Goal: Task Accomplishment & Management: Complete application form

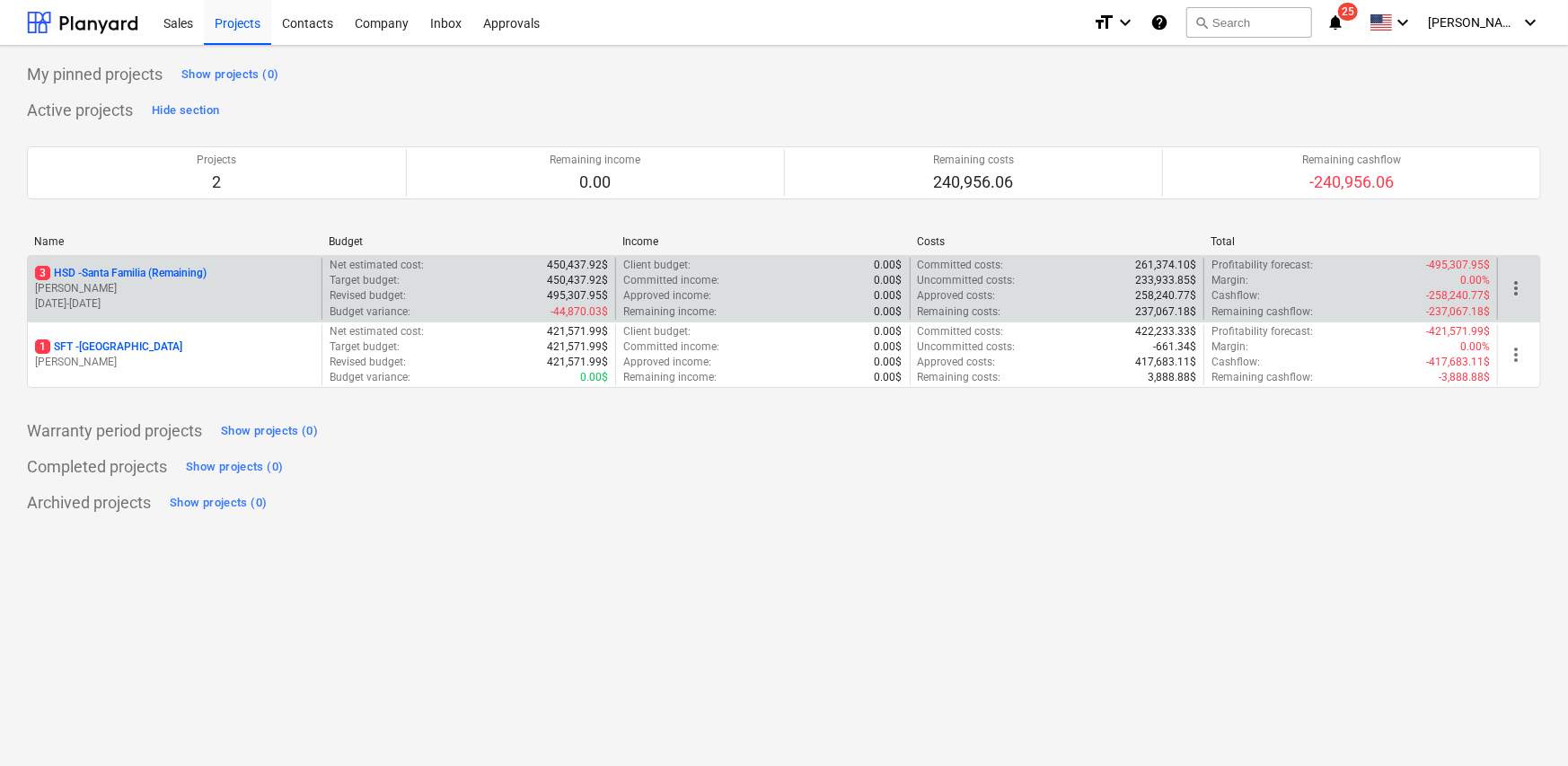
click at [149, 288] on p "[PERSON_NAME]" at bounding box center [174, 289] width 279 height 16
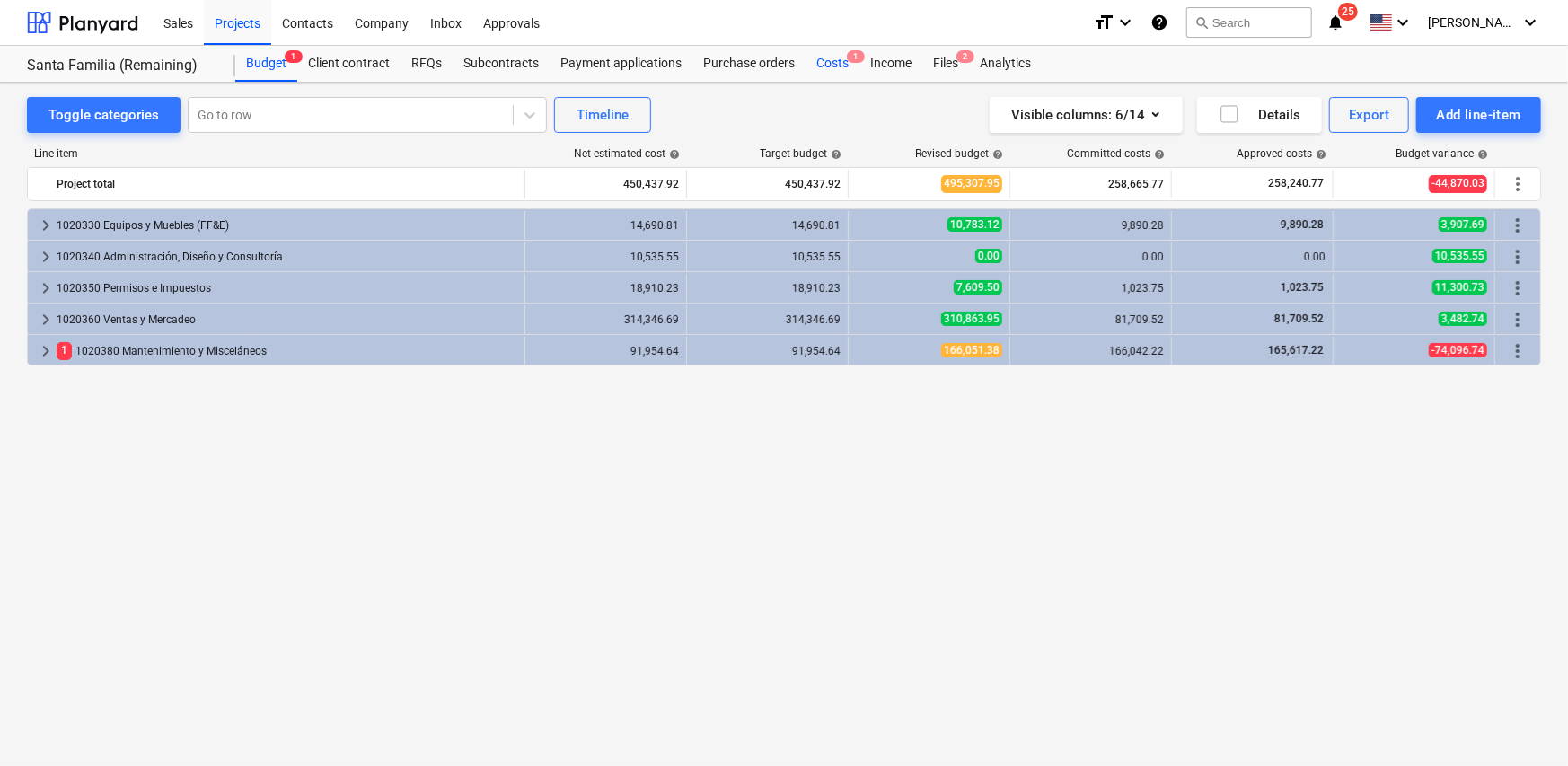
click at [823, 69] on div "Costs 1" at bounding box center [832, 63] width 53 height 36
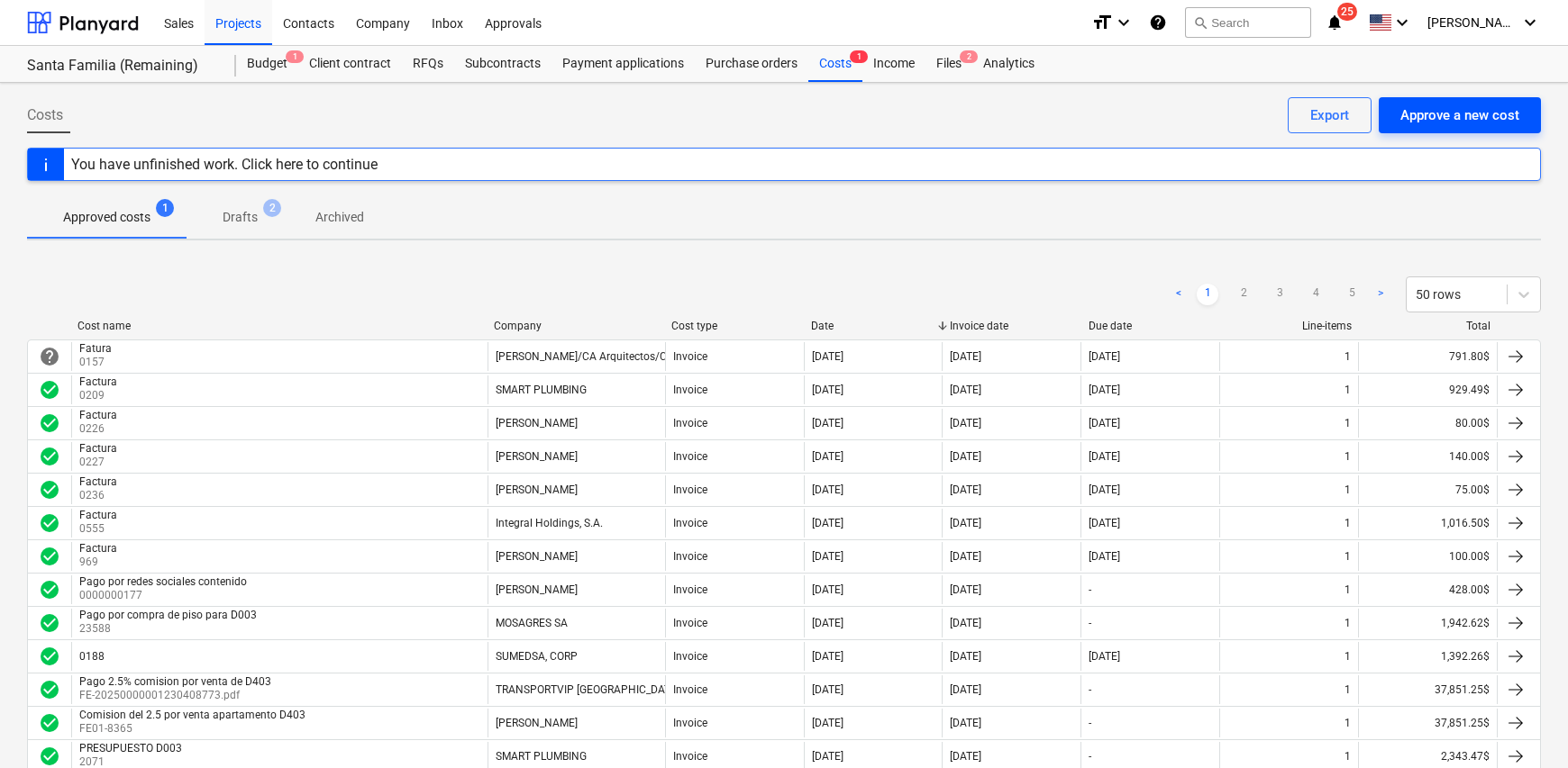
click at [1467, 110] on div "Approve a new cost" at bounding box center [1460, 115] width 119 height 23
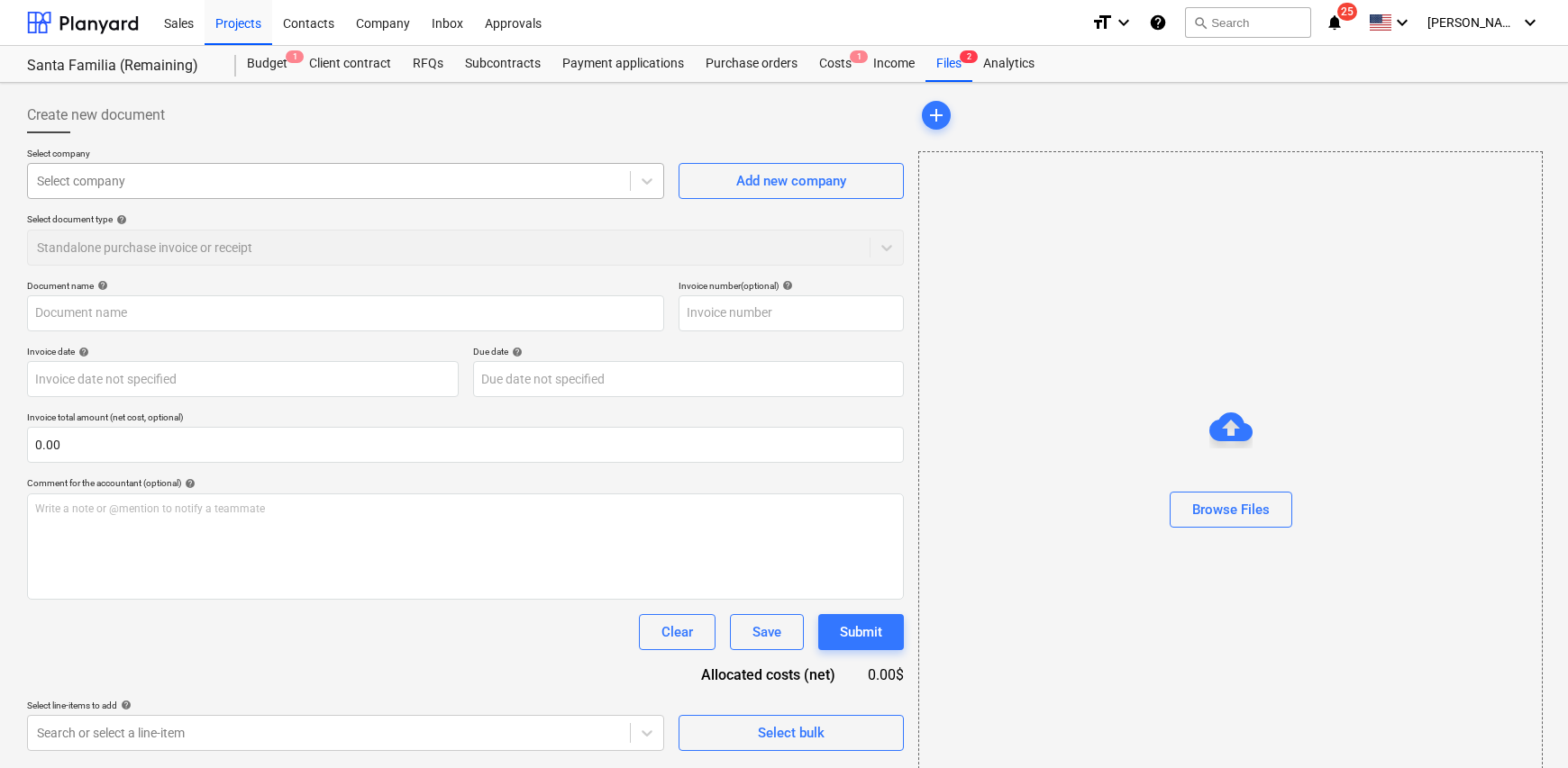
click at [113, 179] on div at bounding box center [329, 181] width 584 height 18
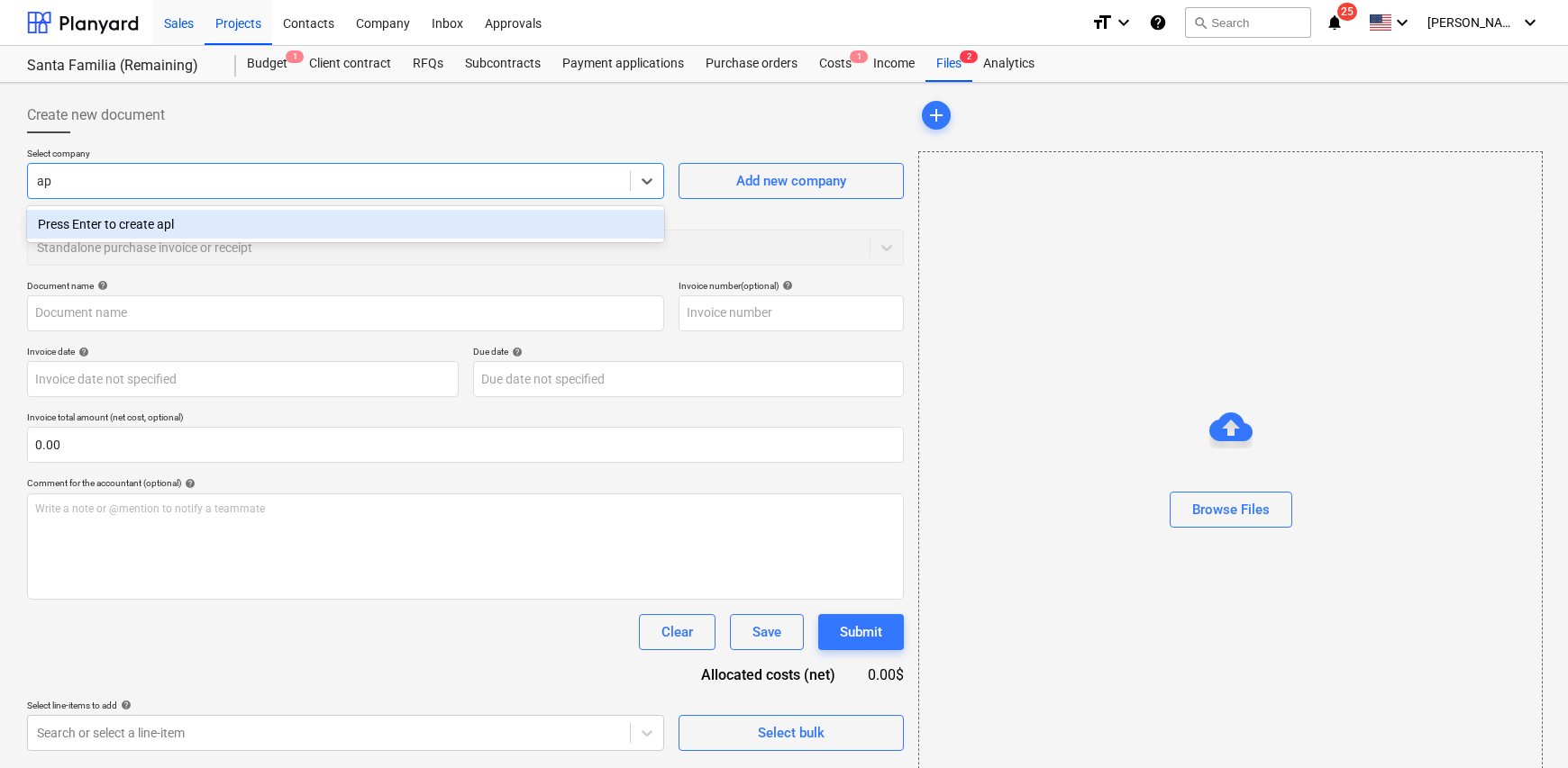
type input "a"
type input "rapid"
click at [783, 196] on button "Add new company" at bounding box center [791, 180] width 225 height 36
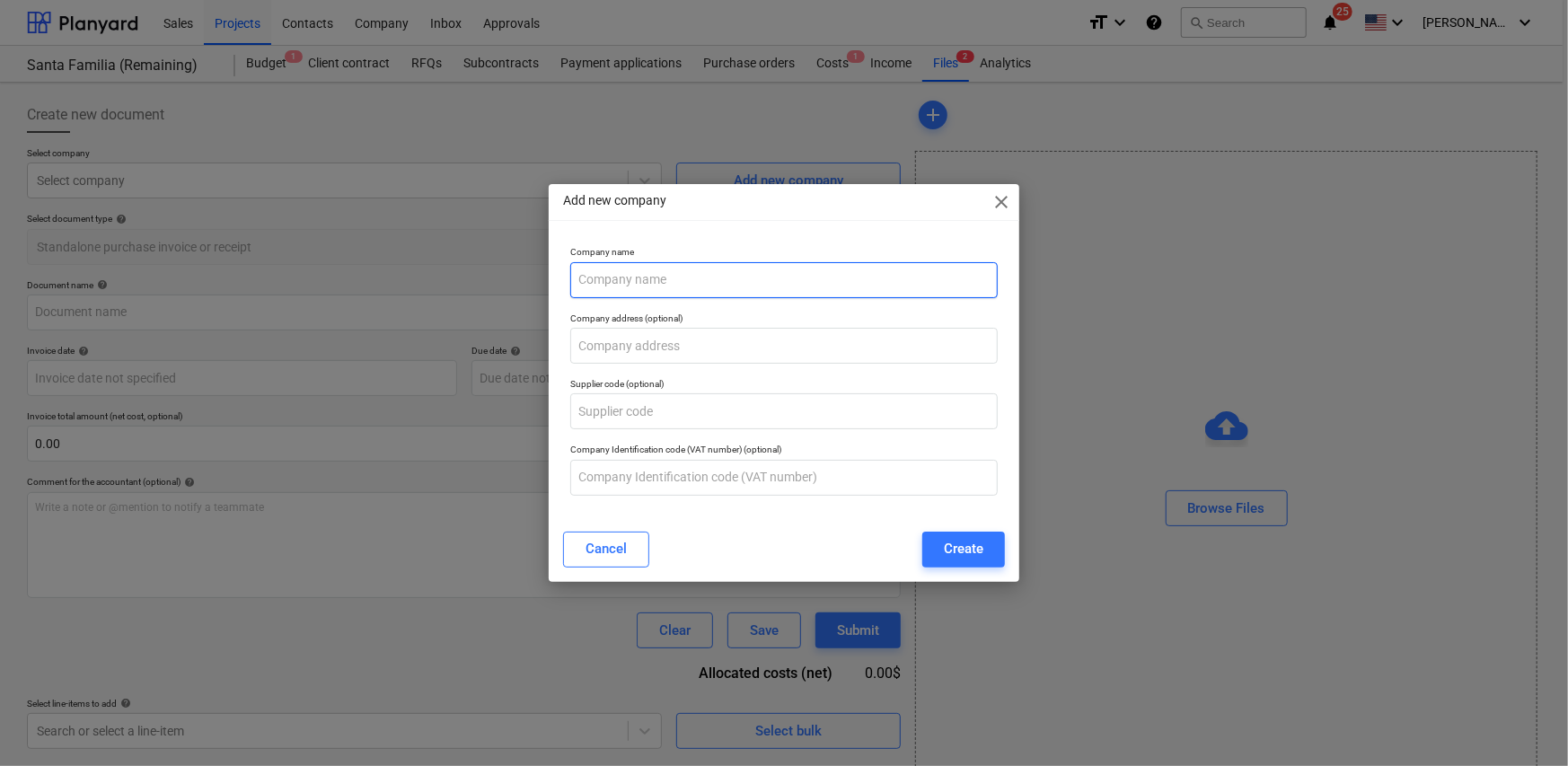
click at [652, 275] on input "text" at bounding box center [784, 280] width 427 height 36
type input "Rapid Pools, S.A."
click at [978, 550] on div "Create" at bounding box center [963, 549] width 40 height 23
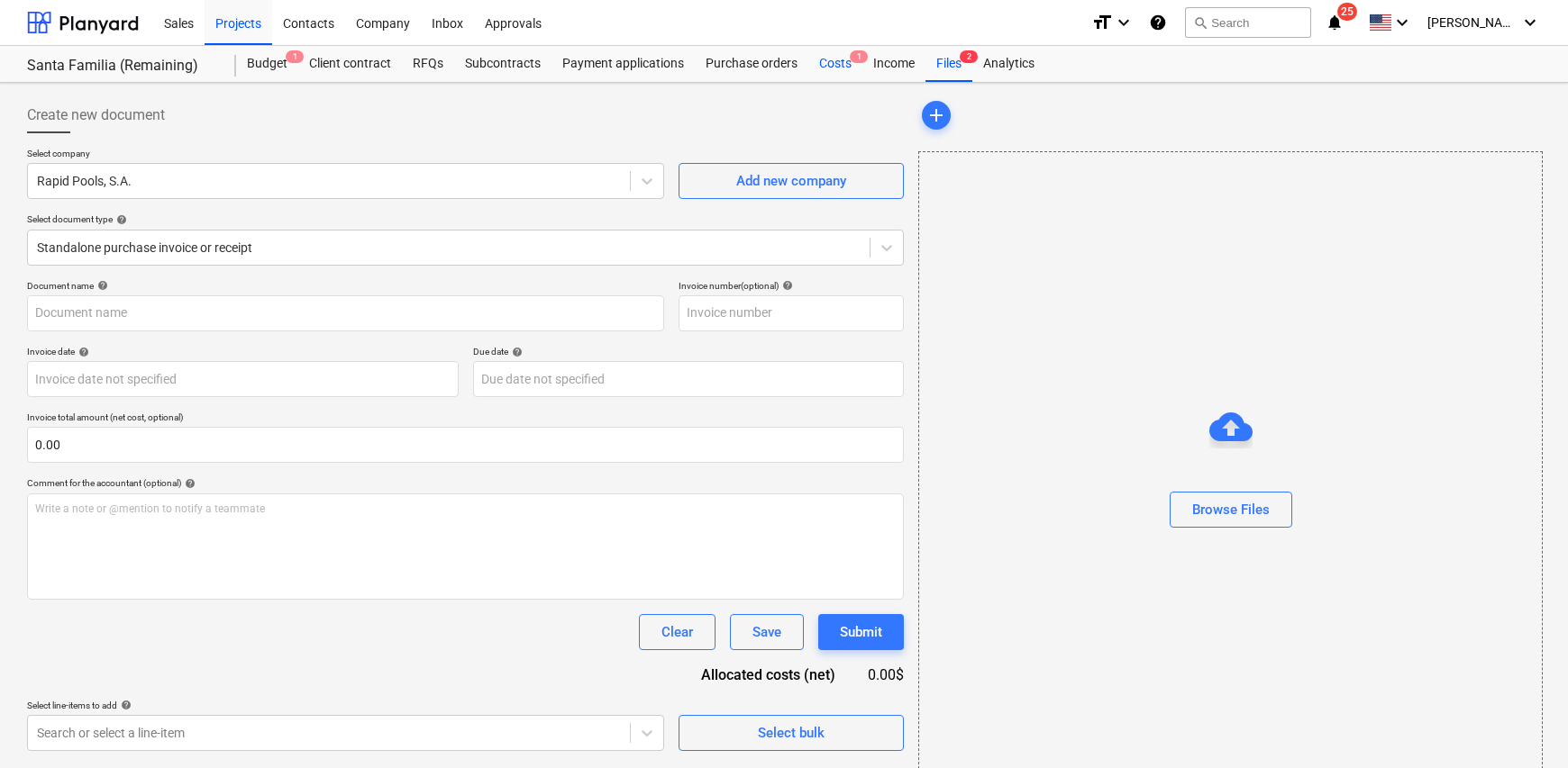
click at [832, 68] on div "Costs 1" at bounding box center [835, 63] width 54 height 36
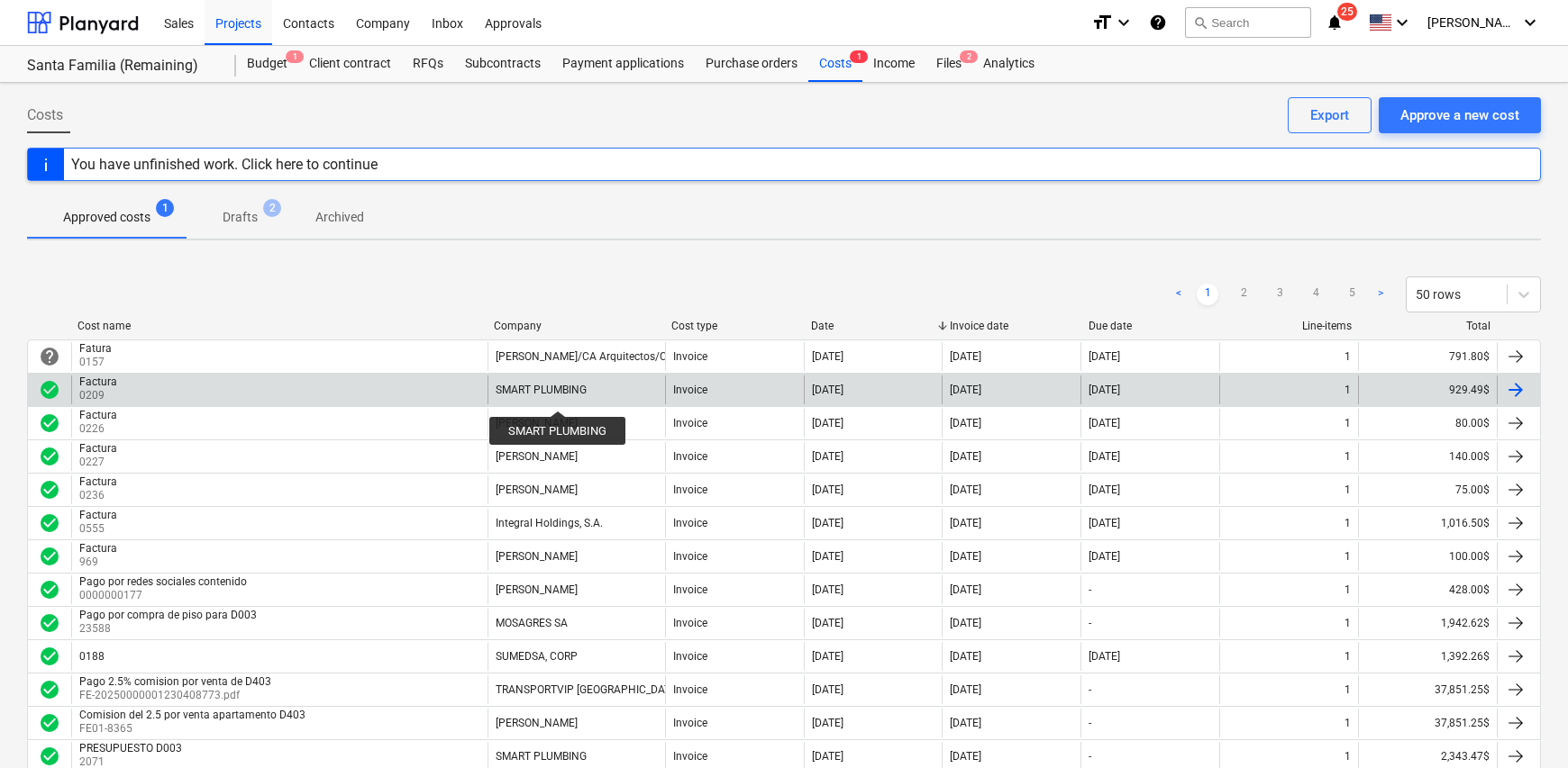
click at [558, 395] on div "SMART PLUMBING" at bounding box center [540, 390] width 91 height 13
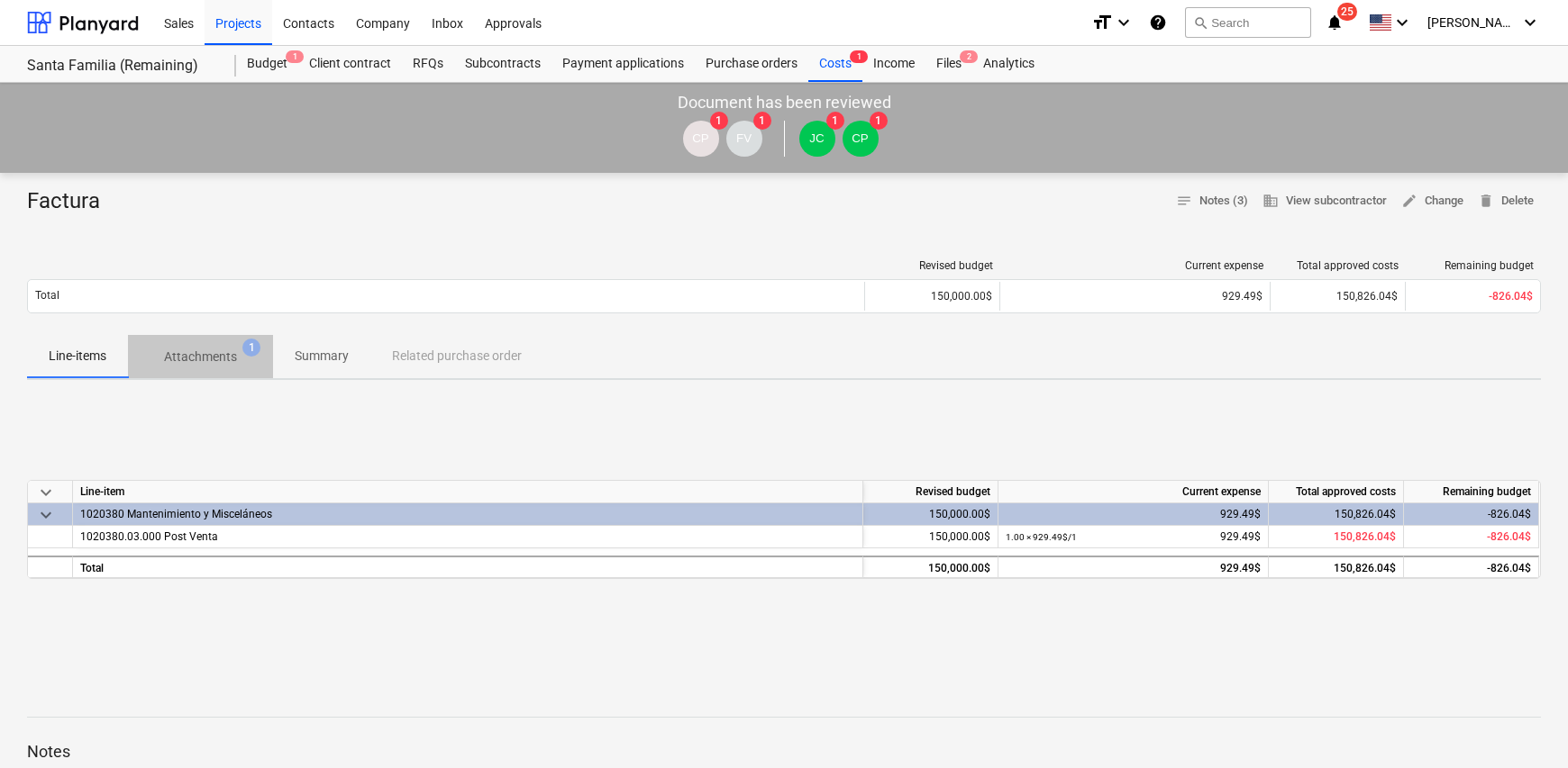
click at [196, 364] on p "Attachments" at bounding box center [200, 357] width 73 height 19
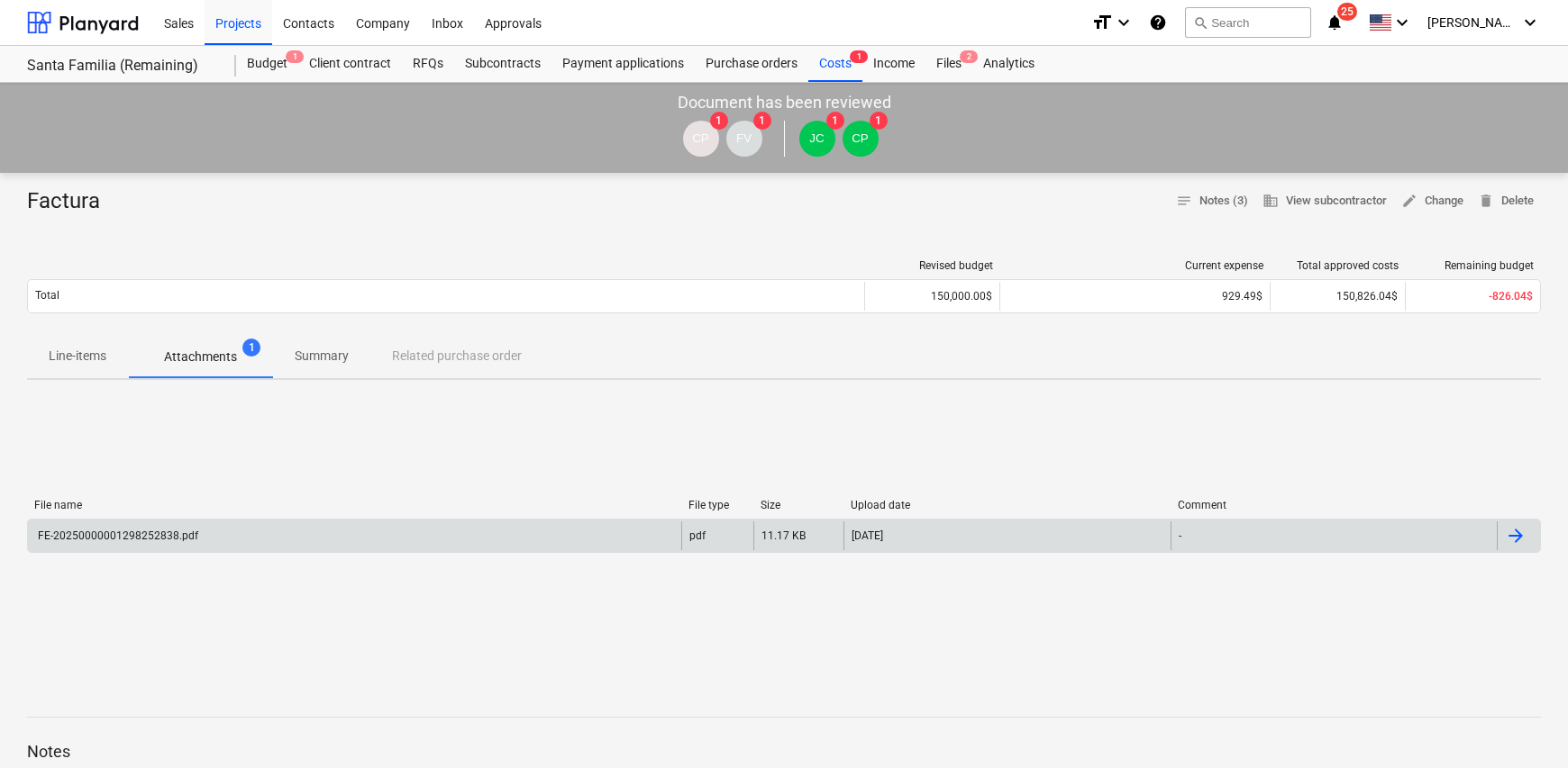
click at [701, 536] on div "pdf" at bounding box center [697, 535] width 17 height 13
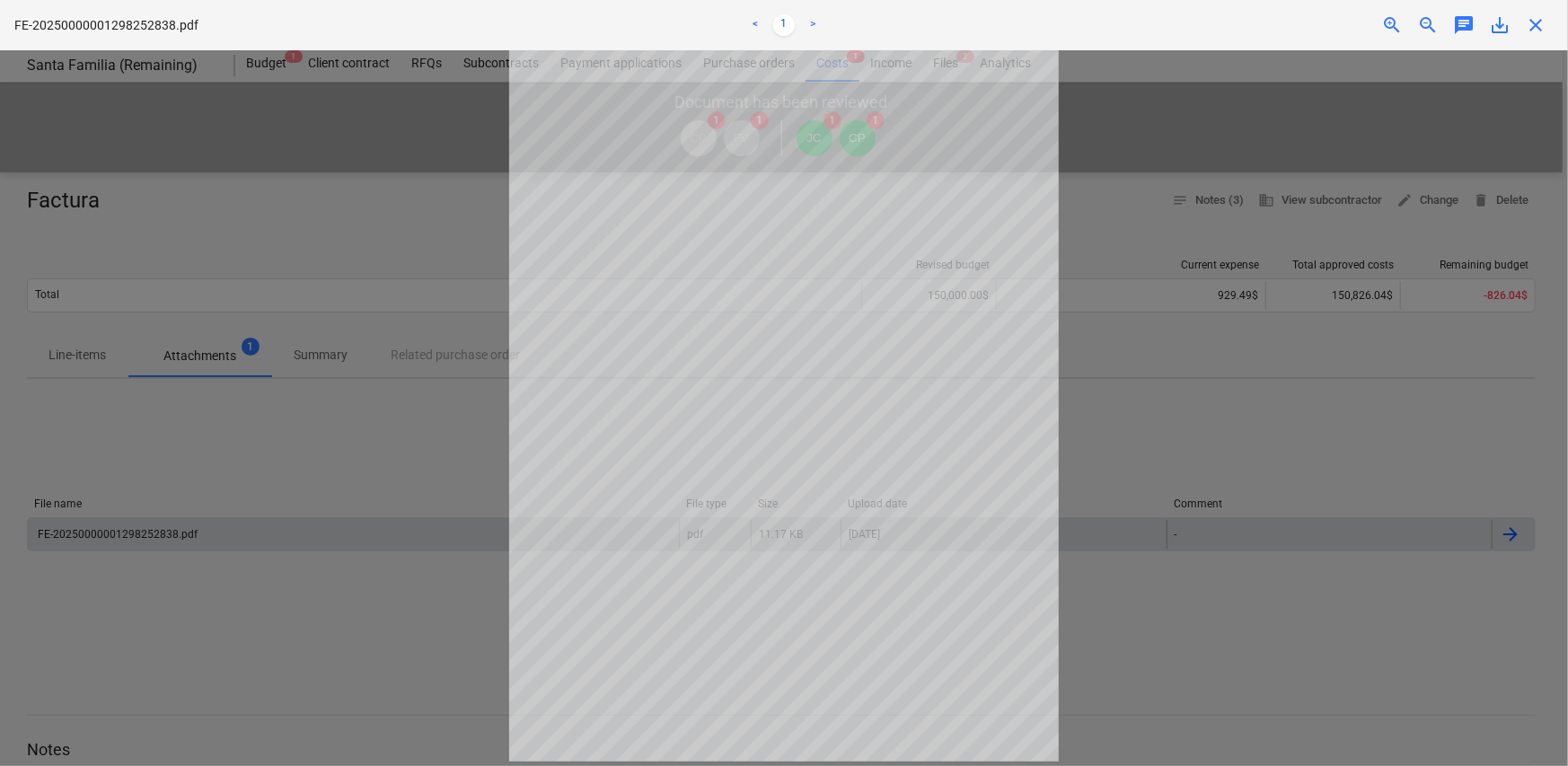
click at [1394, 24] on div "Invoice fetching failed" at bounding box center [1315, 18] width 485 height 38
click at [1390, 24] on div "Invoice fetching failed" at bounding box center [1315, 18] width 485 height 38
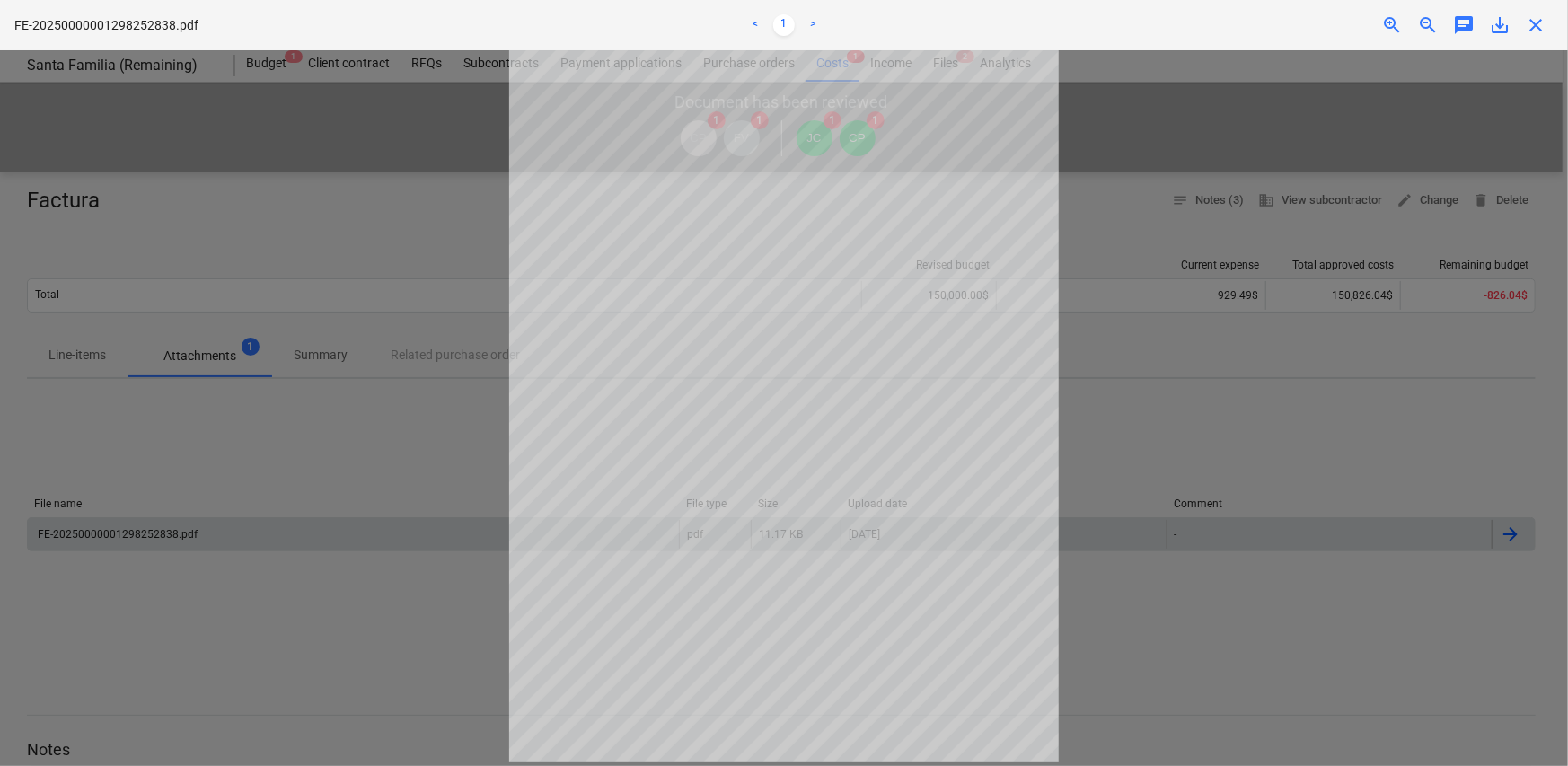
click at [1390, 24] on div "Invoice fetching failed" at bounding box center [1315, 18] width 485 height 38
click at [1498, 29] on div "Invoice fetching failed" at bounding box center [1315, 18] width 485 height 38
click at [1540, 29] on div "Invoice fetching failed" at bounding box center [1315, 18] width 485 height 38
click at [1537, 25] on div "Invoice fetching failed" at bounding box center [1315, 18] width 485 height 38
click at [1536, 25] on div "Invoice fetching failed" at bounding box center [1315, 18] width 485 height 38
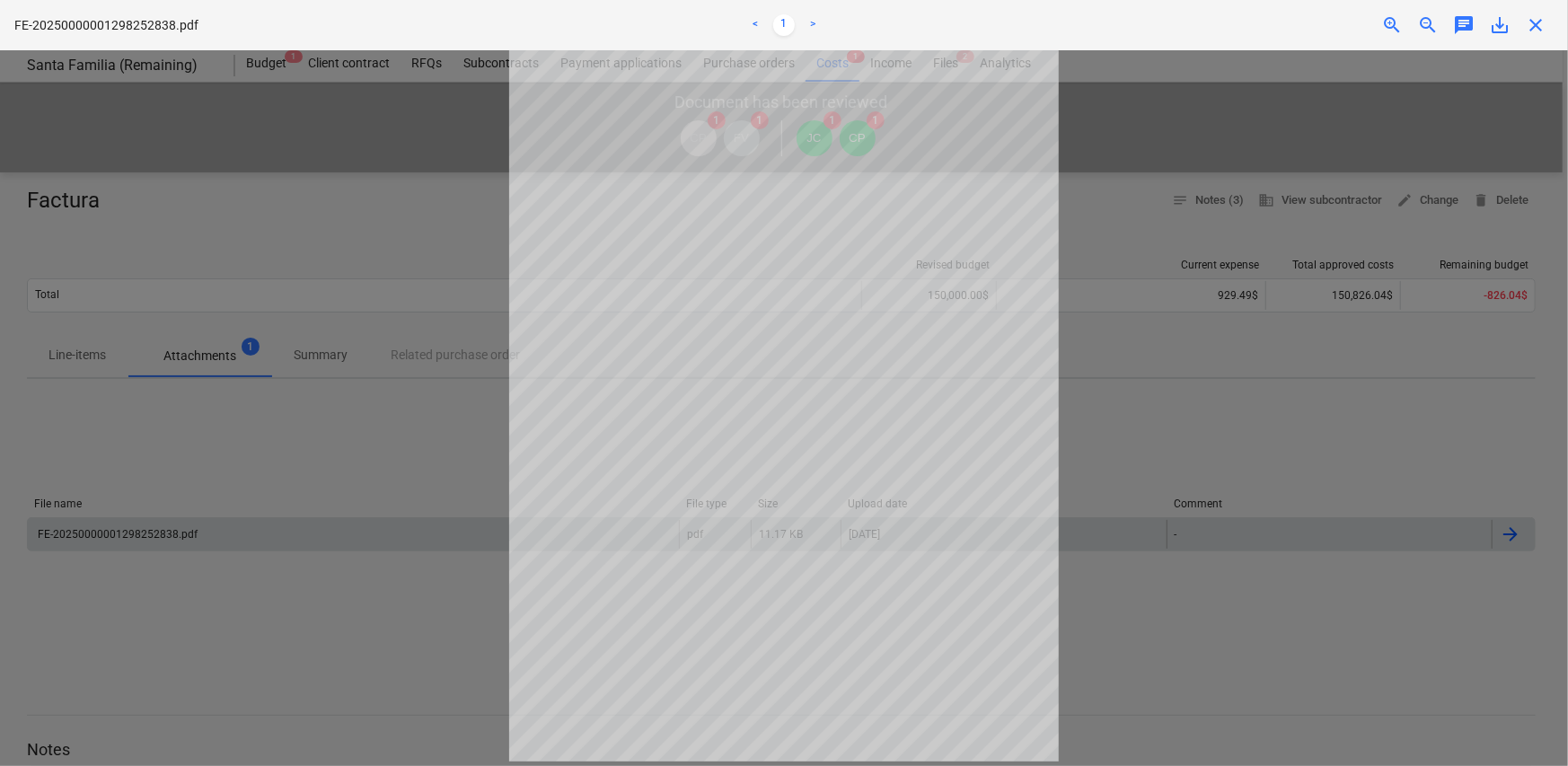
click at [1536, 25] on div "Invoice fetching failed" at bounding box center [1315, 18] width 485 height 38
drag, startPoint x: 1536, startPoint y: 25, endPoint x: 1445, endPoint y: 55, distance: 95.8
click at [1534, 25] on div "Invoice fetching failed" at bounding box center [1315, 18] width 485 height 38
click at [754, 27] on link "<" at bounding box center [755, 25] width 21 height 21
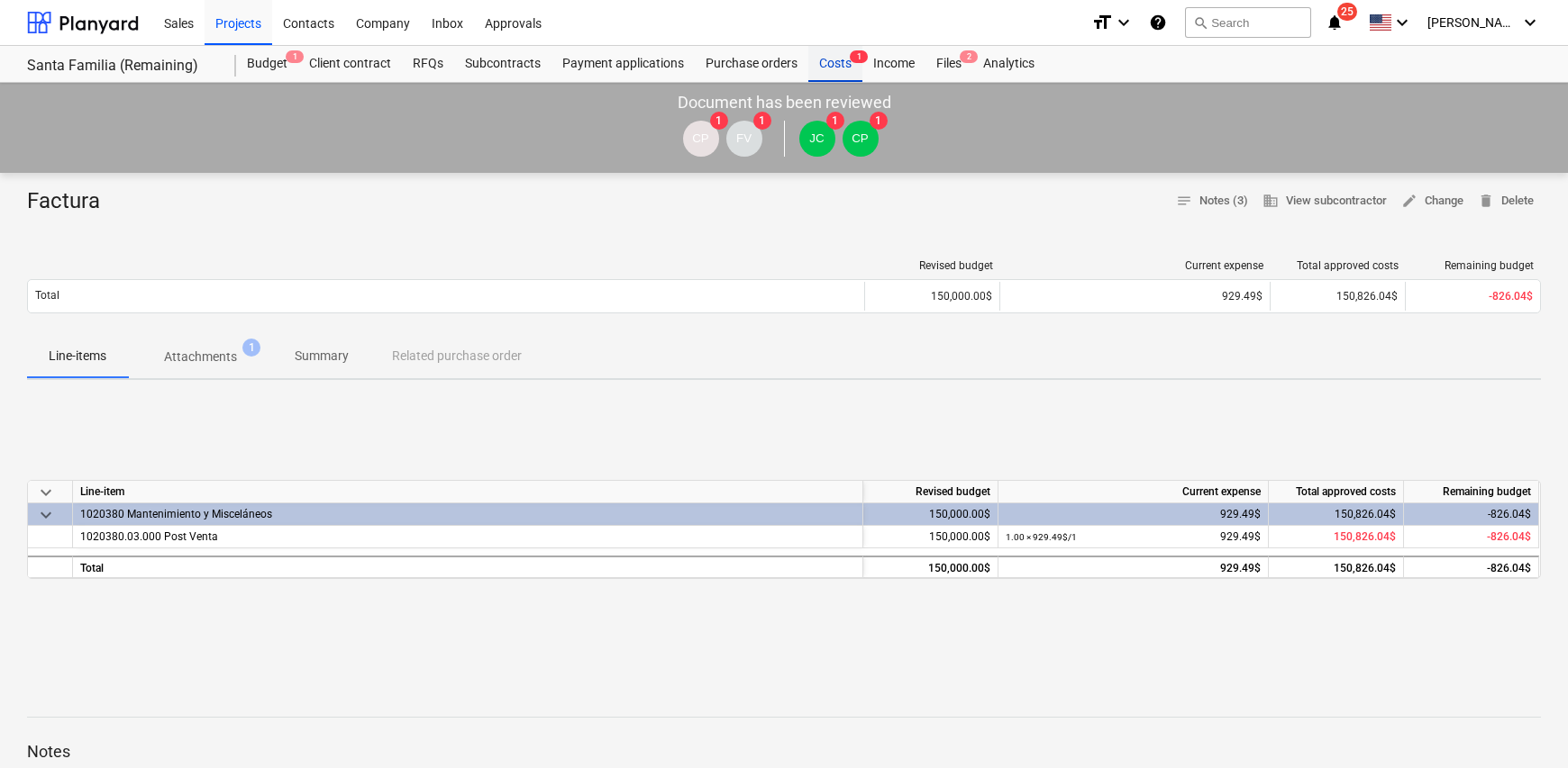
click at [819, 62] on div "Costs 1" at bounding box center [835, 63] width 54 height 36
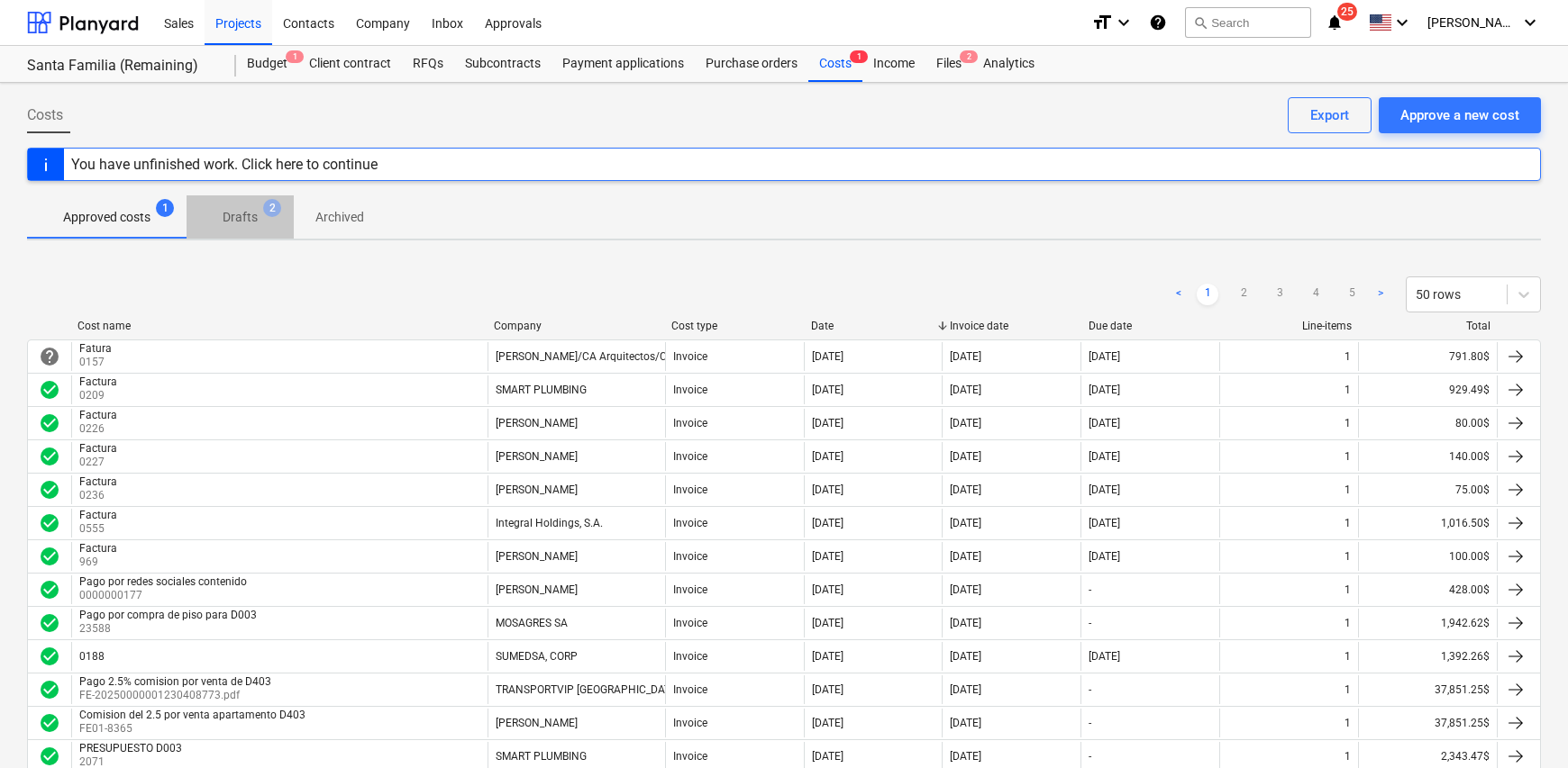
click at [248, 212] on p "Drafts" at bounding box center [240, 216] width 35 height 19
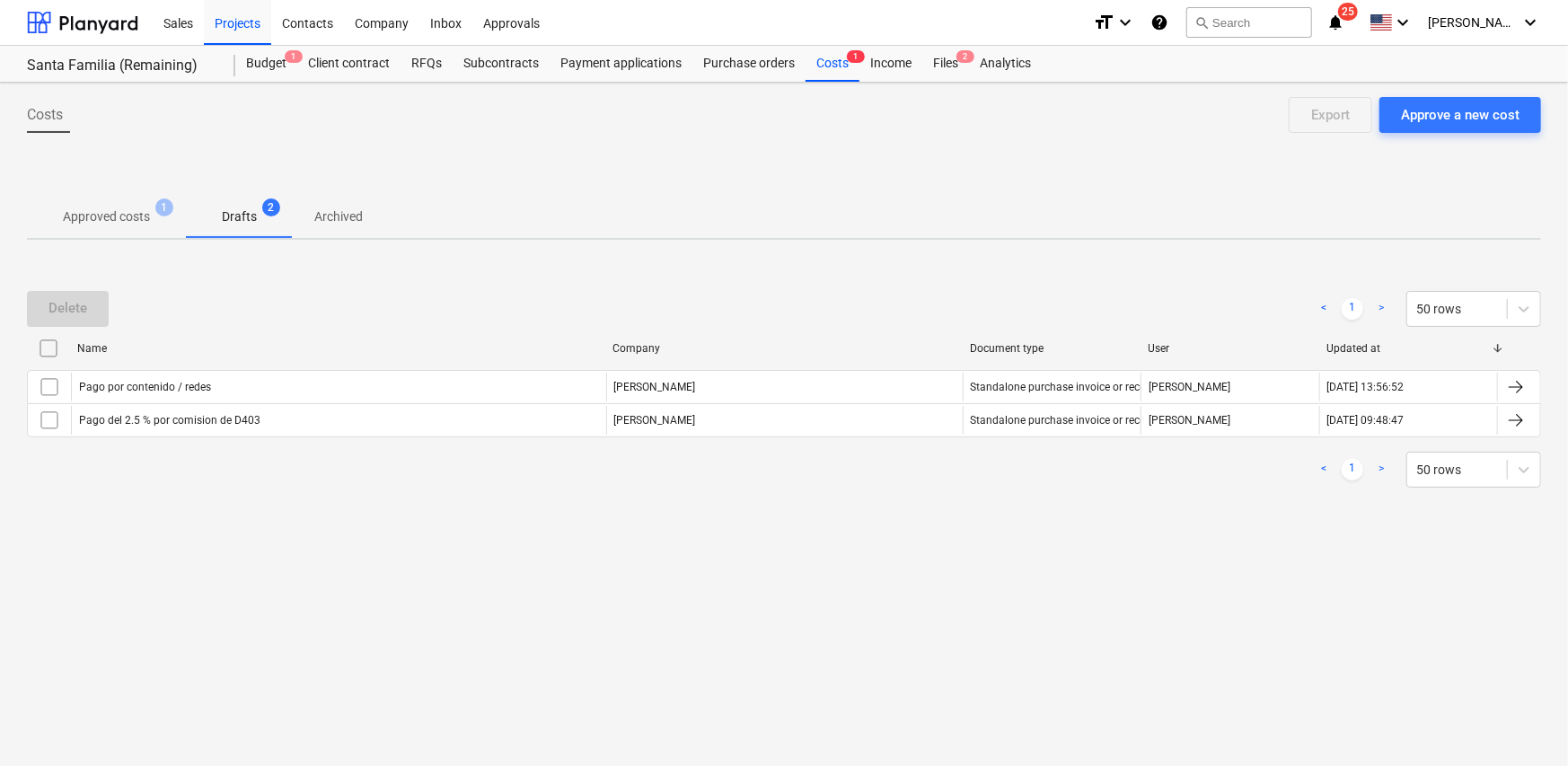
click at [125, 198] on button "Approved costs 1" at bounding box center [107, 217] width 159 height 43
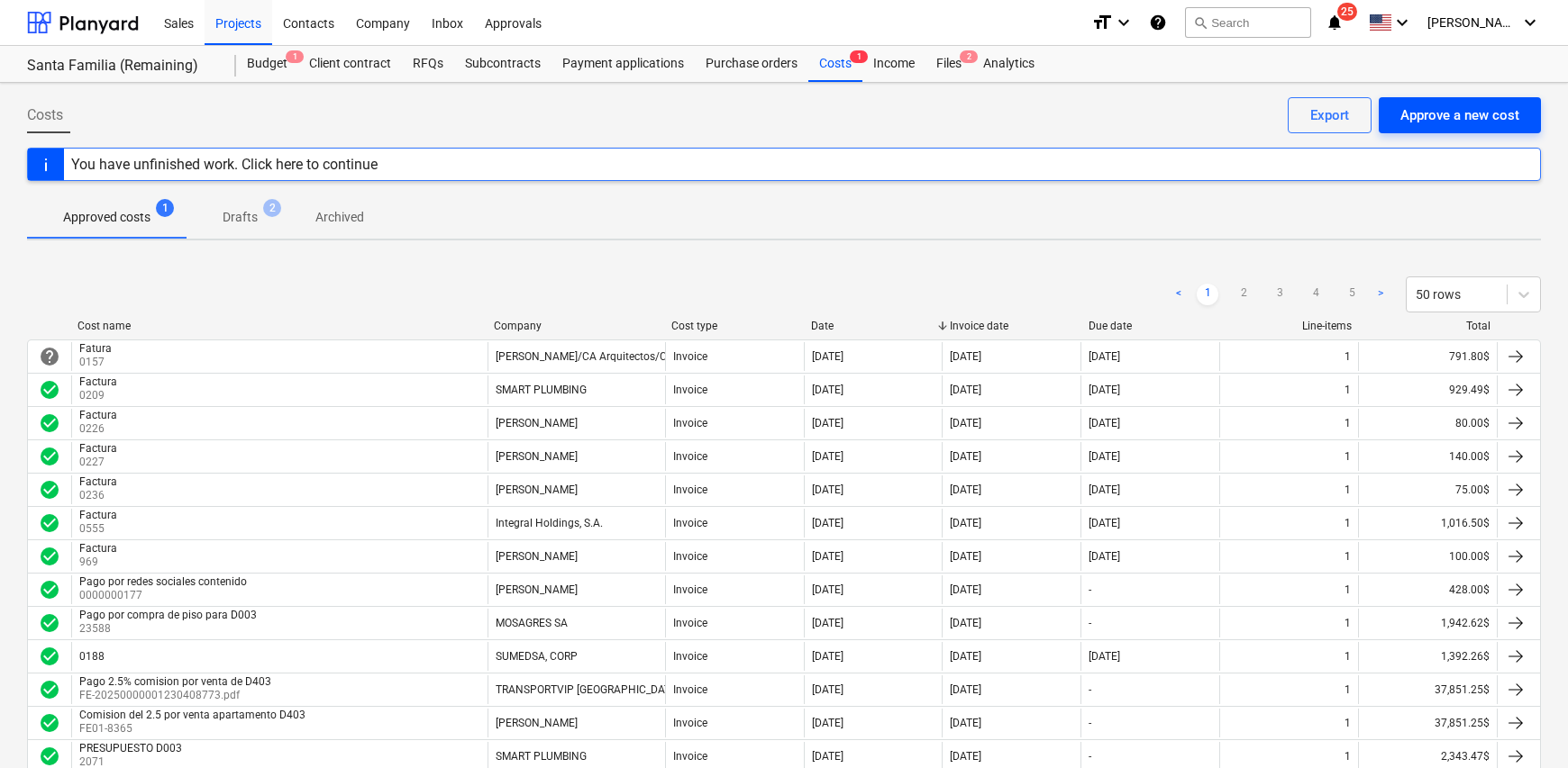
click at [1470, 113] on div "Approve a new cost" at bounding box center [1460, 115] width 119 height 23
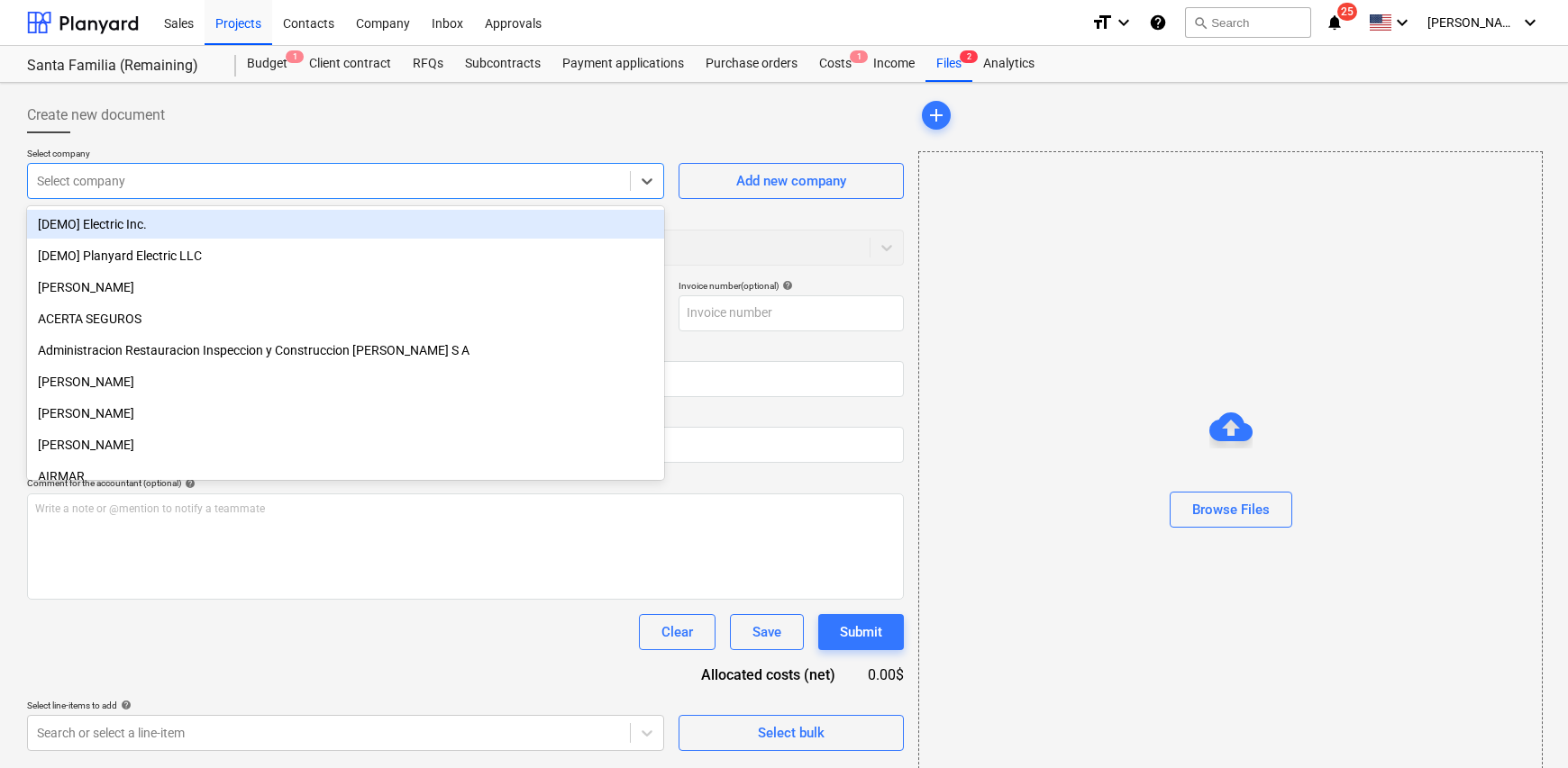
click at [44, 180] on div at bounding box center [329, 181] width 584 height 18
type input "p"
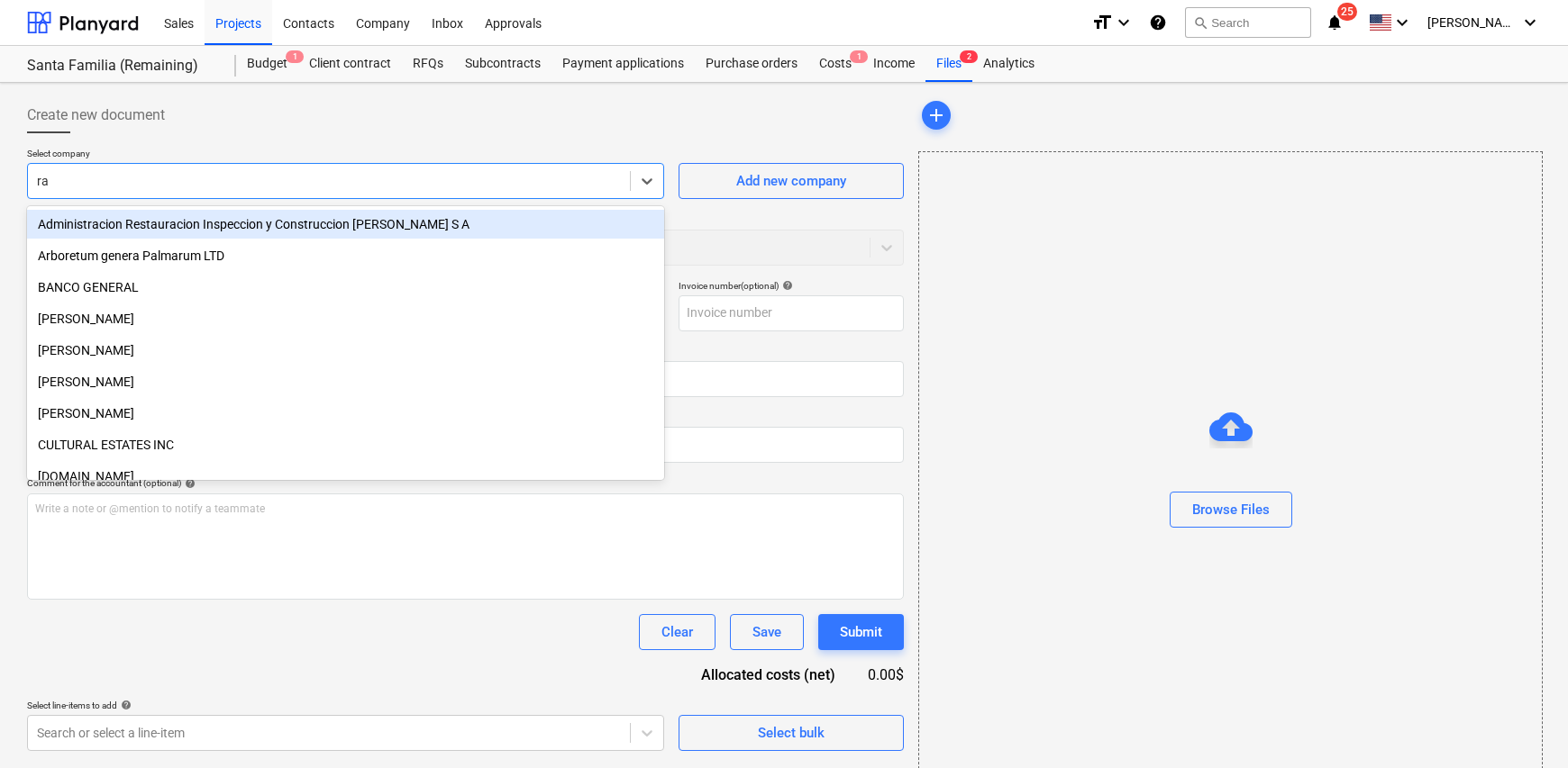
type input "rap"
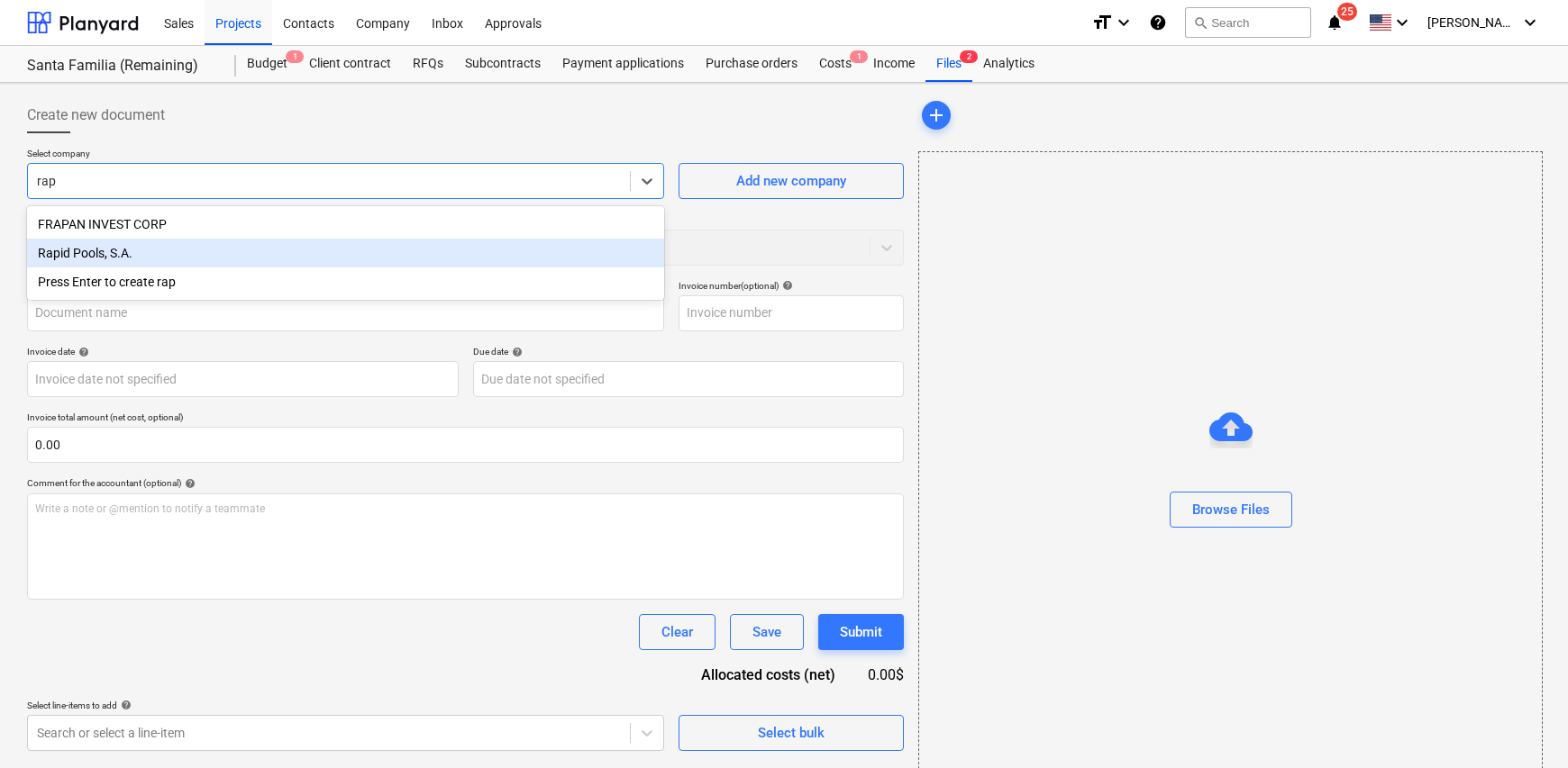
click at [148, 255] on div "Rapid Pools, S.A." at bounding box center [345, 253] width 637 height 29
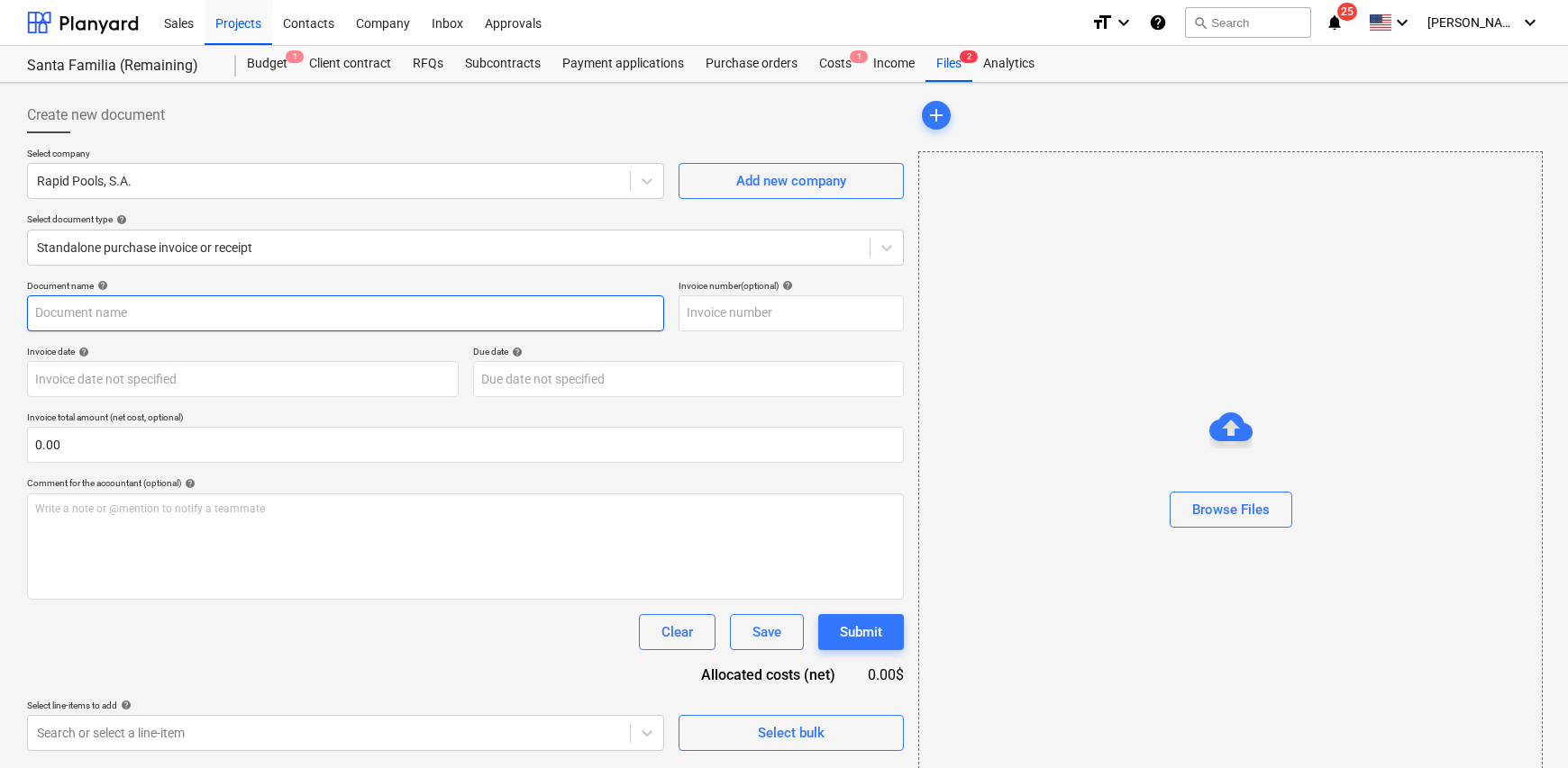
click at [115, 308] on input "text" at bounding box center [345, 313] width 637 height 36
click at [155, 376] on body "Sales Projects Contacts Company Inbox Approvals format_size keyboard_arrow_down…" at bounding box center [784, 384] width 1568 height 768
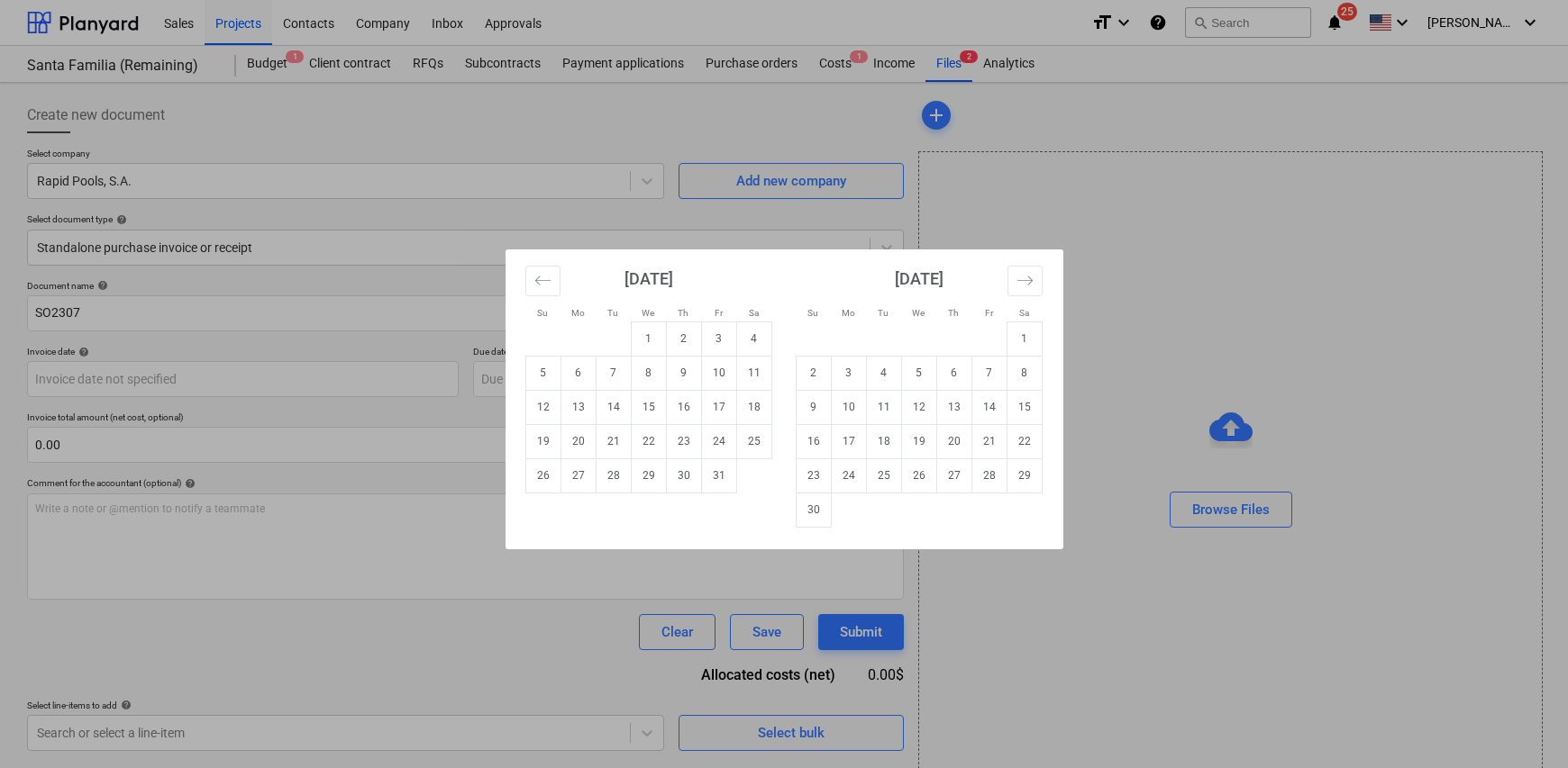
click at [1219, 192] on div "Su Mo Tu We Th Fr Sa Su Mo Tu We Th Fr Sa September 2025 1 2 3 4 5 6 7 8 9 10 1…" at bounding box center [784, 384] width 1568 height 768
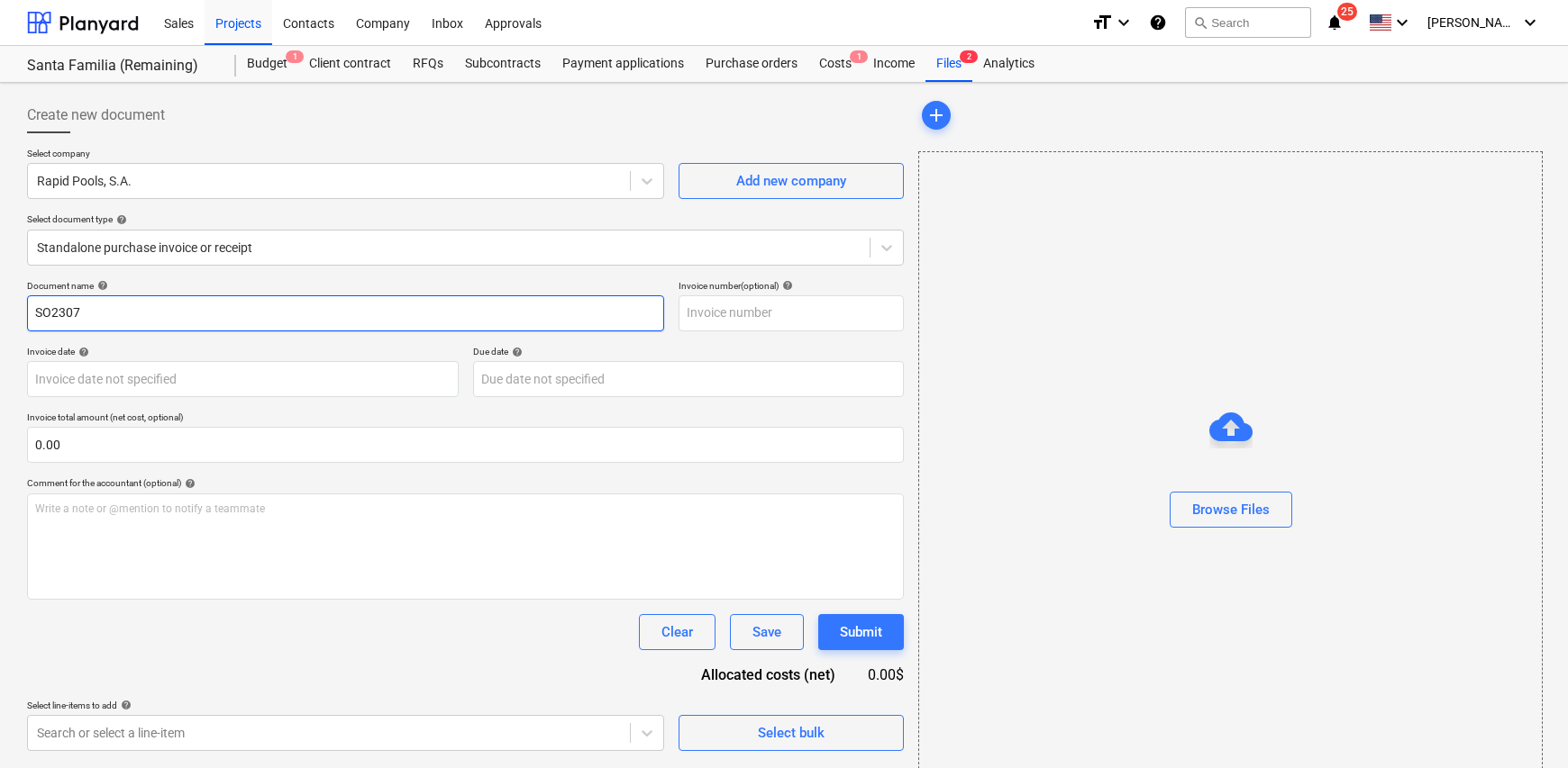
click at [32, 310] on input "SO2307" at bounding box center [345, 313] width 637 height 36
click at [163, 310] on input "COTIZACION; SO2307" at bounding box center [345, 313] width 637 height 36
drag, startPoint x: 185, startPoint y: 313, endPoint x: 107, endPoint y: 310, distance: 78.1
click at [107, 310] on input "COTIZACION; SO2307" at bounding box center [345, 313] width 637 height 36
type input "COTIZACION"
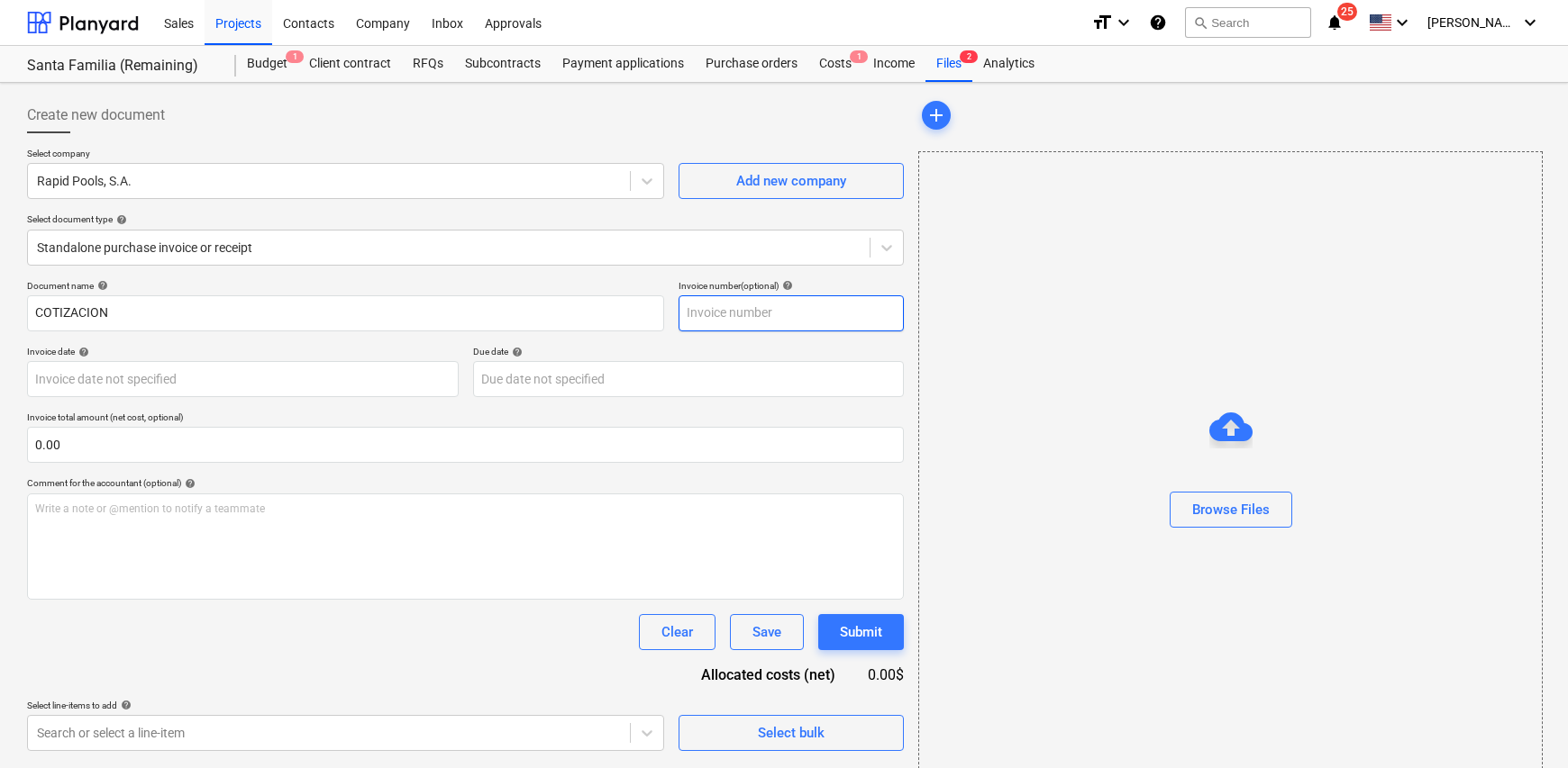
click at [718, 308] on input "text" at bounding box center [791, 313] width 225 height 36
paste input "; SO2307"
click at [691, 312] on input "; SO2307" at bounding box center [791, 313] width 225 height 36
type input "SO2307"
click at [122, 383] on body "Sales Projects Contacts Company Inbox Approvals format_size keyboard_arrow_down…" at bounding box center [784, 384] width 1568 height 768
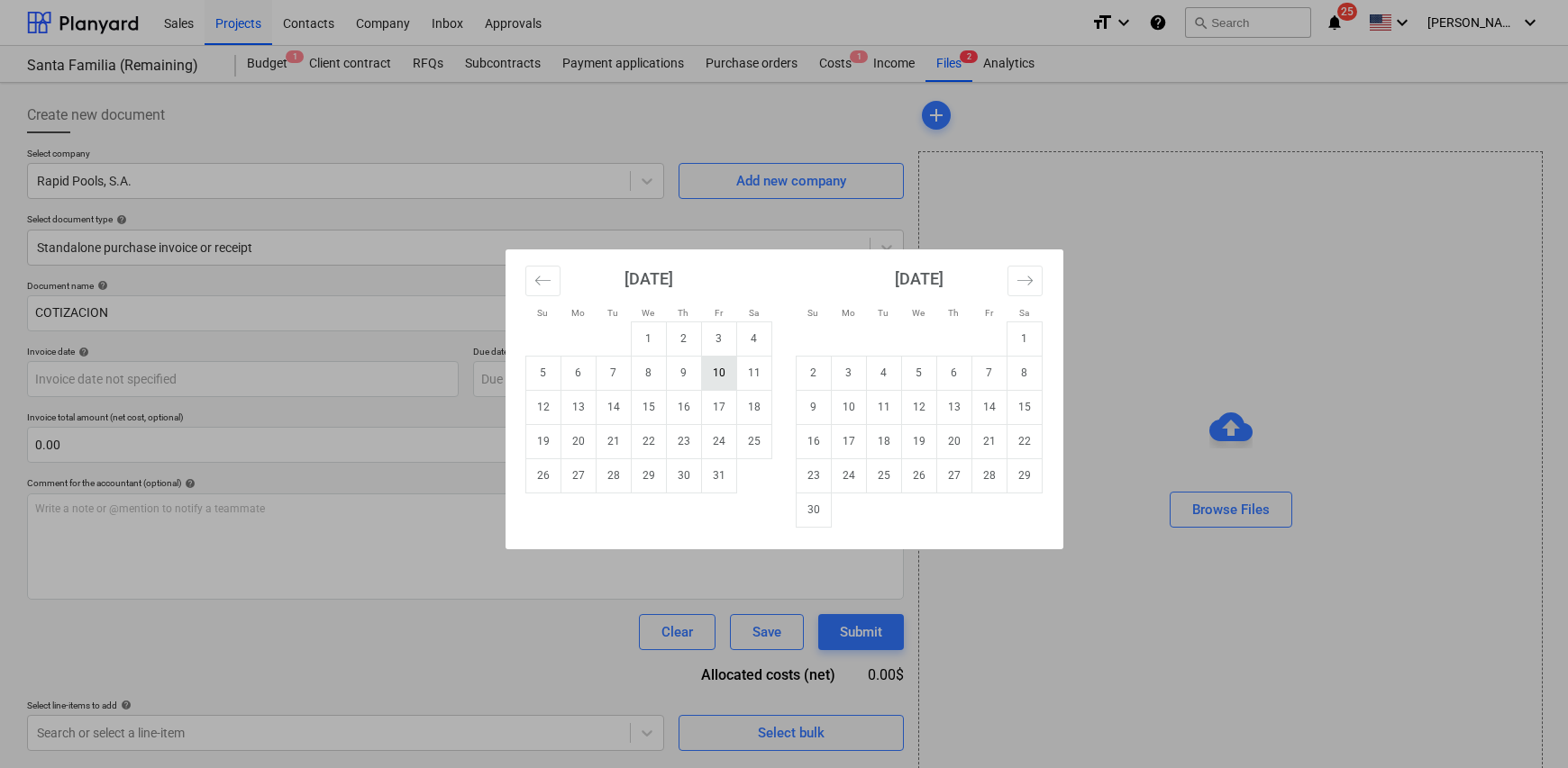
click at [719, 376] on td "10" at bounding box center [719, 372] width 35 height 34
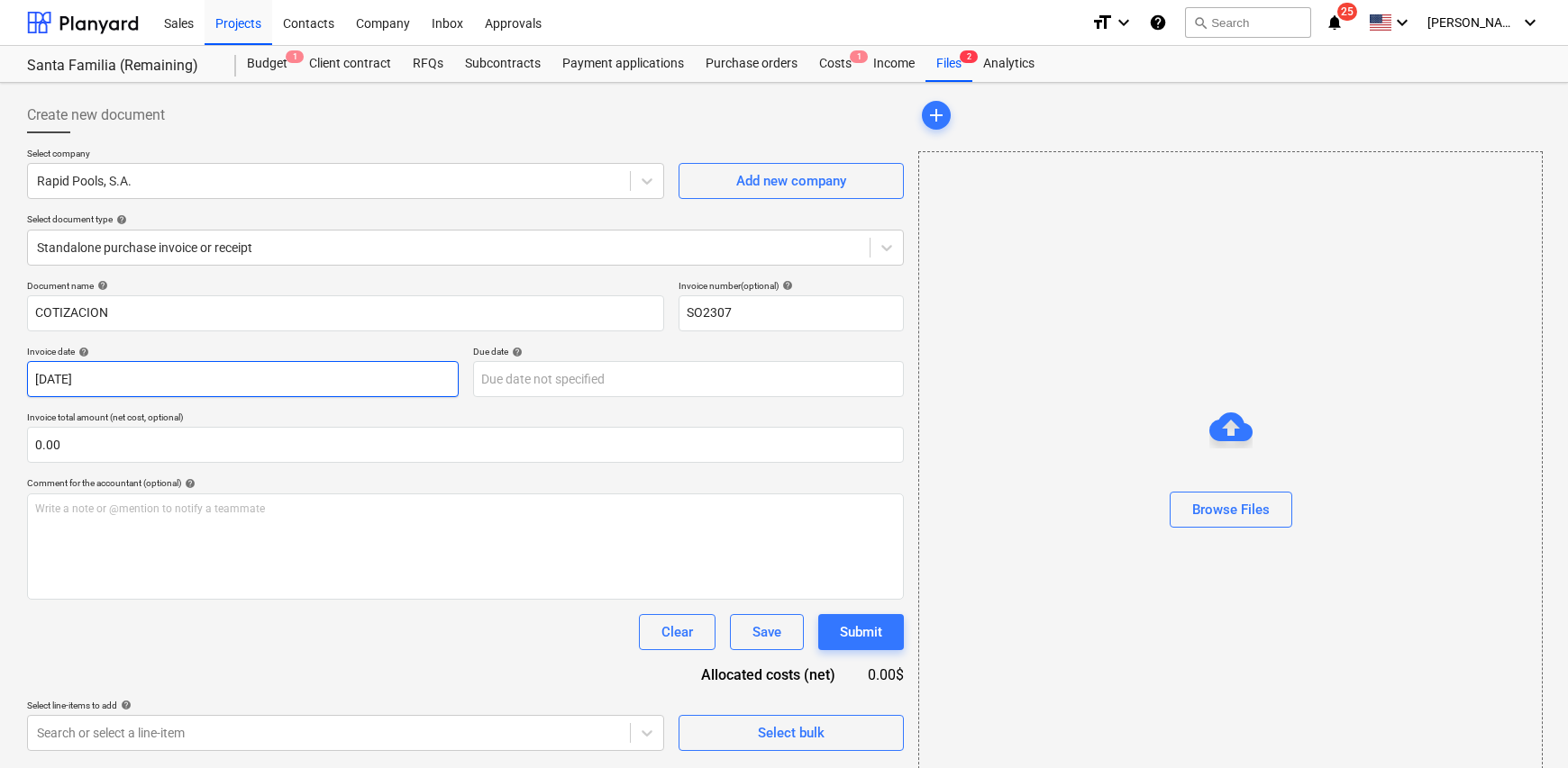
click at [434, 377] on body "Sales Projects Contacts Company Inbox Approvals format_size keyboard_arrow_down…" at bounding box center [784, 384] width 1568 height 768
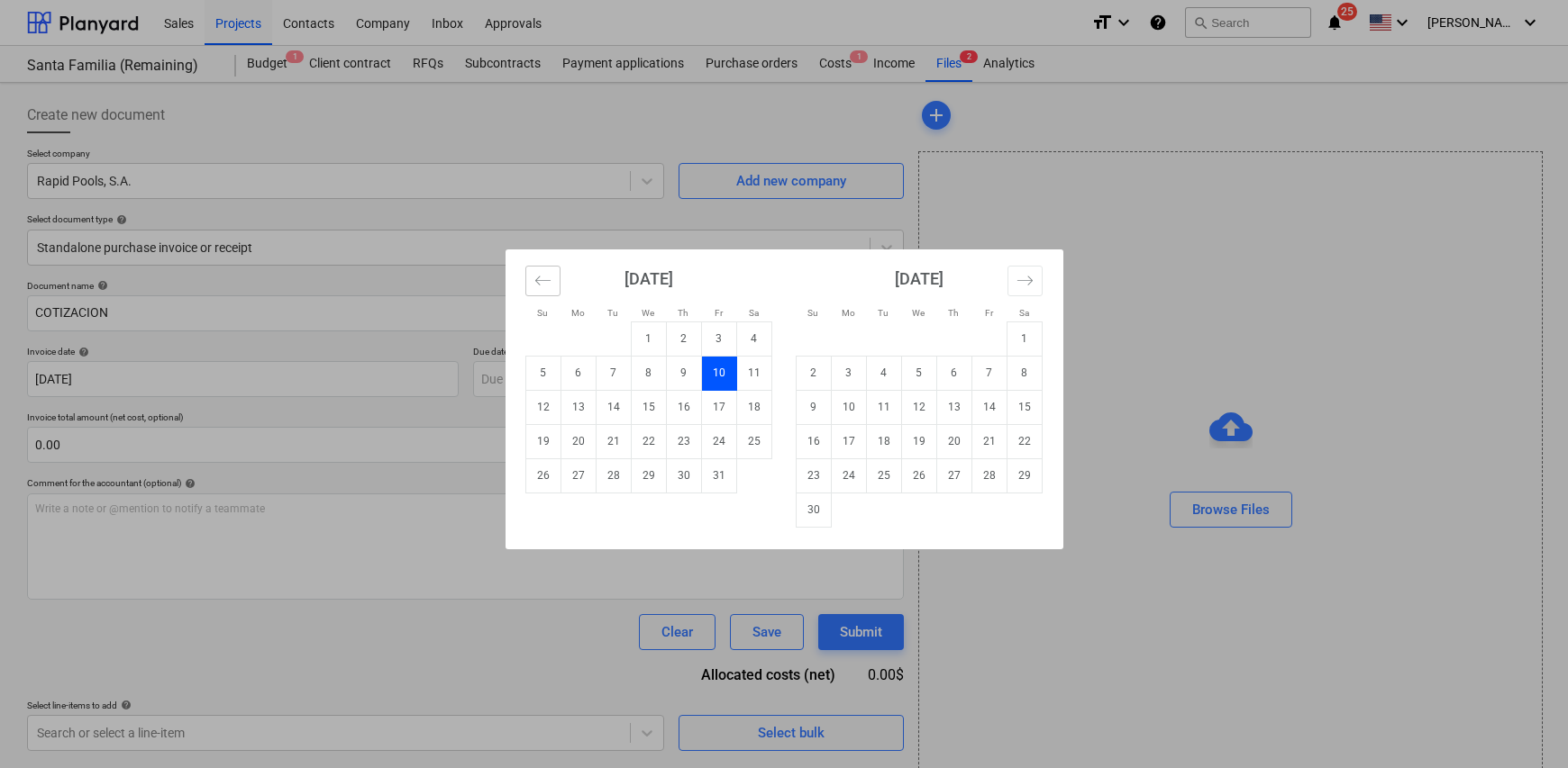
click at [544, 279] on icon "Move backward to switch to the previous month." at bounding box center [543, 281] width 18 height 18
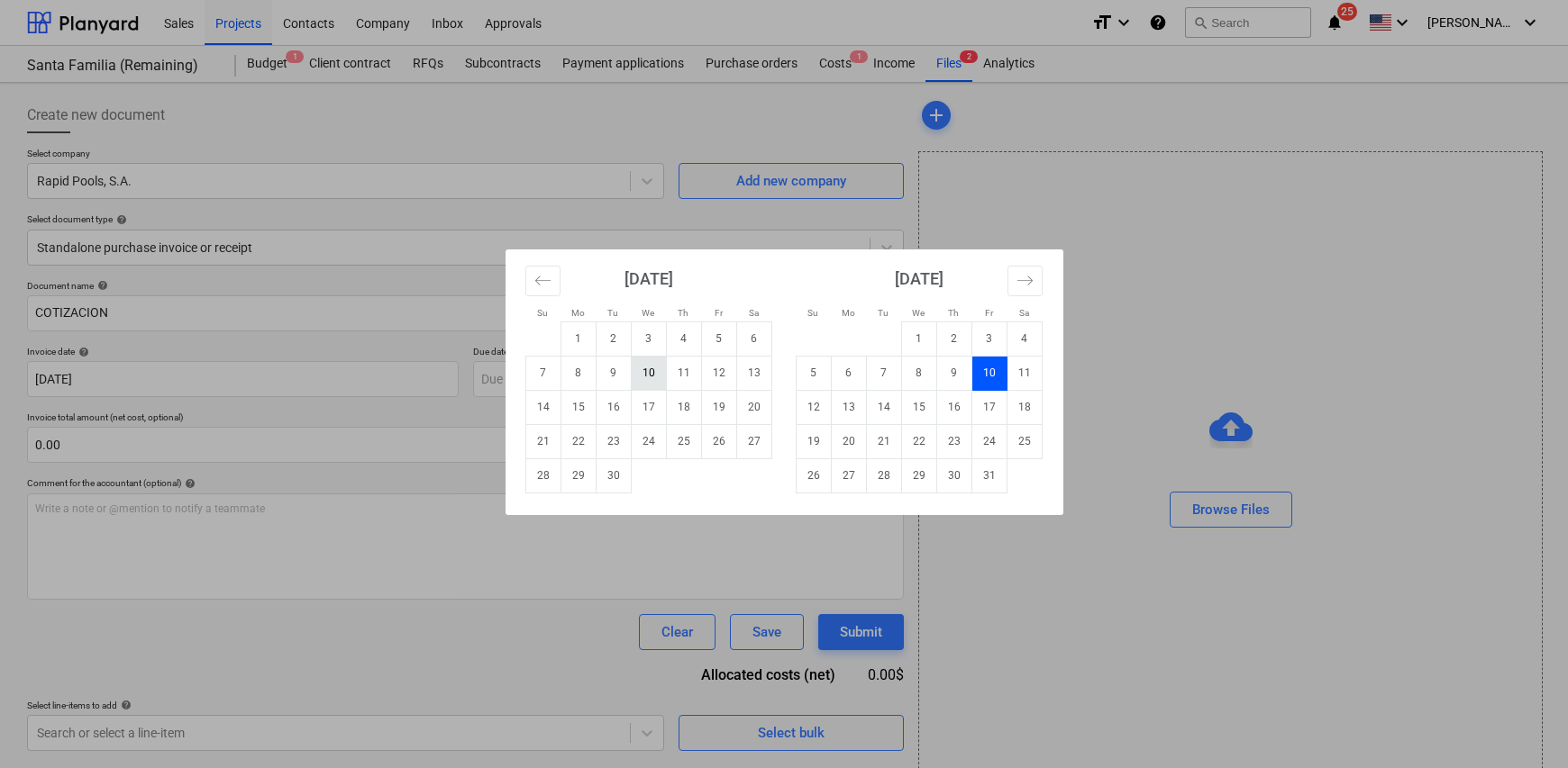
click at [650, 376] on td "10" at bounding box center [648, 372] width 35 height 34
type input "[DATE]"
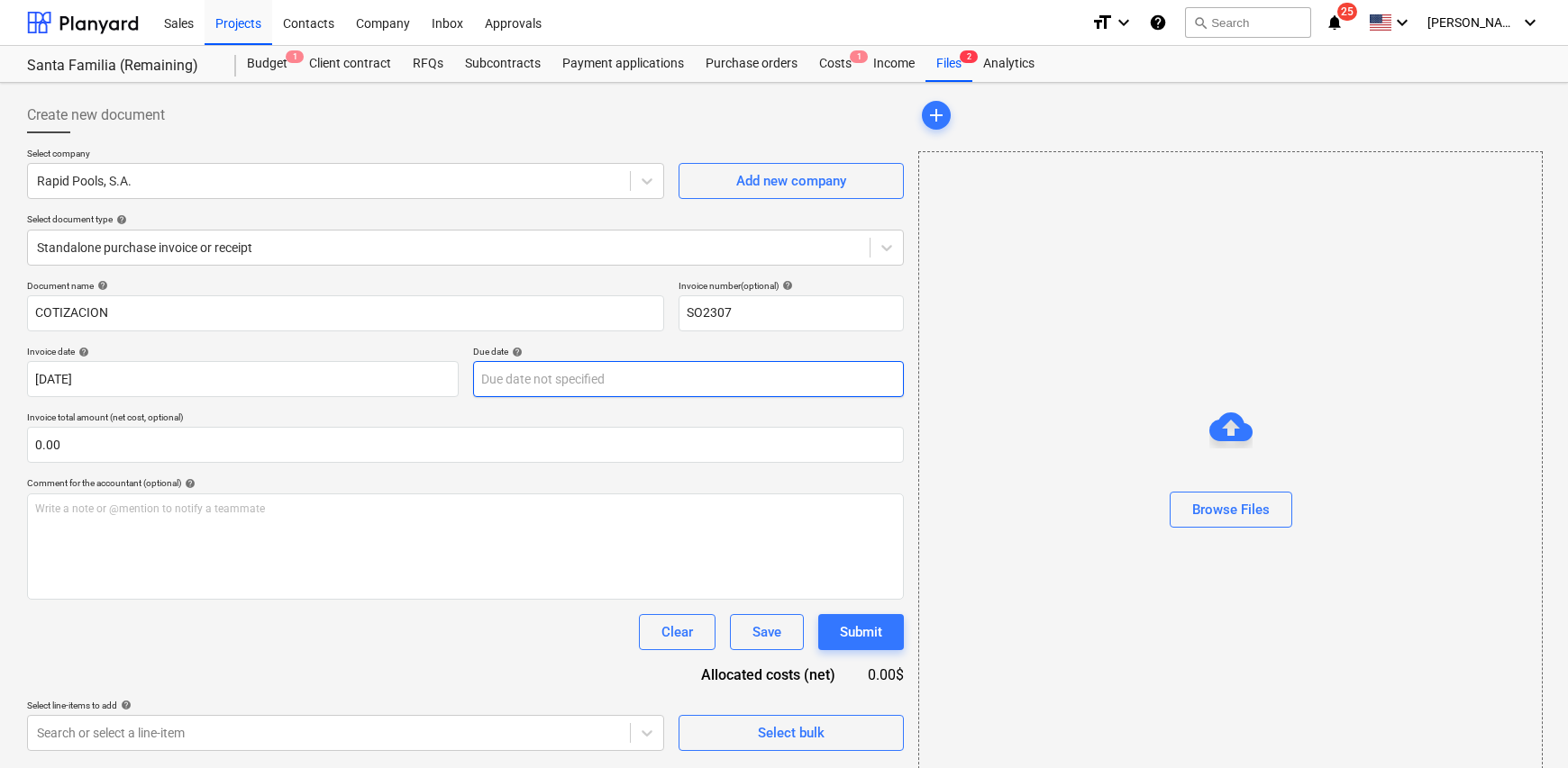
click at [525, 375] on body "Sales Projects Contacts Company Inbox Approvals format_size keyboard_arrow_down…" at bounding box center [784, 384] width 1568 height 768
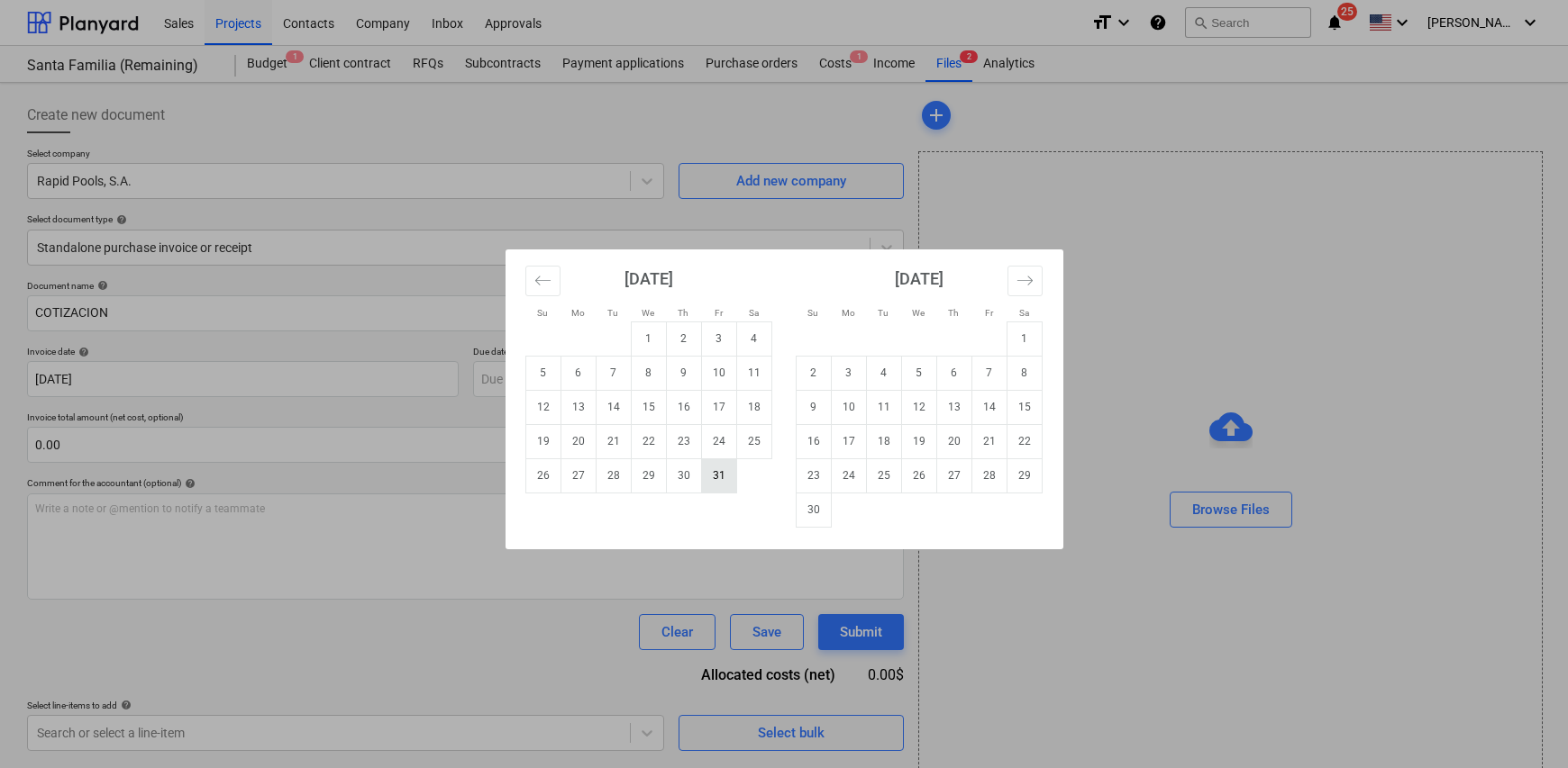
click at [712, 471] on td "31" at bounding box center [719, 475] width 35 height 34
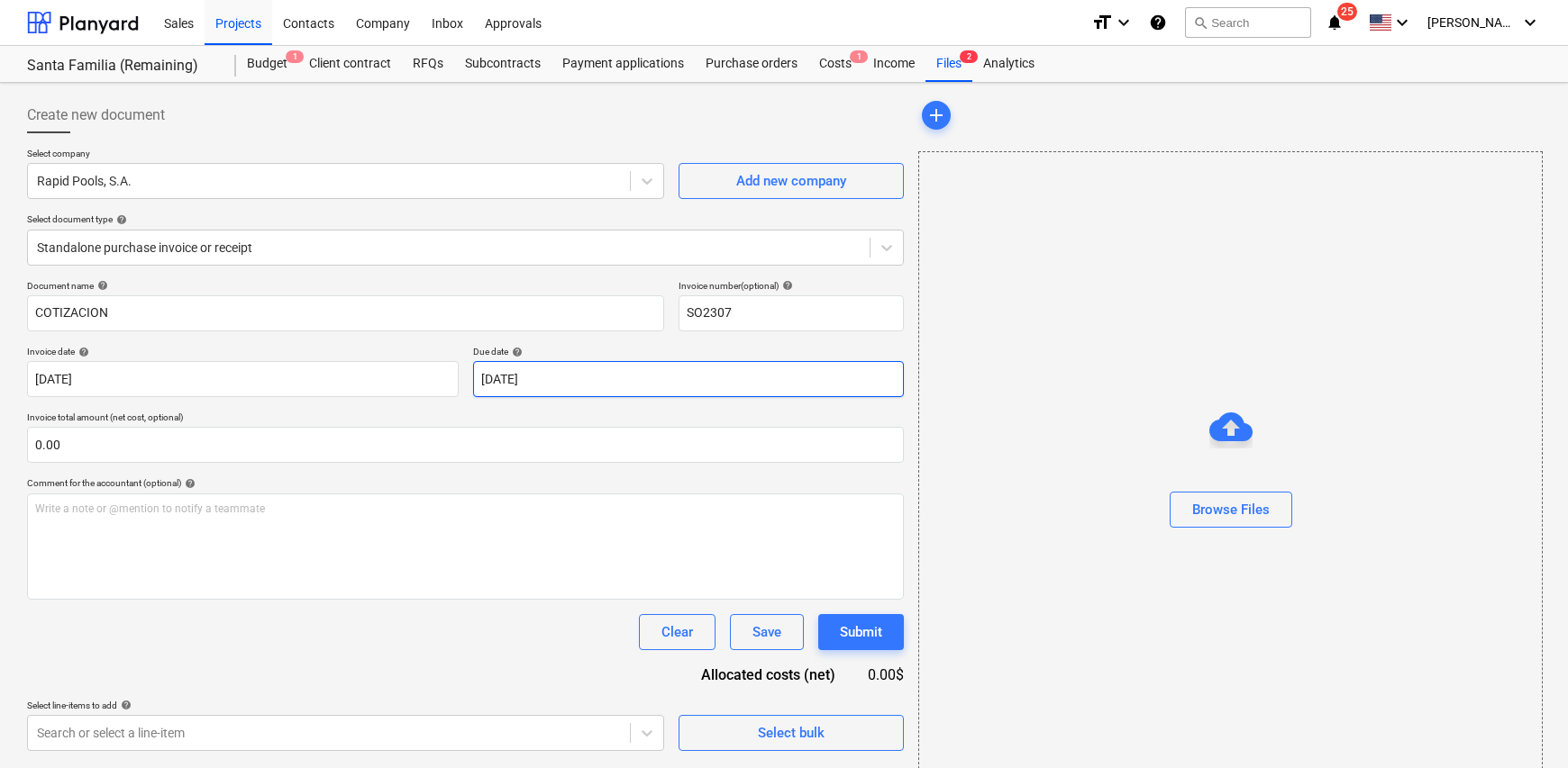
click at [559, 388] on body "Sales Projects Contacts Company Inbox Approvals format_size keyboard_arrow_down…" at bounding box center [784, 384] width 1568 height 768
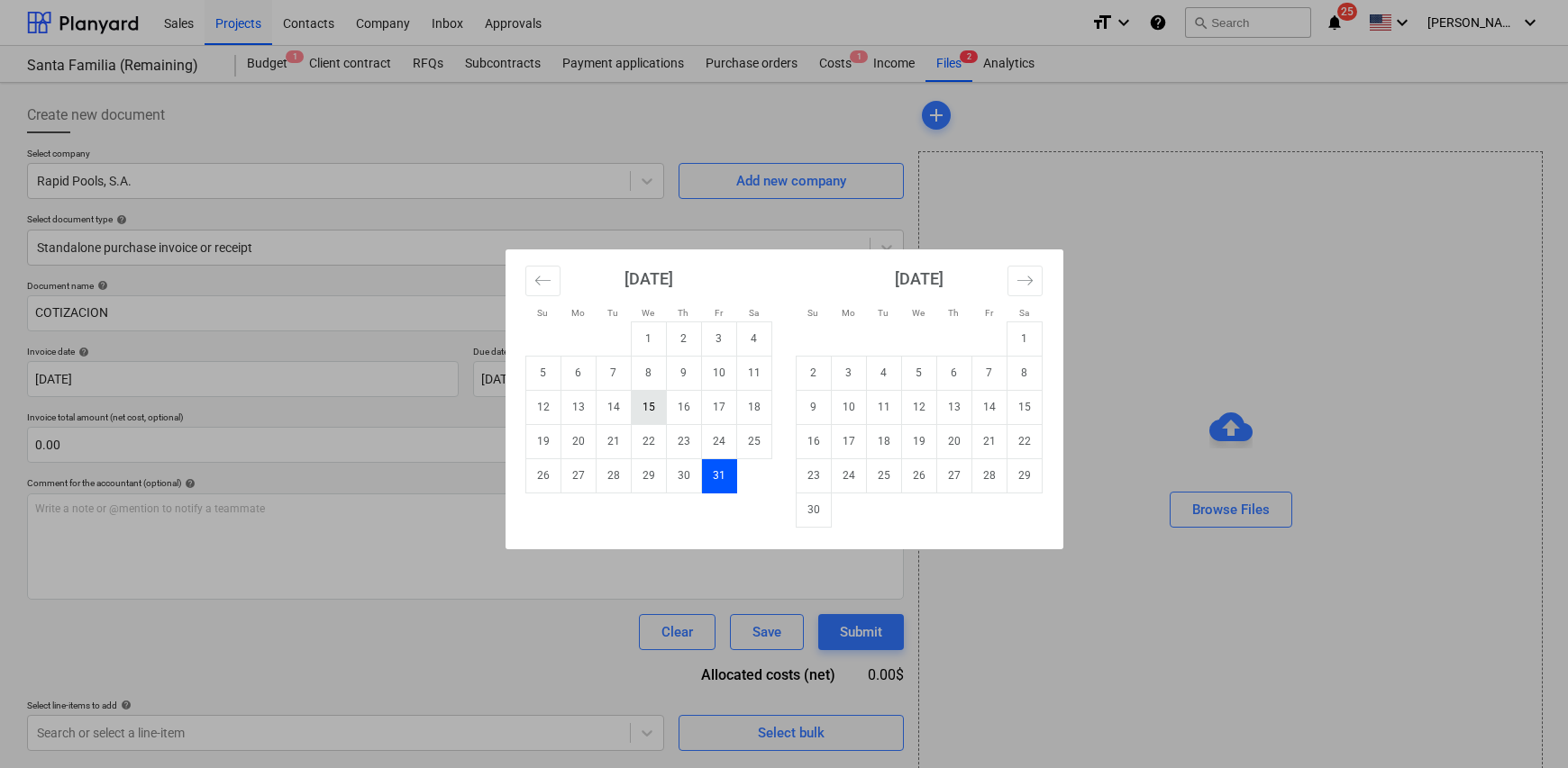
click at [653, 403] on td "15" at bounding box center [648, 406] width 35 height 34
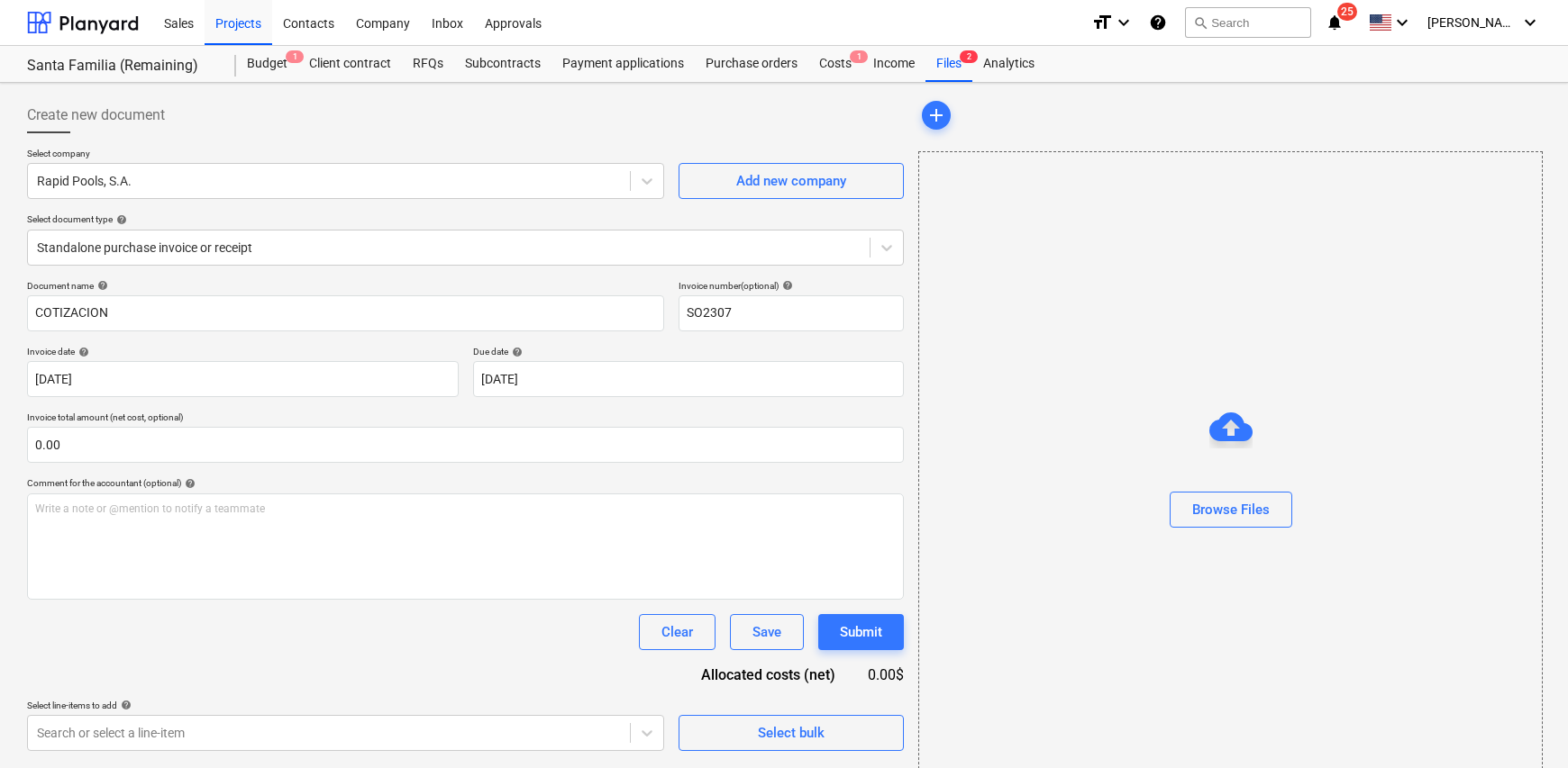
type input "15 Oct 2025"
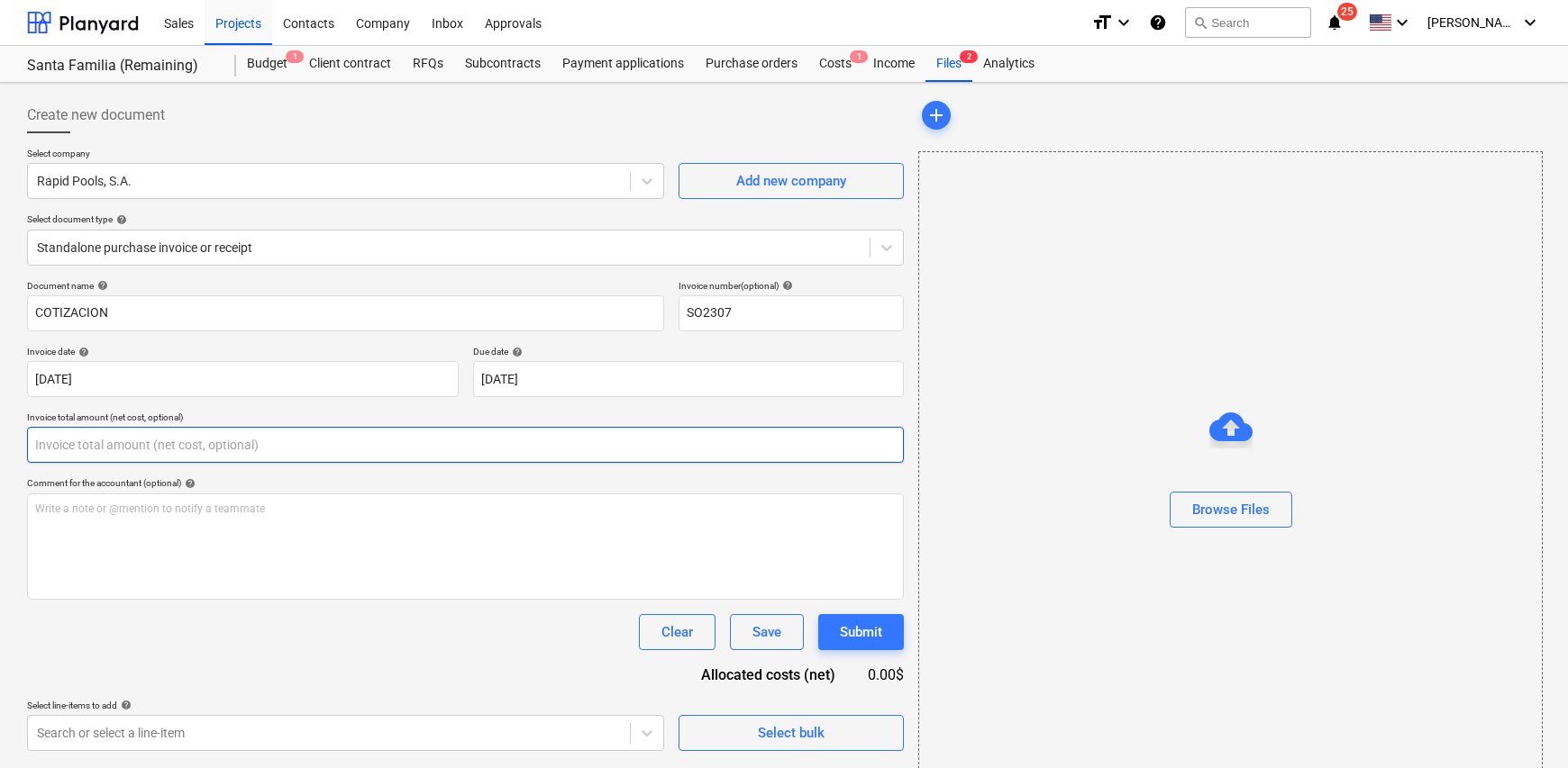
click at [113, 441] on input "text" at bounding box center [465, 444] width 877 height 36
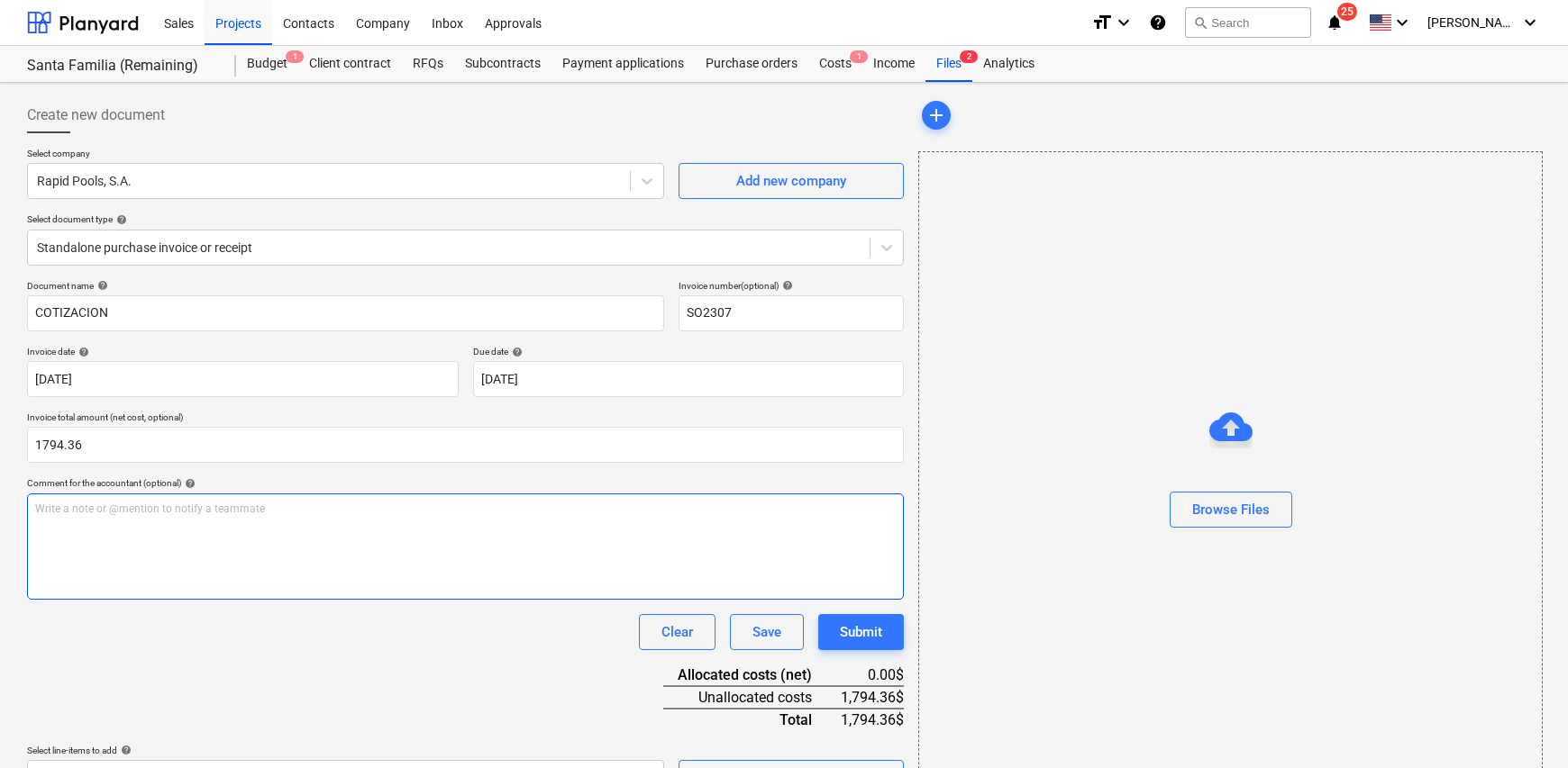
type input "1,794.36"
click at [98, 537] on div "Write a note or @mention to notify a teammate ﻿" at bounding box center [465, 546] width 877 height 106
click at [151, 518] on div "Write a note or @mention to notify a teammate ﻿" at bounding box center [465, 546] width 877 height 106
click at [115, 551] on div "Write a note or @mention to notify a teammate ﻿" at bounding box center [465, 546] width 877 height 106
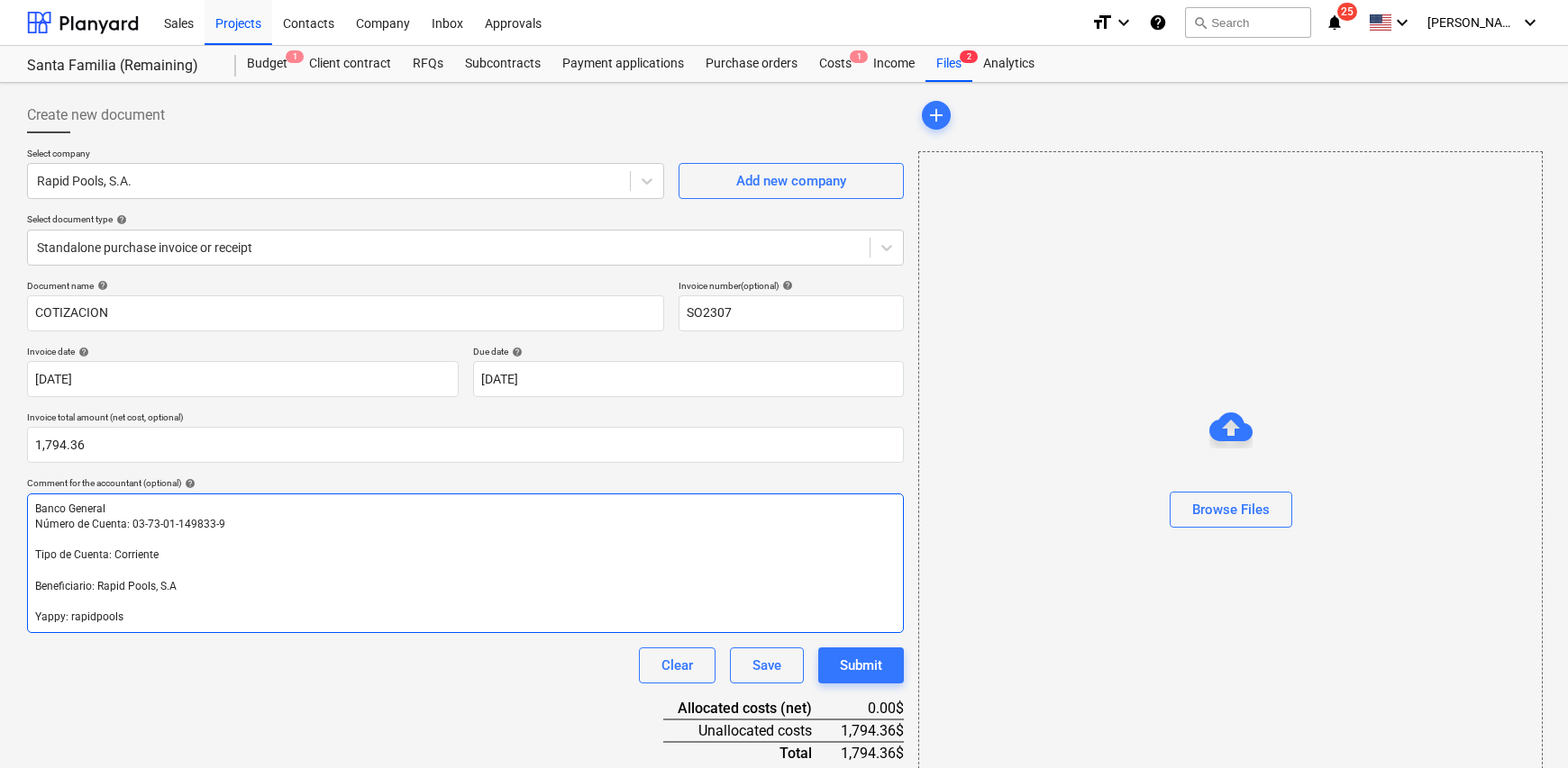
click at [30, 508] on div "Banco General Número de Cuenta: 03-73-01-149833-9 ﻿ Tipo de Cuenta: Corriente ﻿…" at bounding box center [465, 562] width 877 height 139
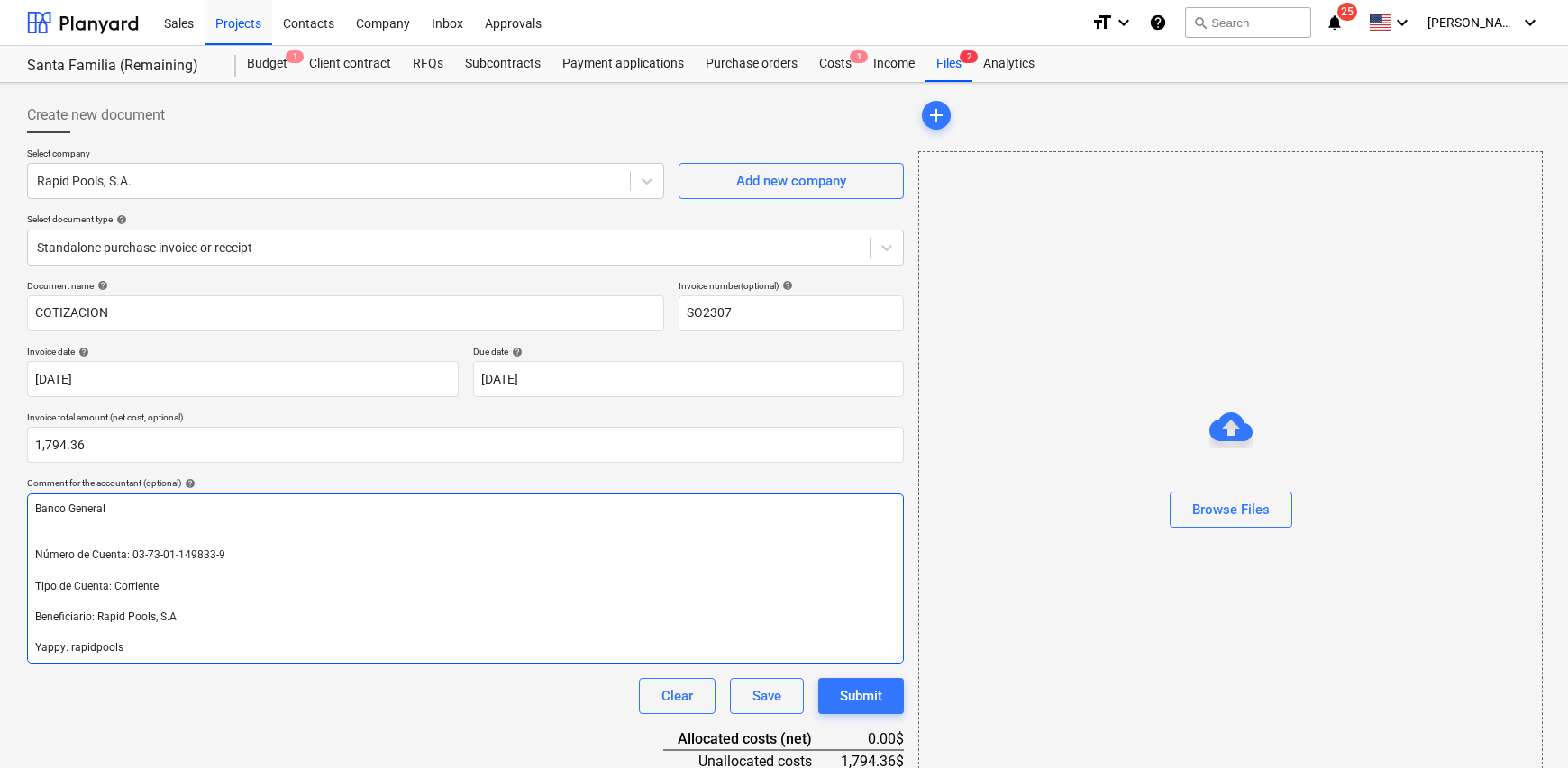
click at [45, 544] on p "﻿" at bounding box center [465, 540] width 861 height 16
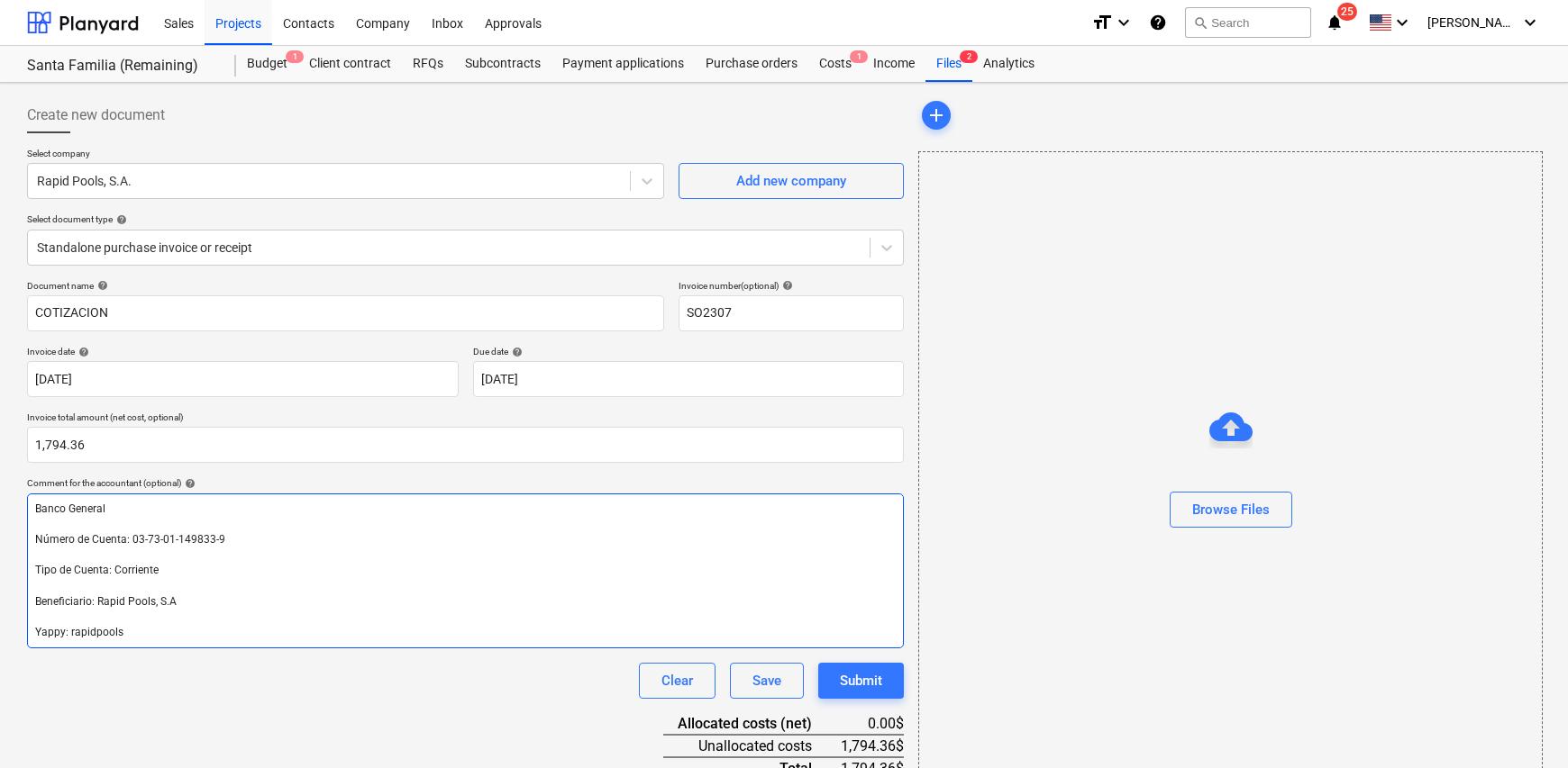
click at [43, 526] on p "﻿" at bounding box center [465, 524] width 861 height 16
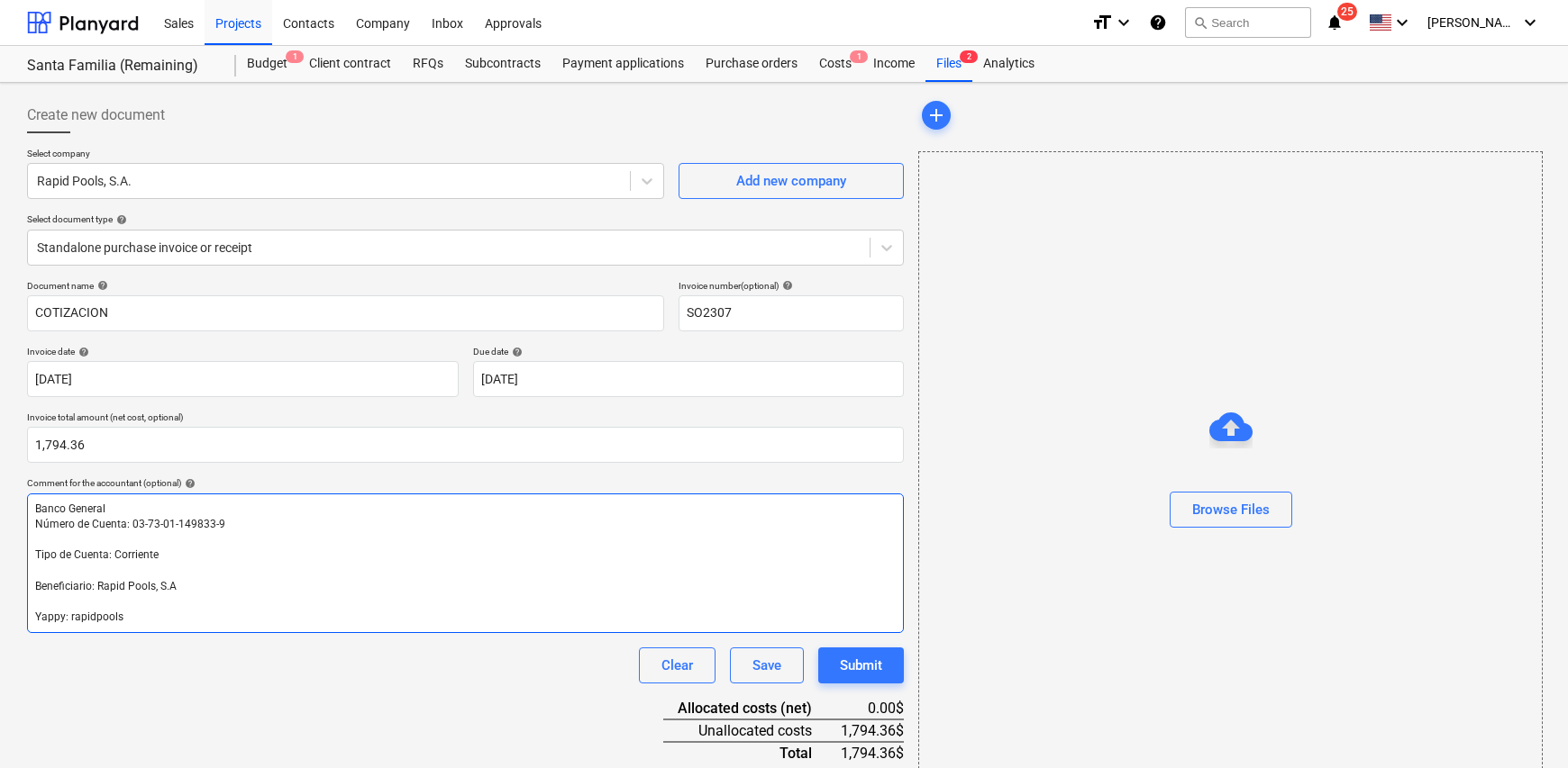
click at [35, 508] on span "Banco General" at bounding box center [70, 509] width 70 height 13
click at [43, 499] on div "Banco General Número de Cuenta: 03-73-01-149833-9 ﻿ Tipo de Cuenta: Corriente ﻿…" at bounding box center [465, 562] width 877 height 139
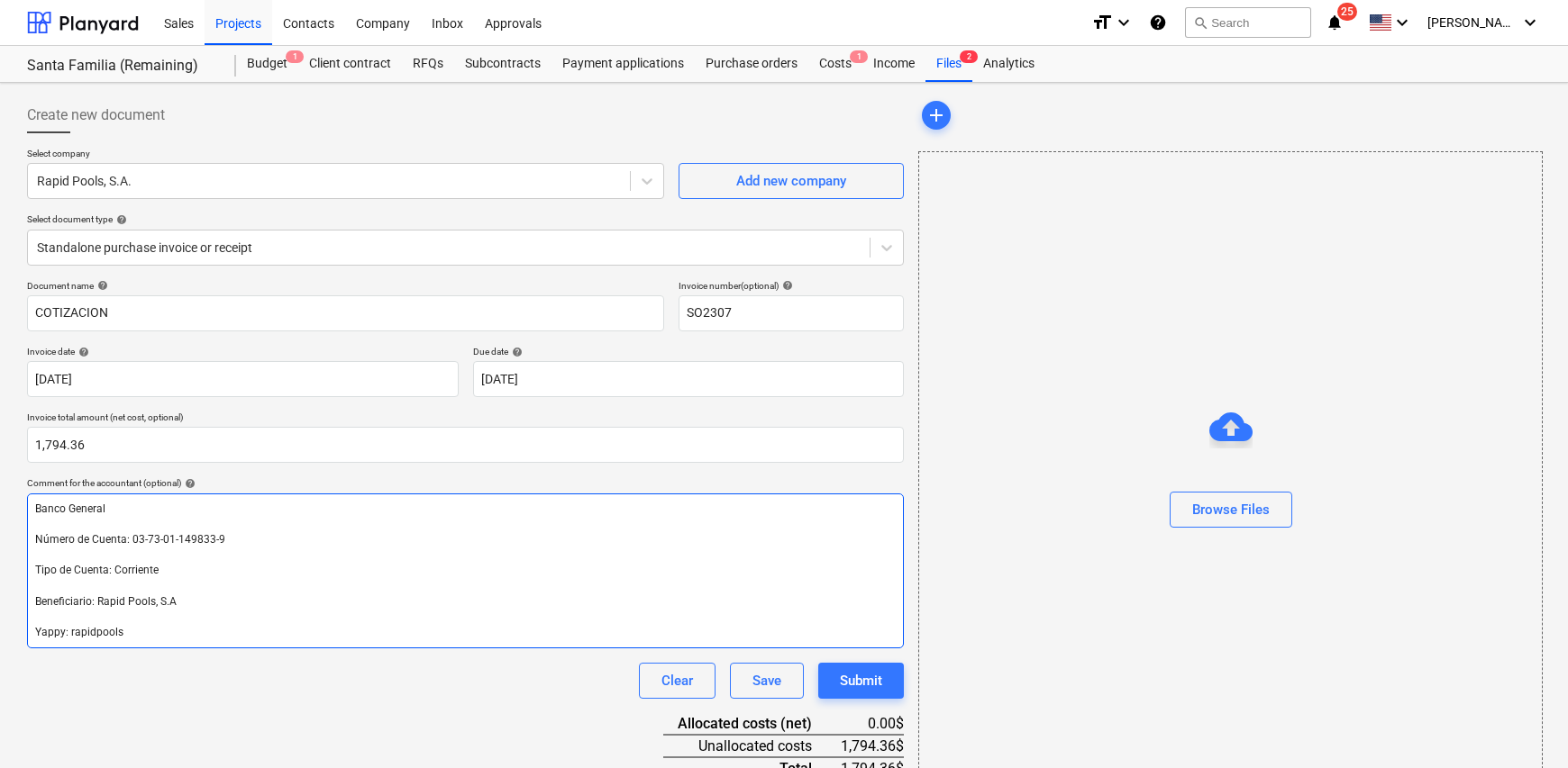
click at [36, 506] on span "Banco General" at bounding box center [70, 509] width 70 height 13
click at [48, 525] on p "﻿" at bounding box center [465, 524] width 861 height 16
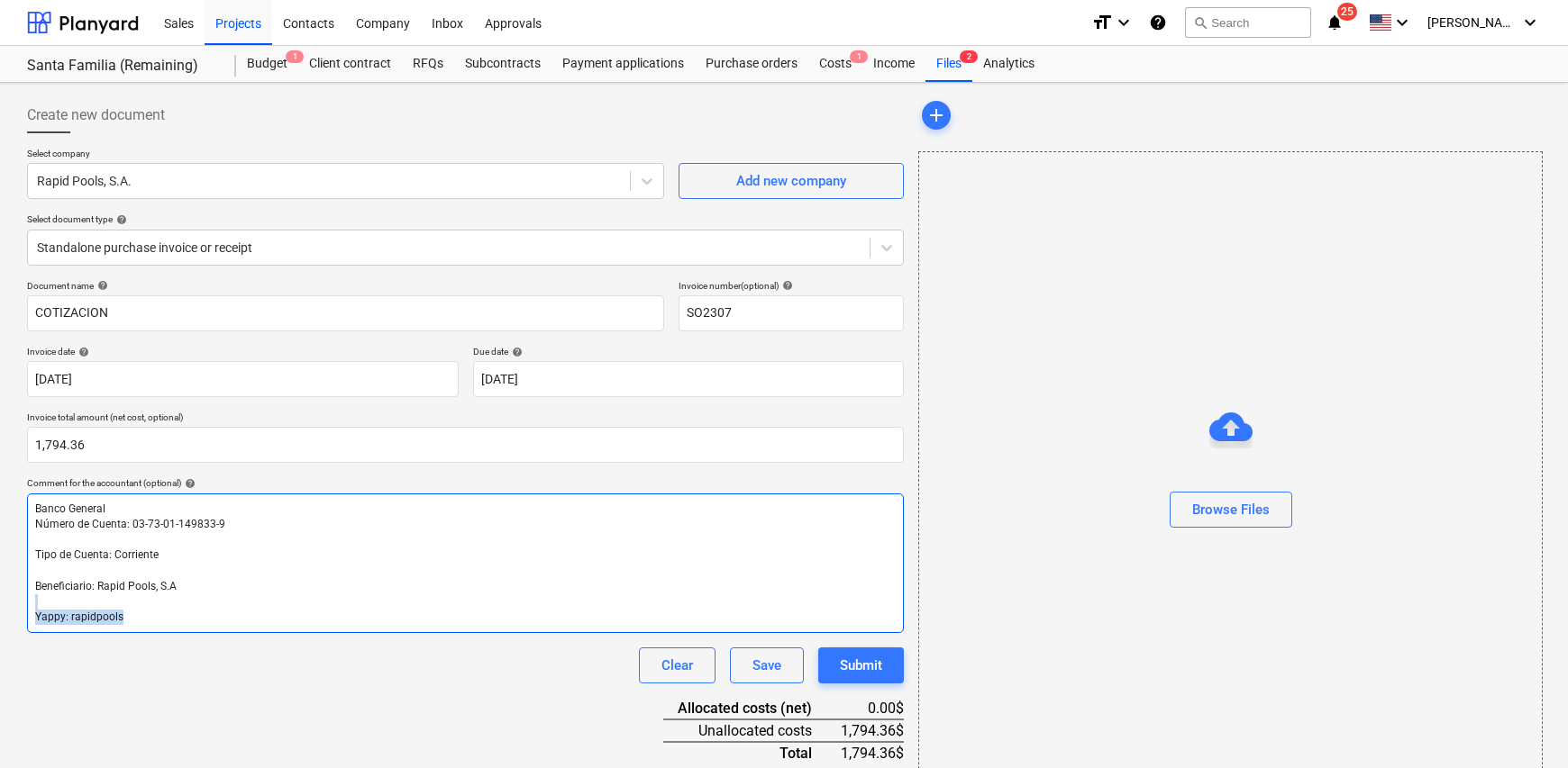
drag, startPoint x: 155, startPoint y: 620, endPoint x: 2, endPoint y: 606, distance: 153.6
click at [2, 606] on div "Create new document Select company Rapid Pools, S.A. Add new company Select doc…" at bounding box center [784, 463] width 1568 height 761
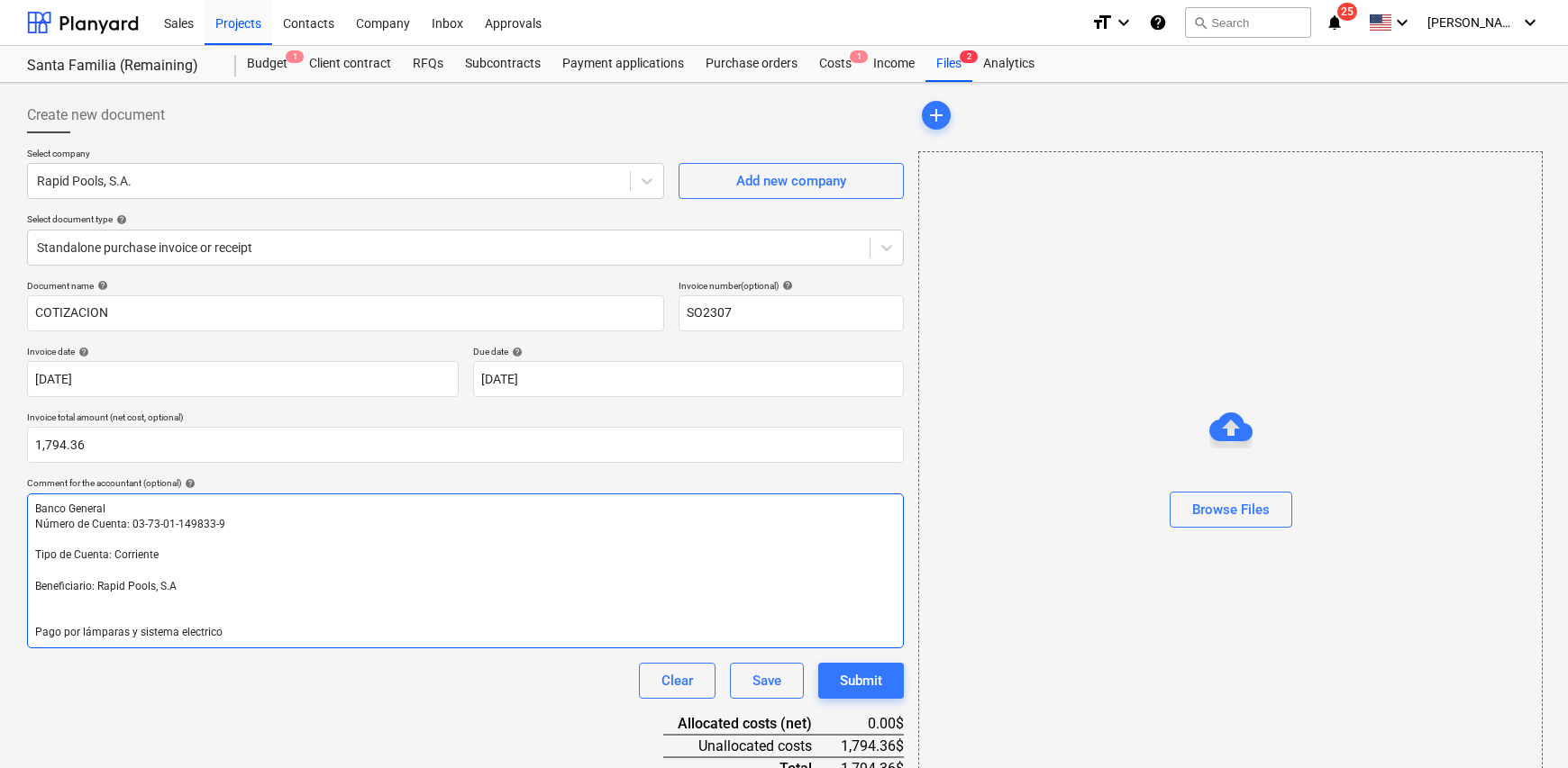
click at [205, 632] on span "Pago por lámparas y sistema electrico" at bounding box center [129, 632] width 187 height 13
click at [469, 626] on p "Pago por lámparas y sistema eléctrico de la psicina por corto circuito" at bounding box center [465, 633] width 861 height 16
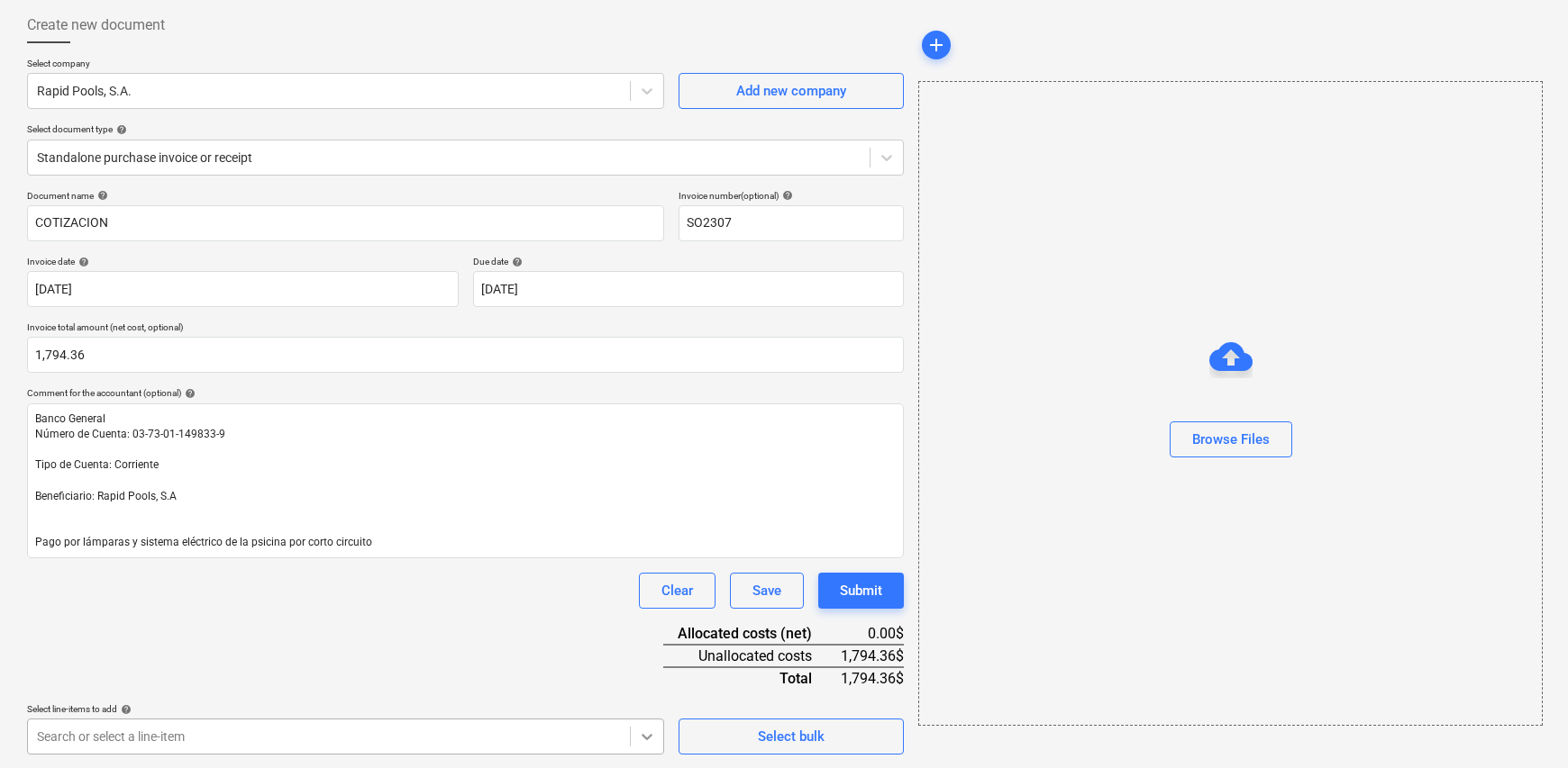
click at [644, 678] on body "Sales Projects Contacts Company Inbox Approvals format_size keyboard_arrow_down…" at bounding box center [784, 294] width 1568 height 768
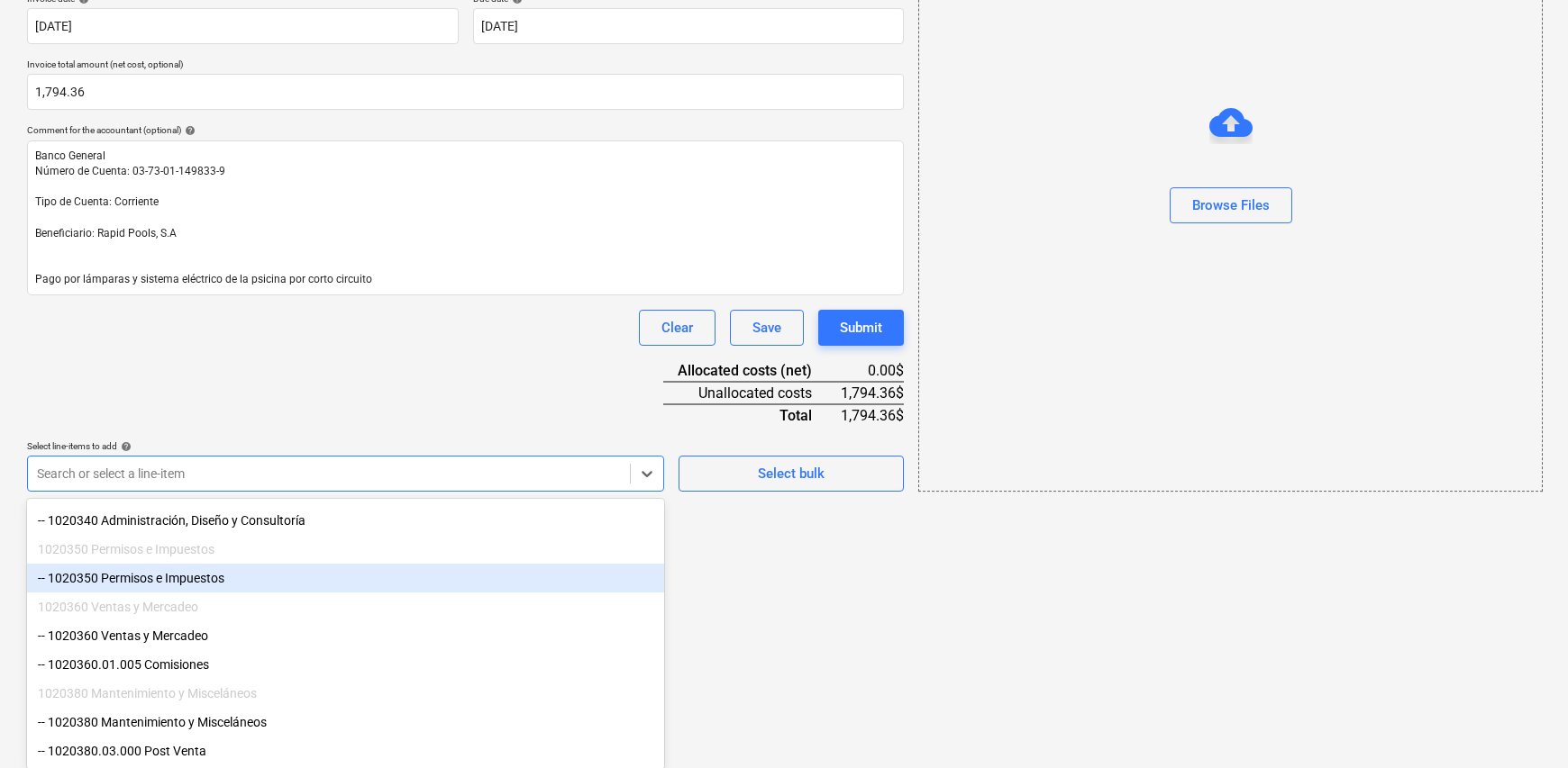
scroll to position [186, 0]
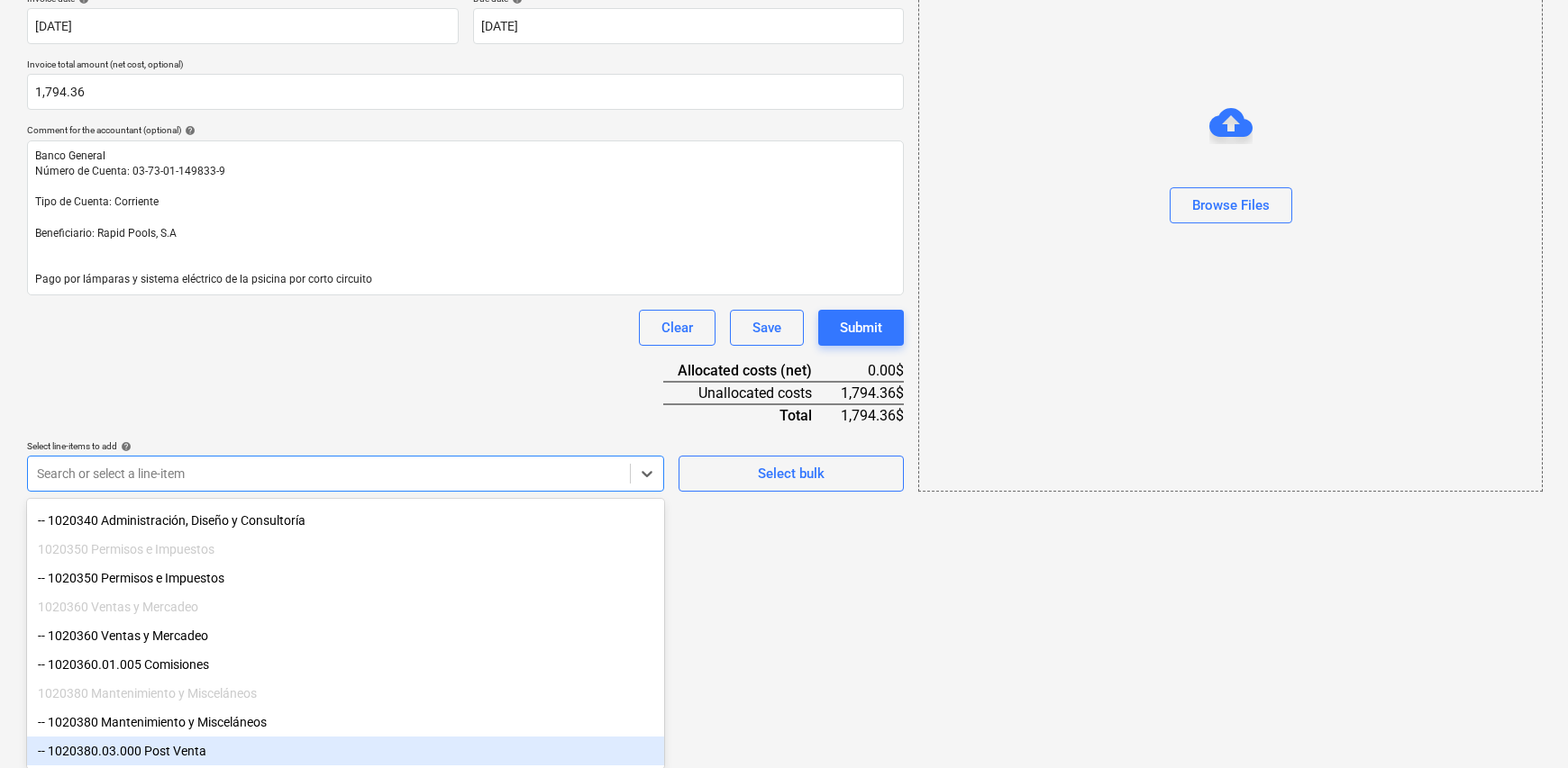
click at [259, 749] on div "-- 1020380.03.000 Post Venta" at bounding box center [345, 751] width 637 height 29
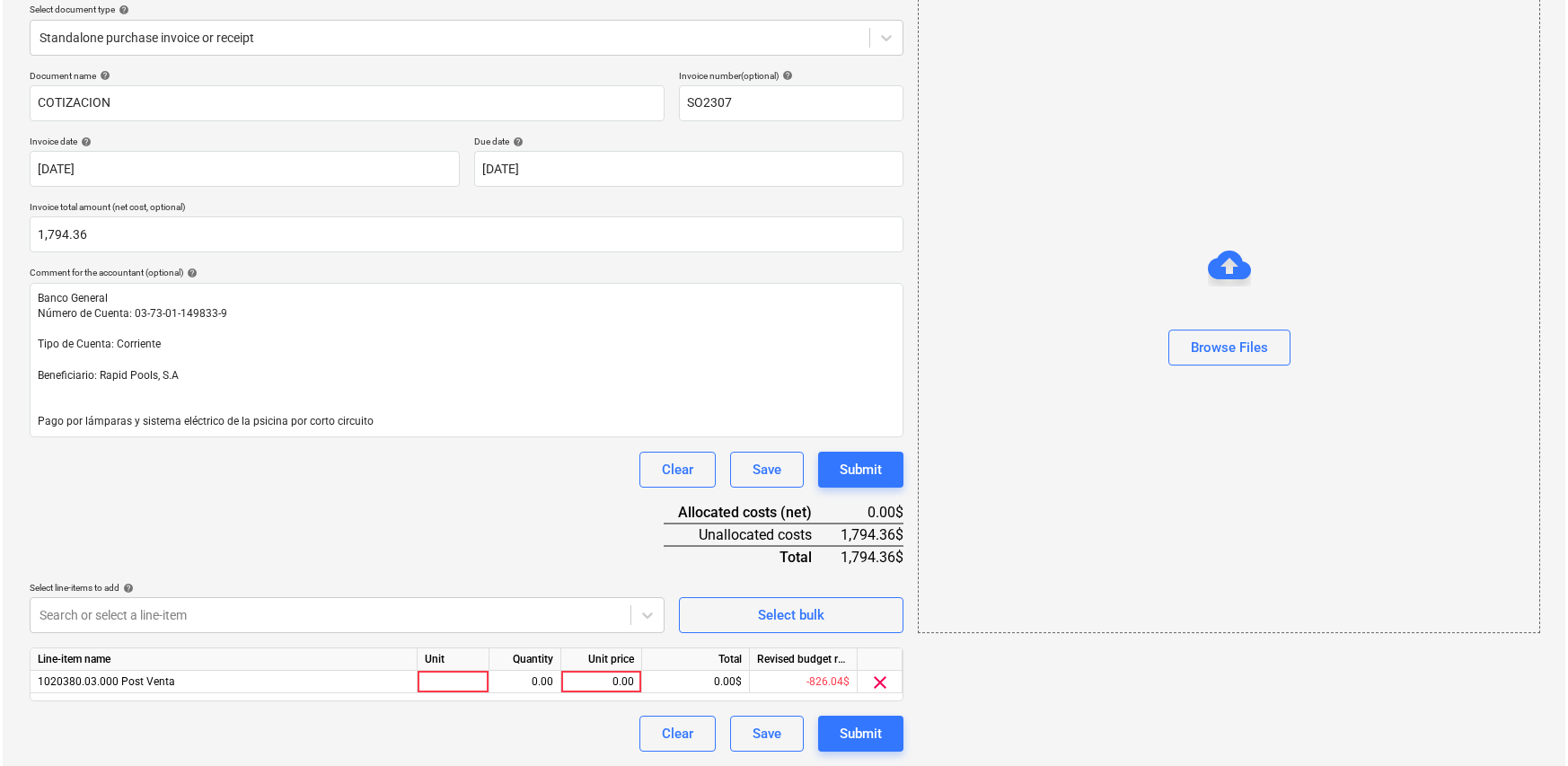
scroll to position [208, 0]
click at [799, 558] on html "Sales Projects Contacts Company Inbox Approvals format_size keyboard_arrow_down…" at bounding box center [781, 175] width 1562 height 766
click at [452, 680] on div at bounding box center [451, 682] width 72 height 22
type input "1"
click at [528, 679] on div "0.00" at bounding box center [522, 682] width 56 height 22
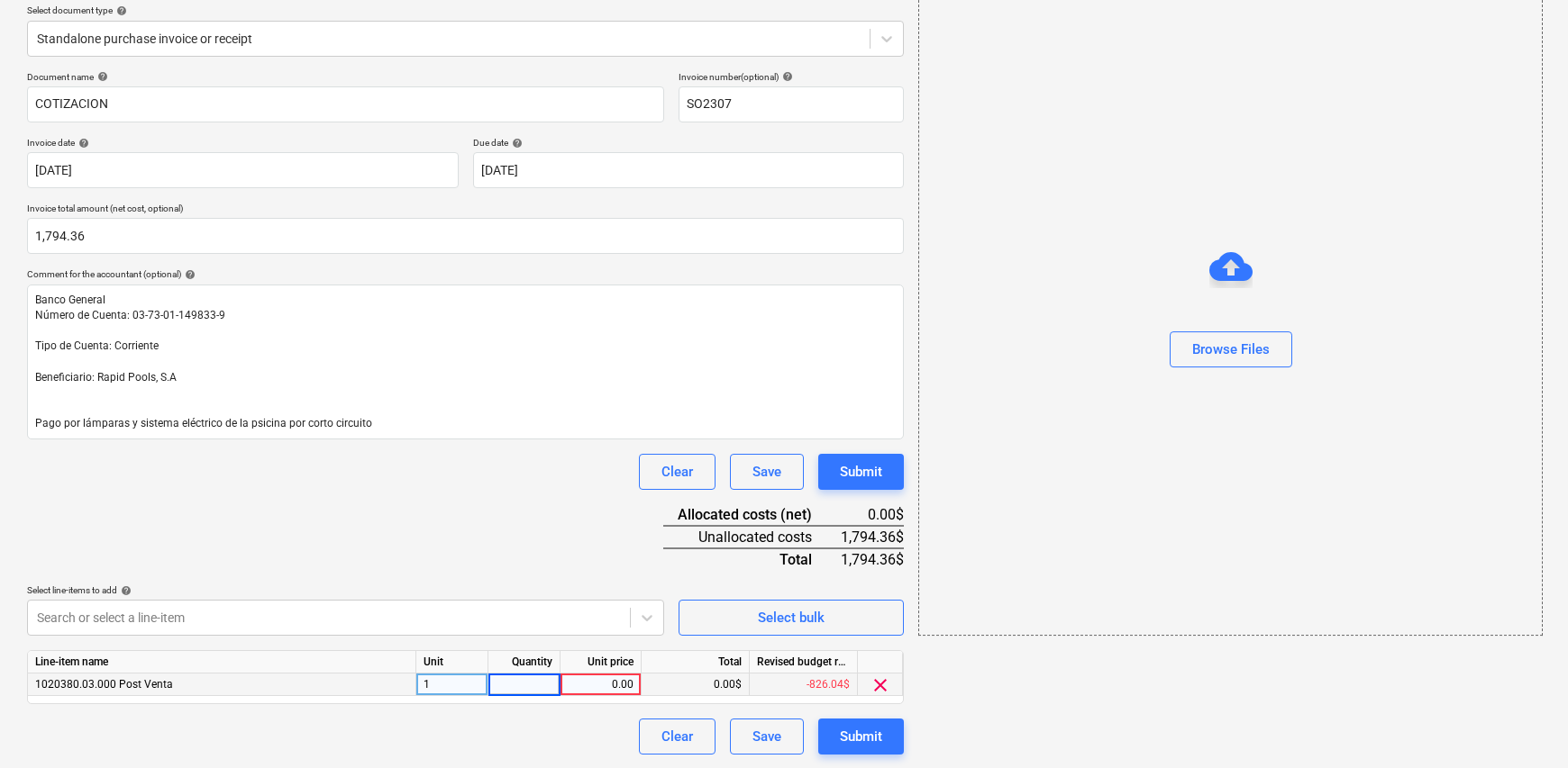
type input "1"
click at [599, 679] on div "0.00" at bounding box center [600, 684] width 65 height 22
type input "1794.36"
click at [485, 537] on div "Document name help COTIZACION Invoice number (optional) help SO2307 Invoice dat…" at bounding box center [465, 413] width 877 height 684
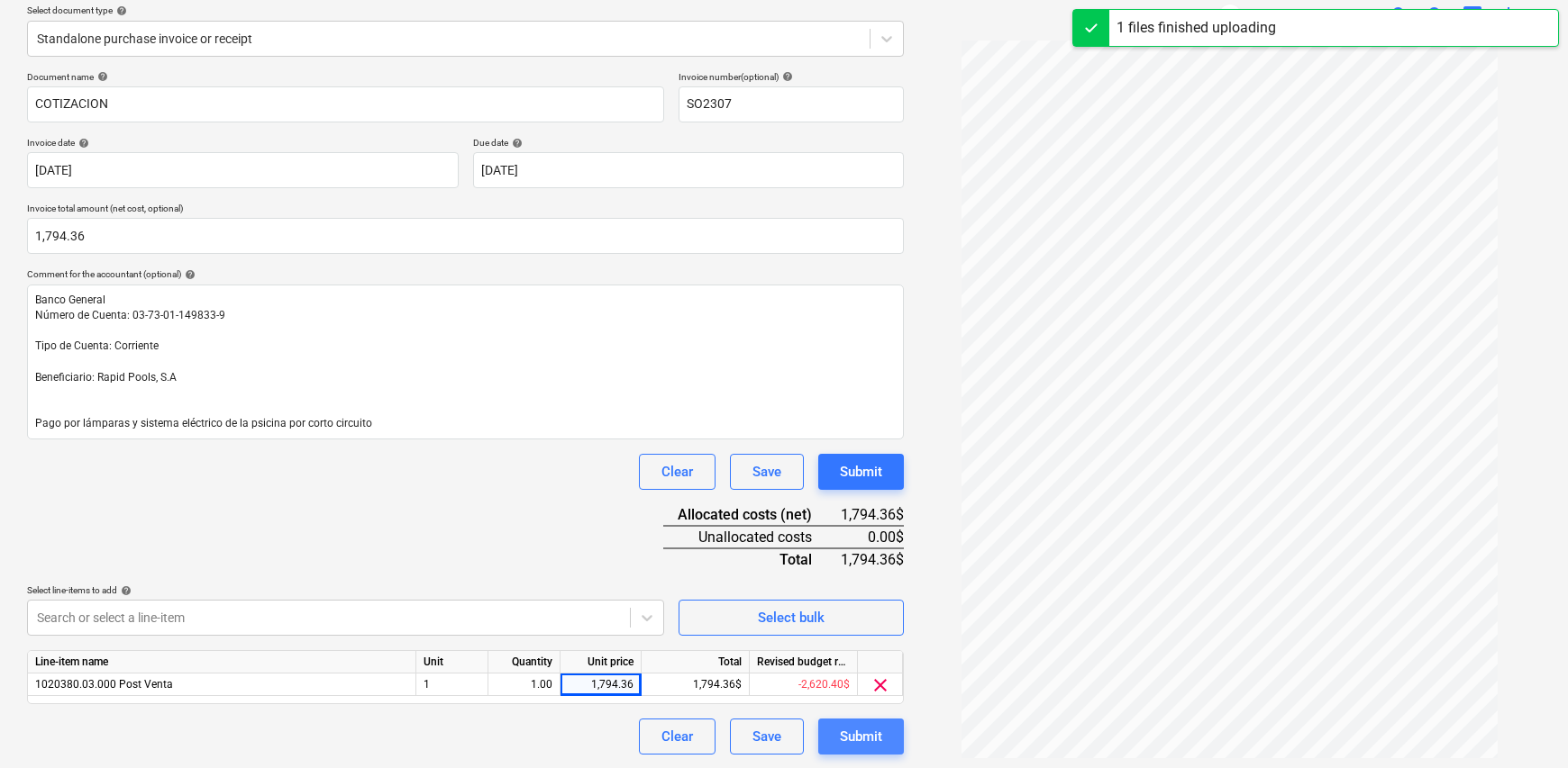
click at [855, 736] on div "Submit" at bounding box center [860, 737] width 42 height 23
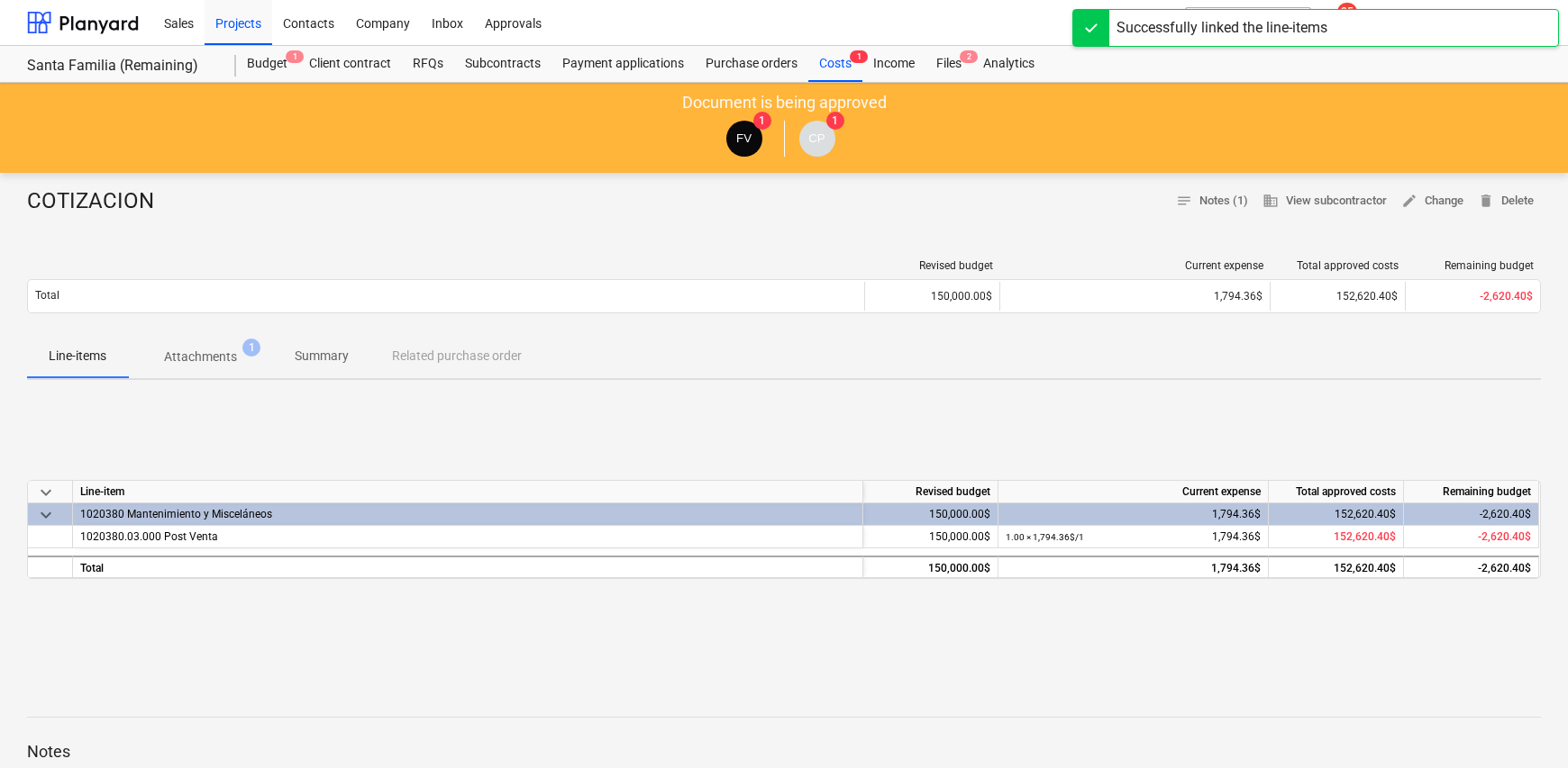
click at [201, 356] on p "Attachments" at bounding box center [200, 357] width 73 height 19
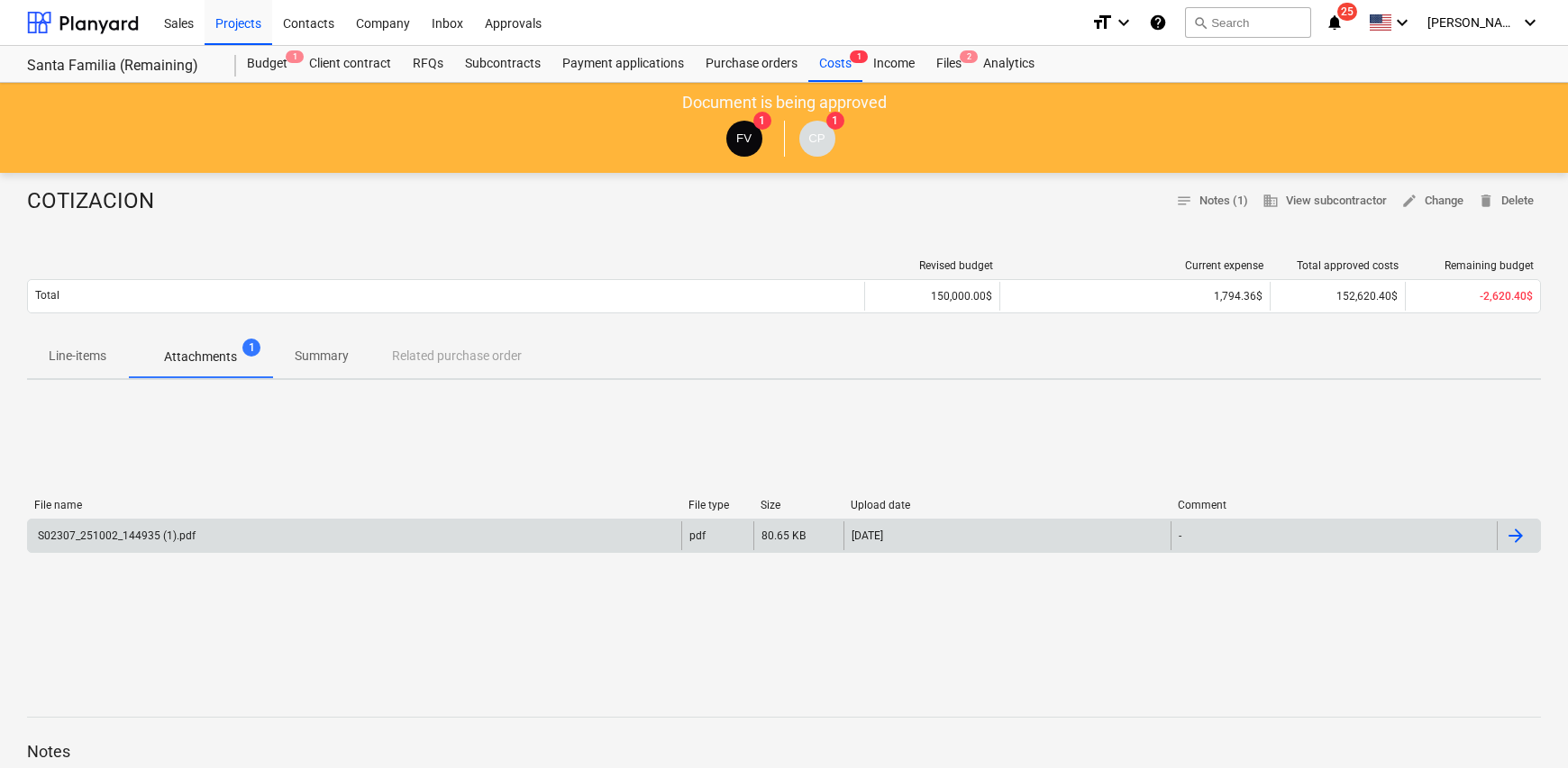
click at [1523, 540] on div at bounding box center [1515, 536] width 21 height 21
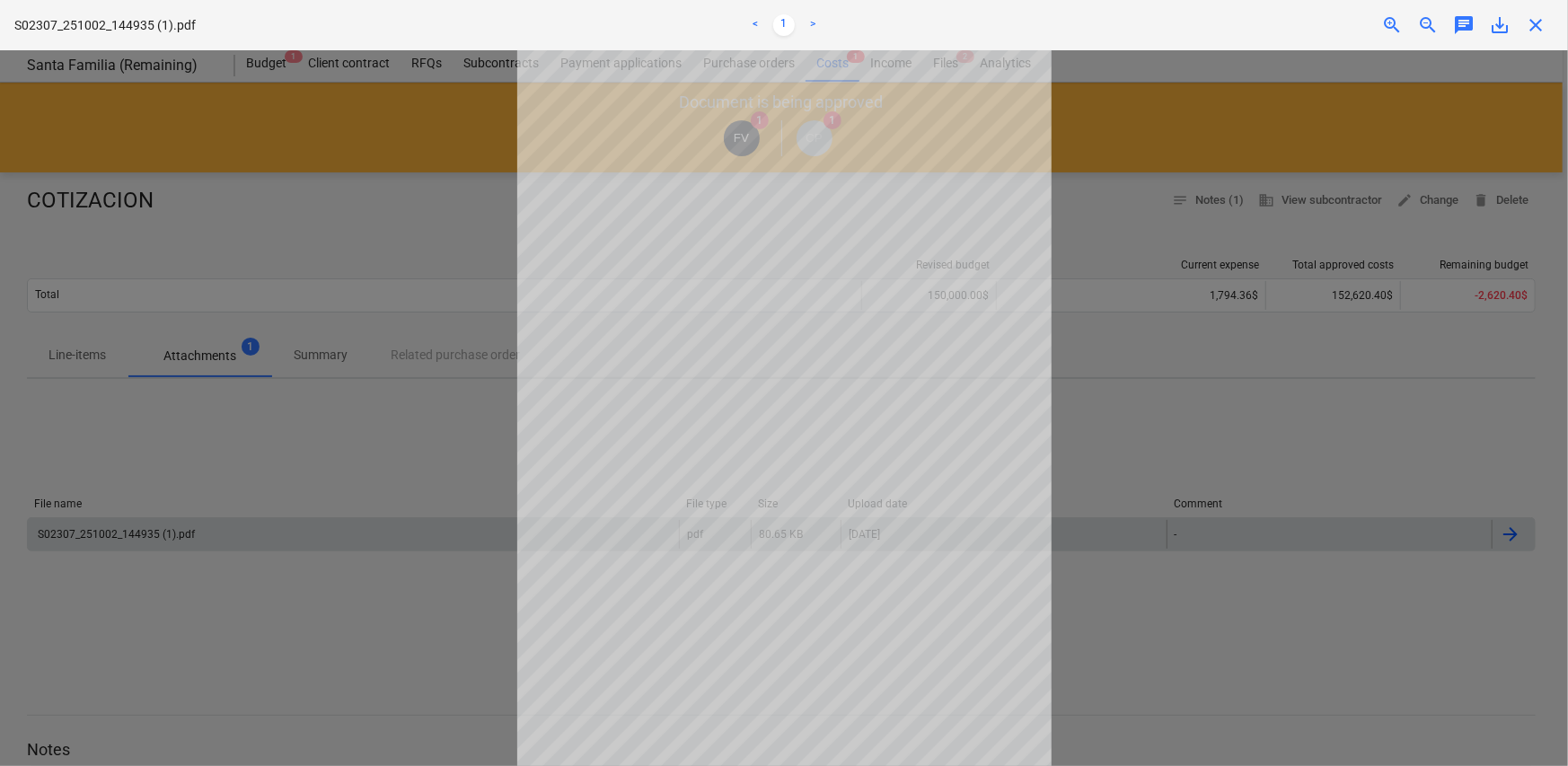
click at [271, 249] on div at bounding box center [784, 408] width 1568 height 716
click at [1225, 190] on div at bounding box center [784, 408] width 1568 height 716
click at [1538, 29] on div "Invoice fetching failed" at bounding box center [1315, 18] width 485 height 38
click at [1537, 28] on div "Invoice fetching failed" at bounding box center [1315, 18] width 485 height 38
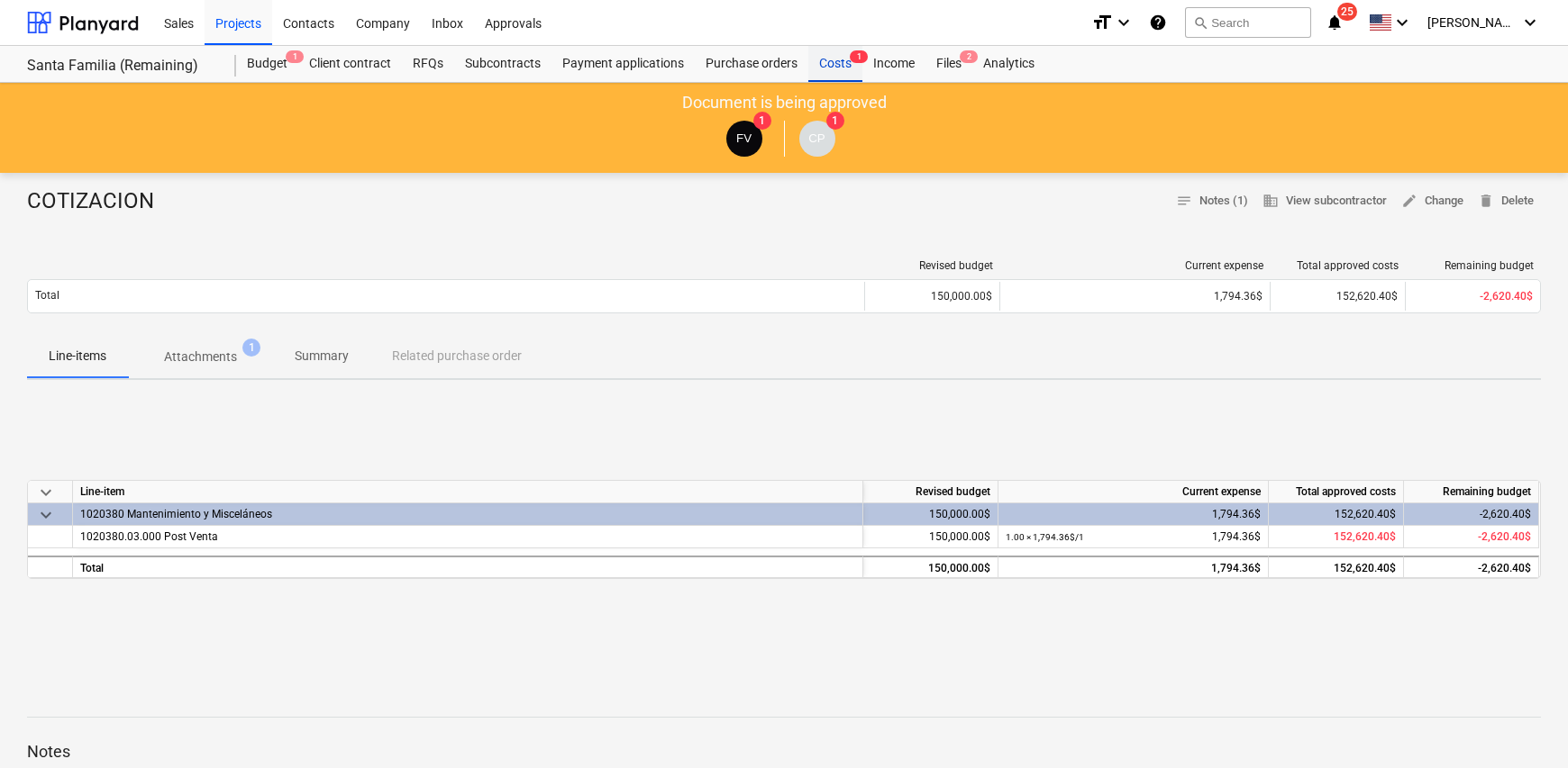
click at [828, 65] on div "Costs 1" at bounding box center [835, 63] width 54 height 36
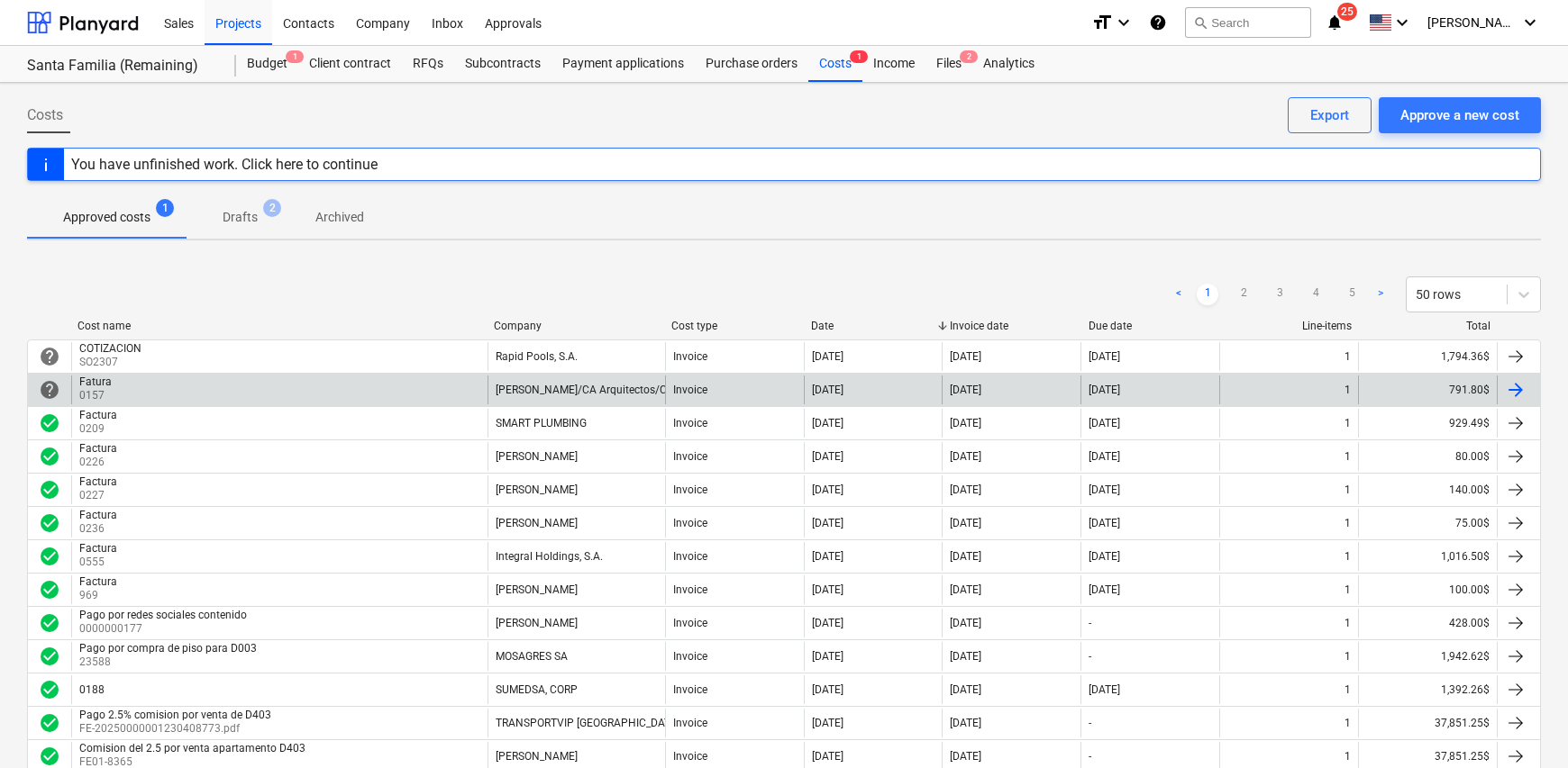
click at [136, 392] on div "Fatura 0157" at bounding box center [279, 390] width 416 height 29
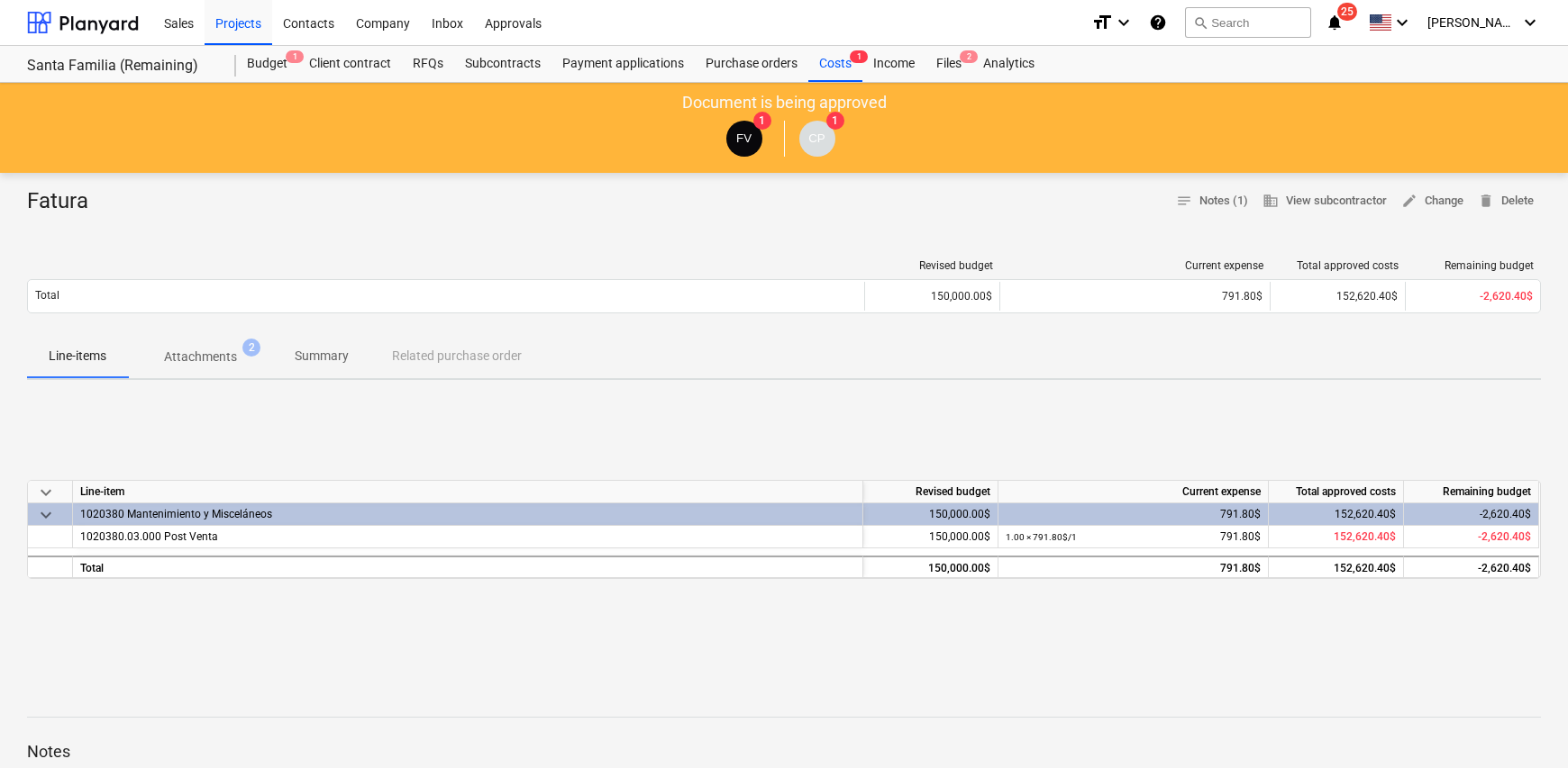
click at [208, 360] on p "Attachments" at bounding box center [200, 357] width 73 height 19
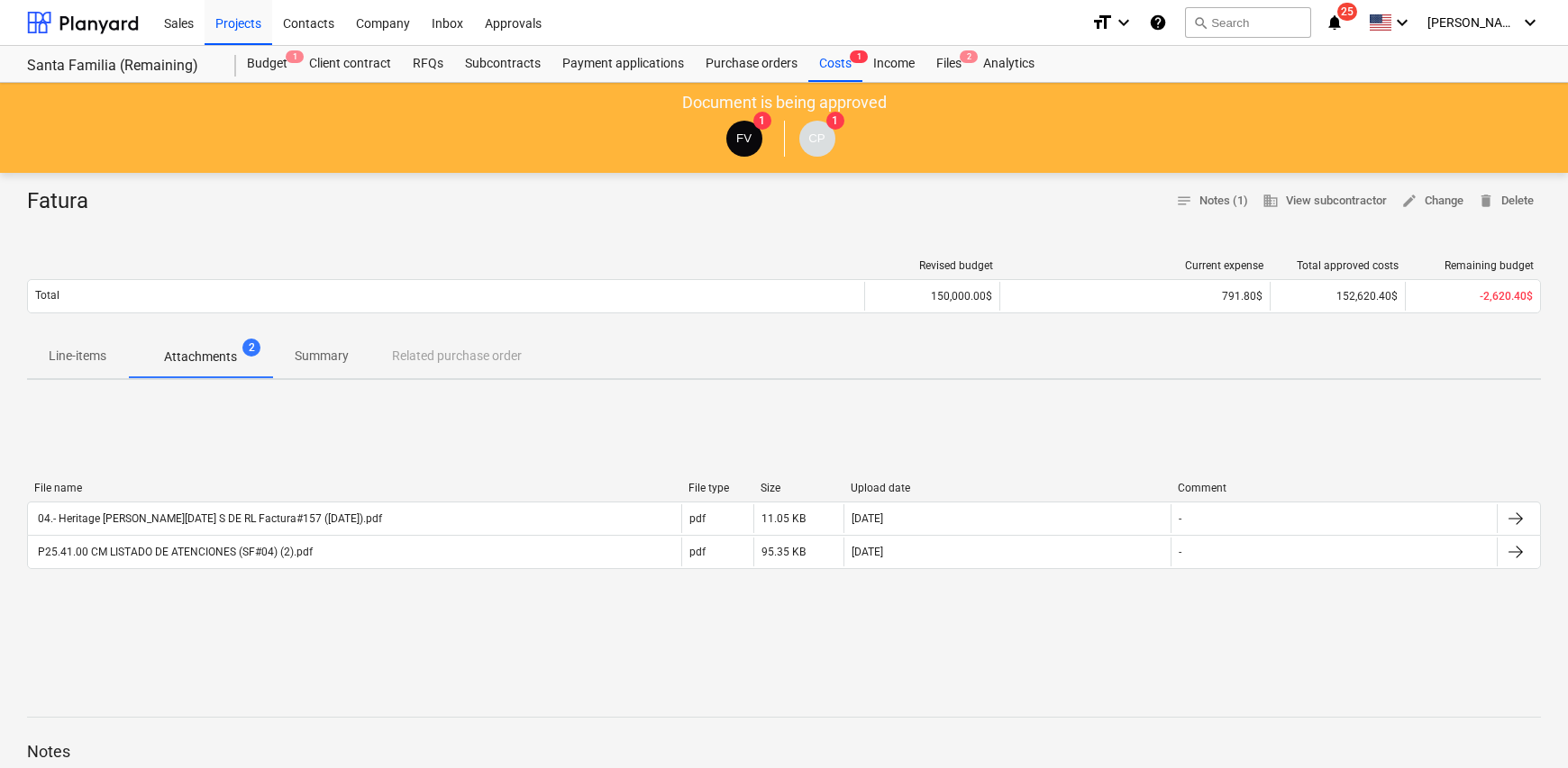
click at [311, 362] on p "Summary" at bounding box center [321, 356] width 54 height 19
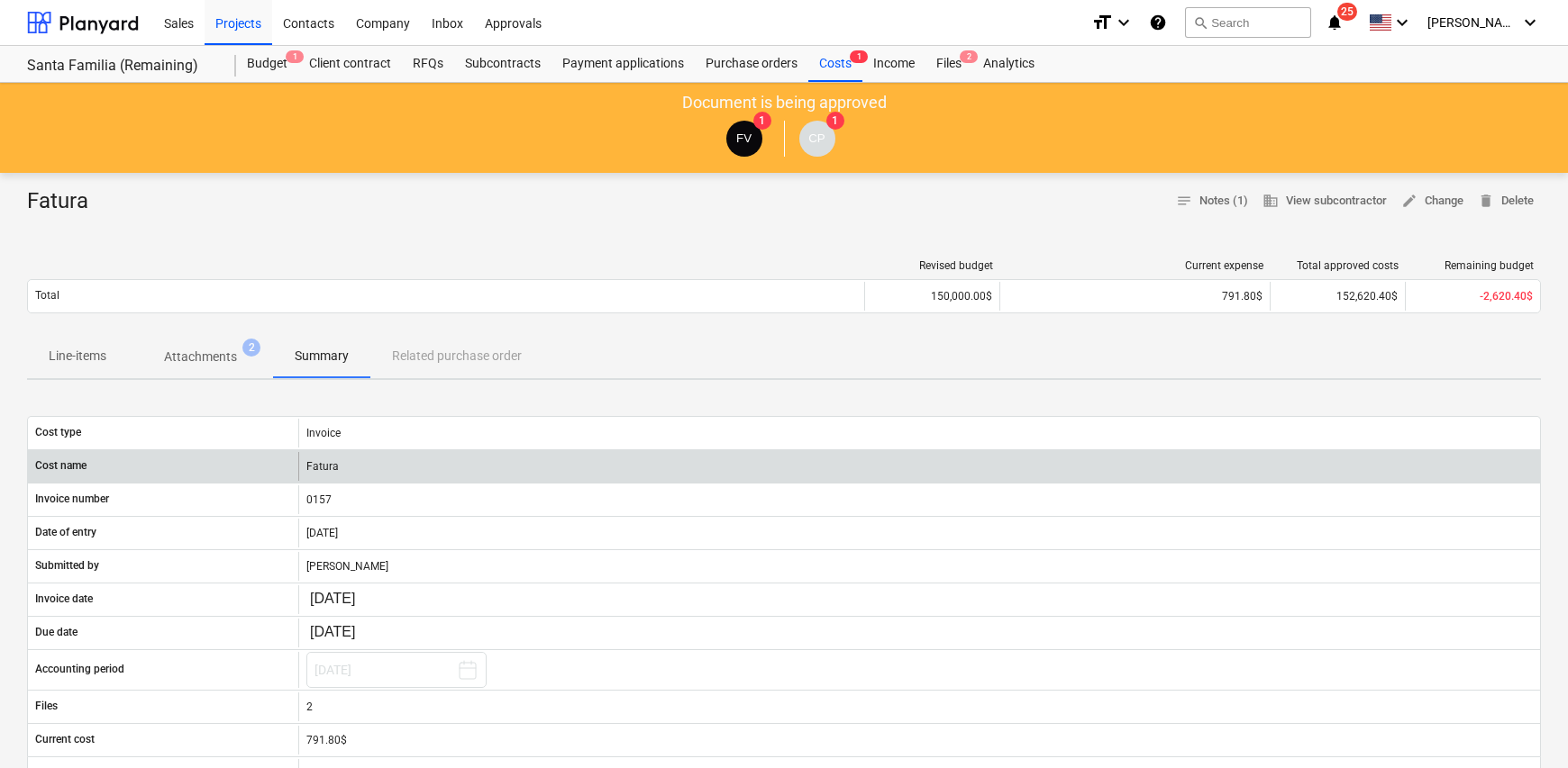
click at [337, 459] on div "Fatura" at bounding box center [919, 467] width 1241 height 29
click at [338, 459] on div "Fatura" at bounding box center [919, 467] width 1241 height 29
click at [333, 468] on div "Fatura" at bounding box center [919, 467] width 1241 height 29
drag, startPoint x: 332, startPoint y: 468, endPoint x: 315, endPoint y: 469, distance: 17.0
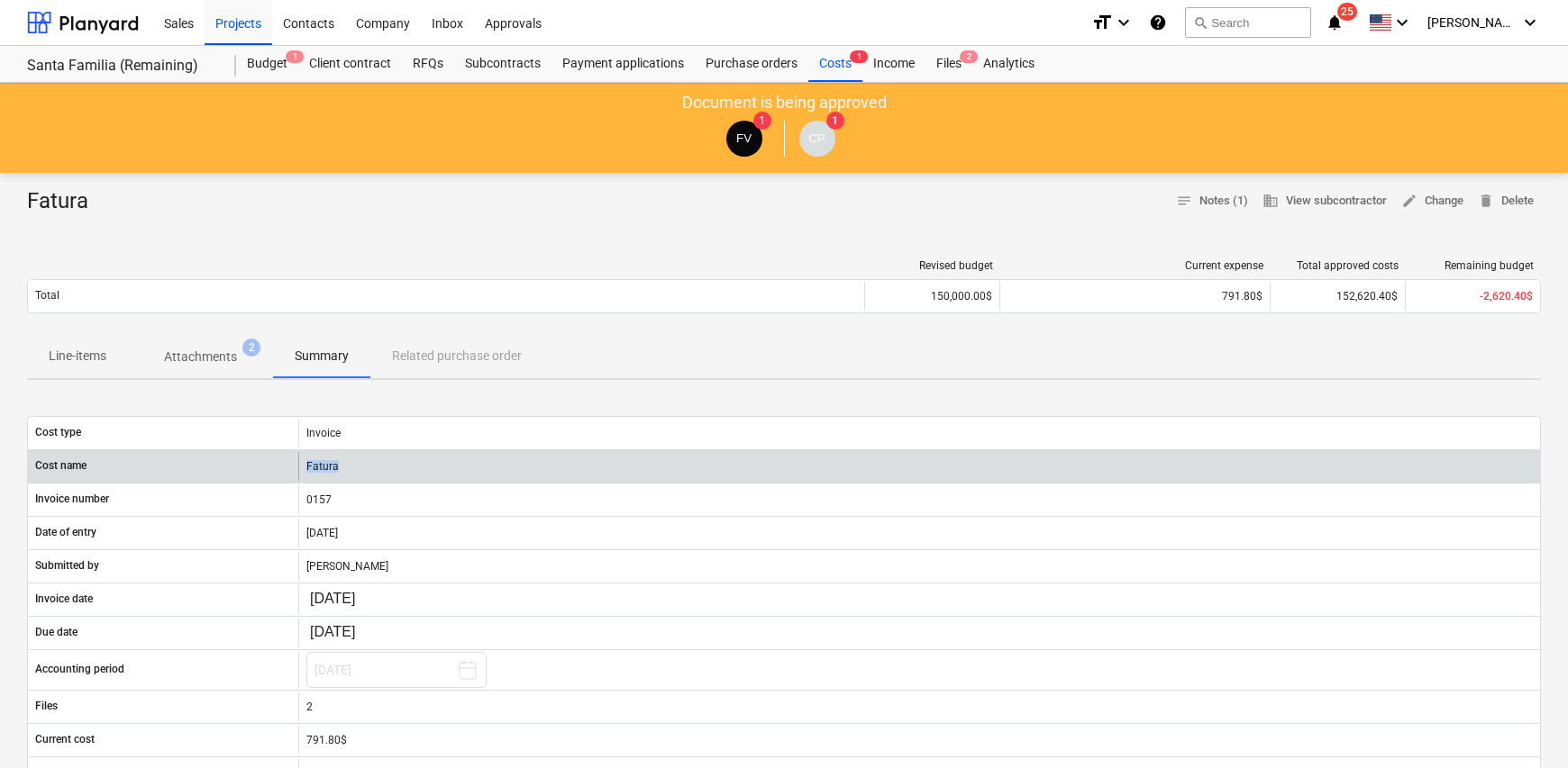
click at [330, 468] on div "Fatura" at bounding box center [919, 467] width 1241 height 29
click at [318, 468] on div "Fatura" at bounding box center [919, 467] width 1241 height 29
click at [529, 456] on div "Fatura" at bounding box center [919, 467] width 1241 height 29
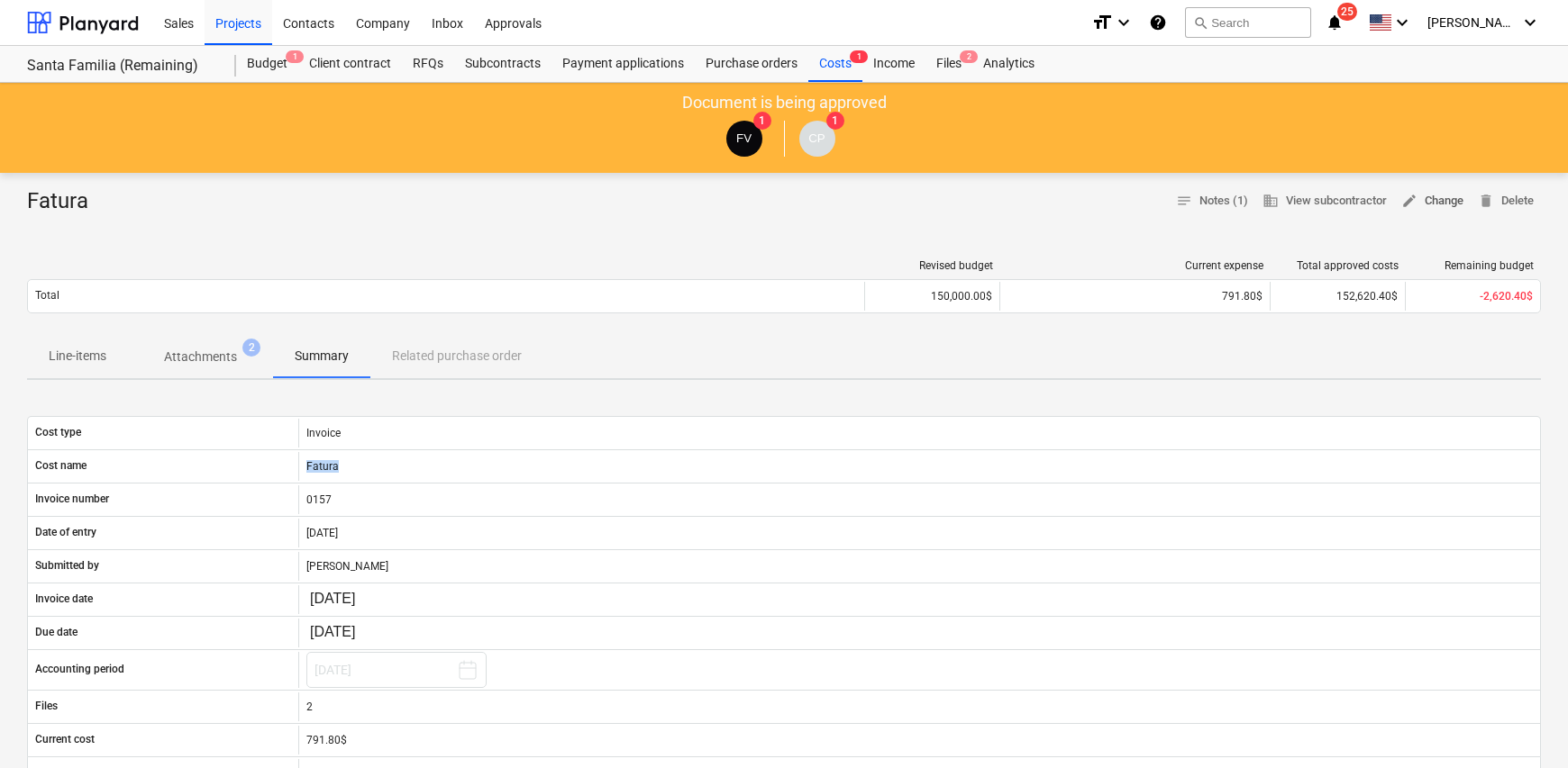
click at [1428, 204] on span "edit Change" at bounding box center [1432, 201] width 62 height 20
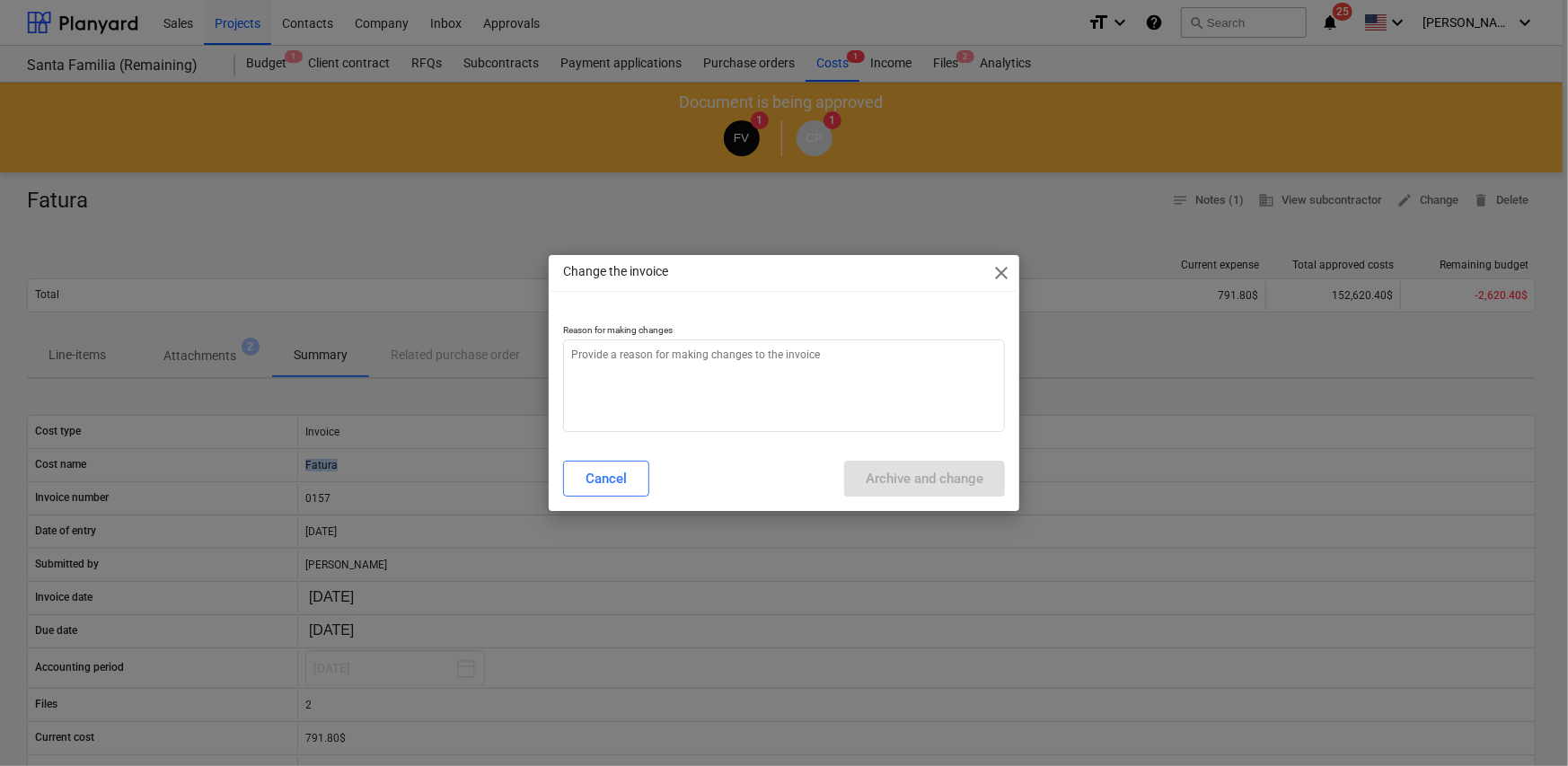
click at [1006, 274] on span "close" at bounding box center [1001, 273] width 21 height 21
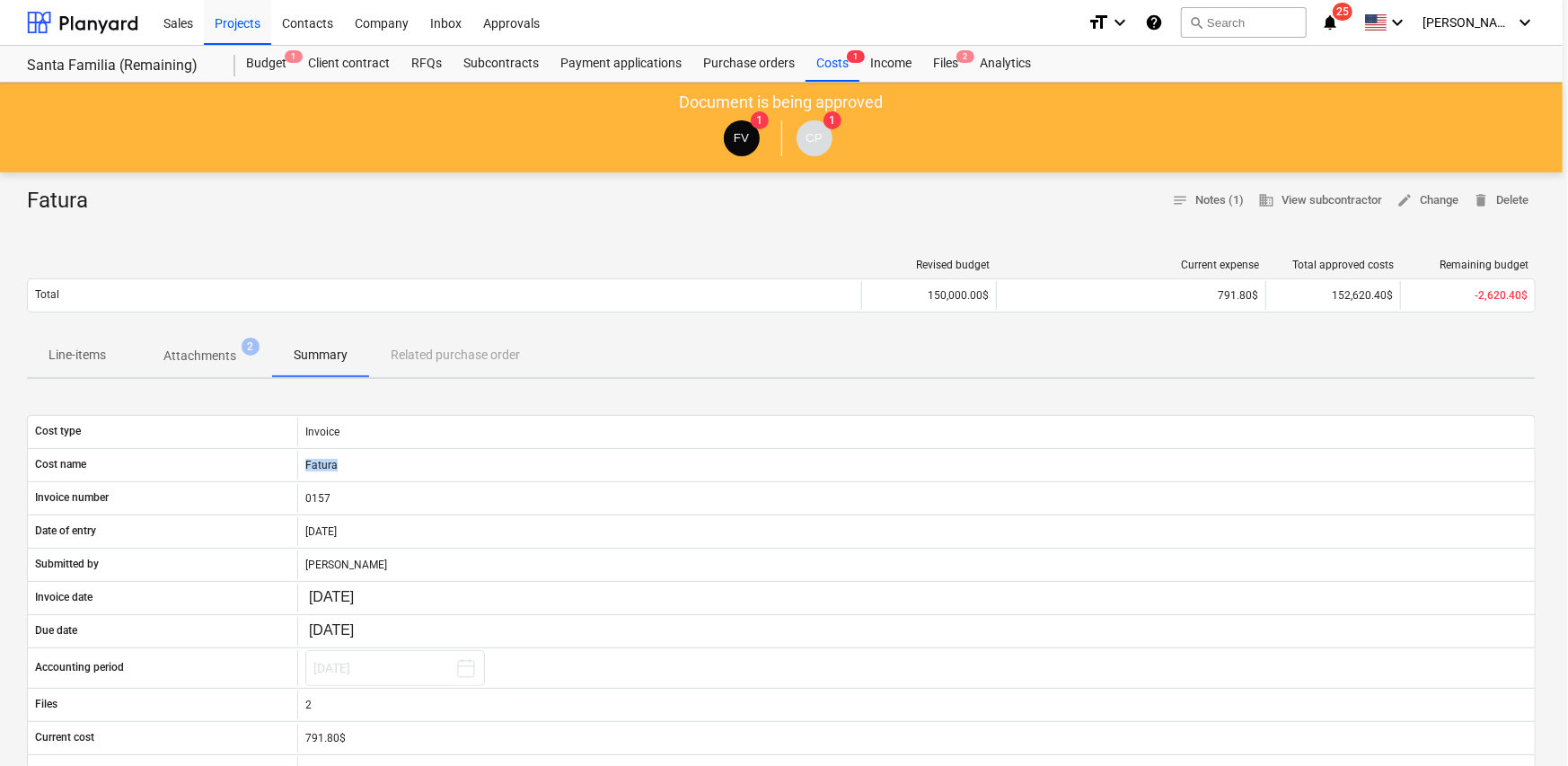
type textarea "x"
click at [815, 73] on div "Costs 1" at bounding box center [832, 63] width 53 height 36
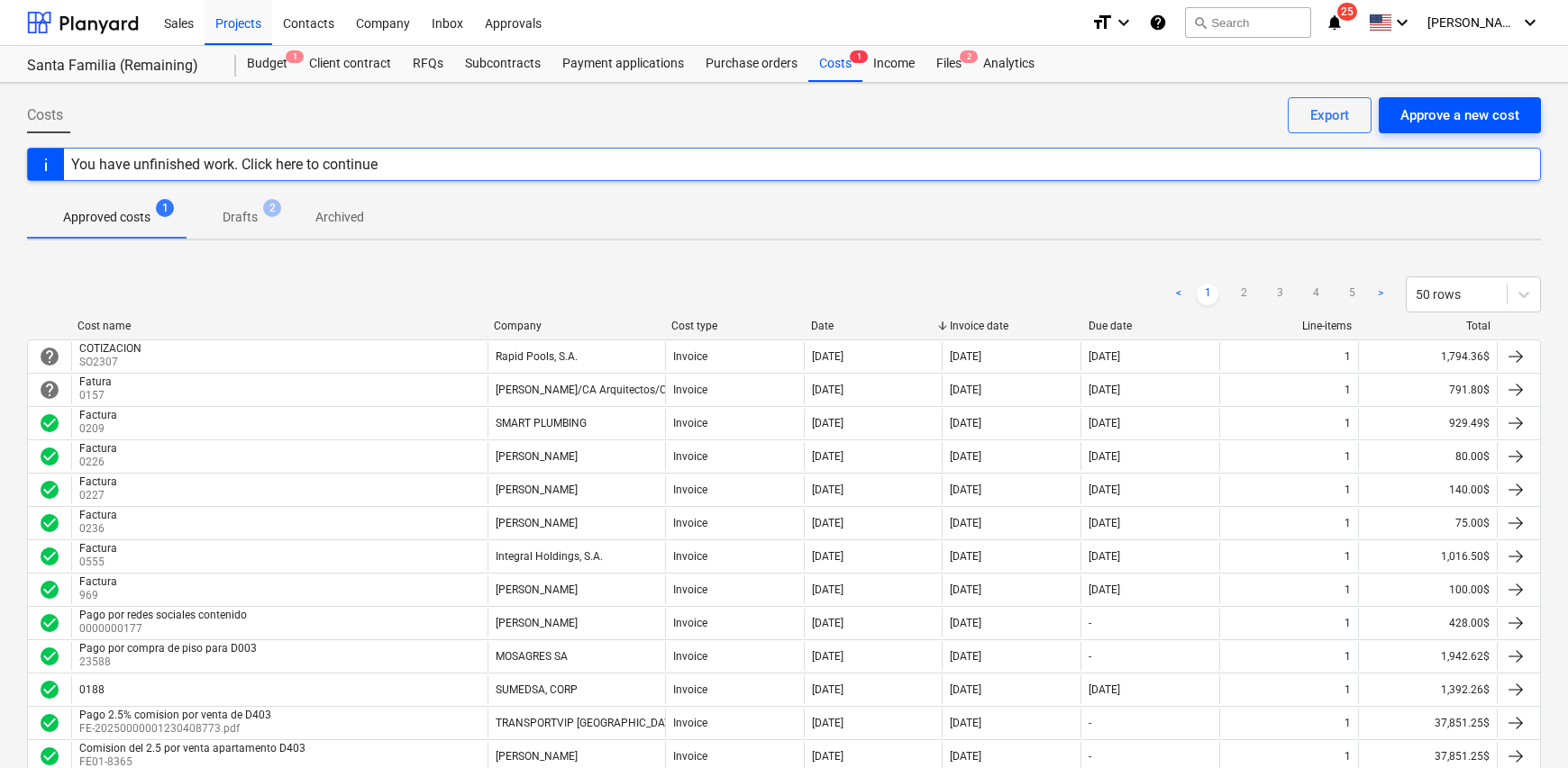
click at [1434, 120] on div "Approve a new cost" at bounding box center [1460, 115] width 119 height 23
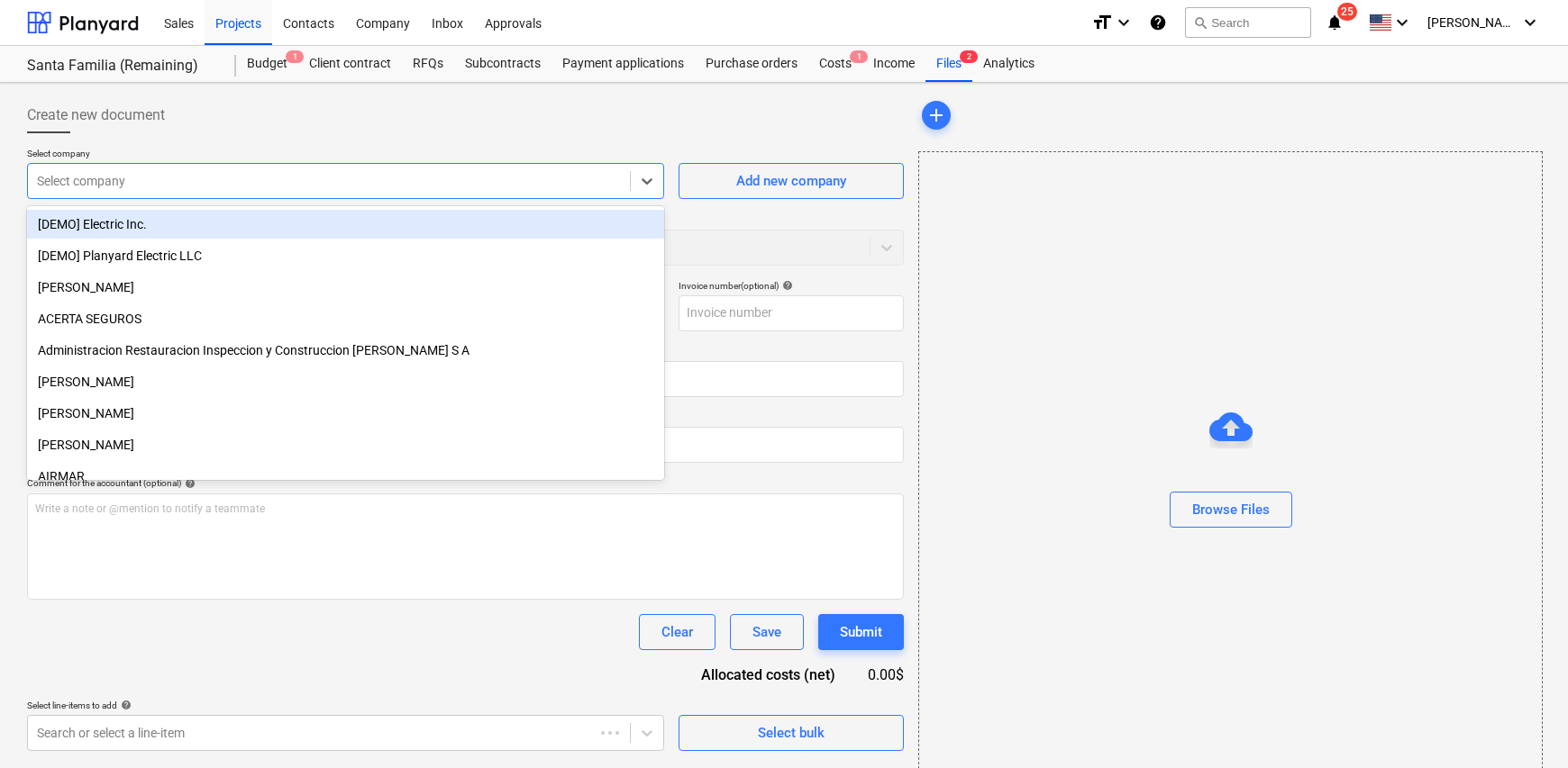
click at [72, 180] on div at bounding box center [329, 181] width 584 height 18
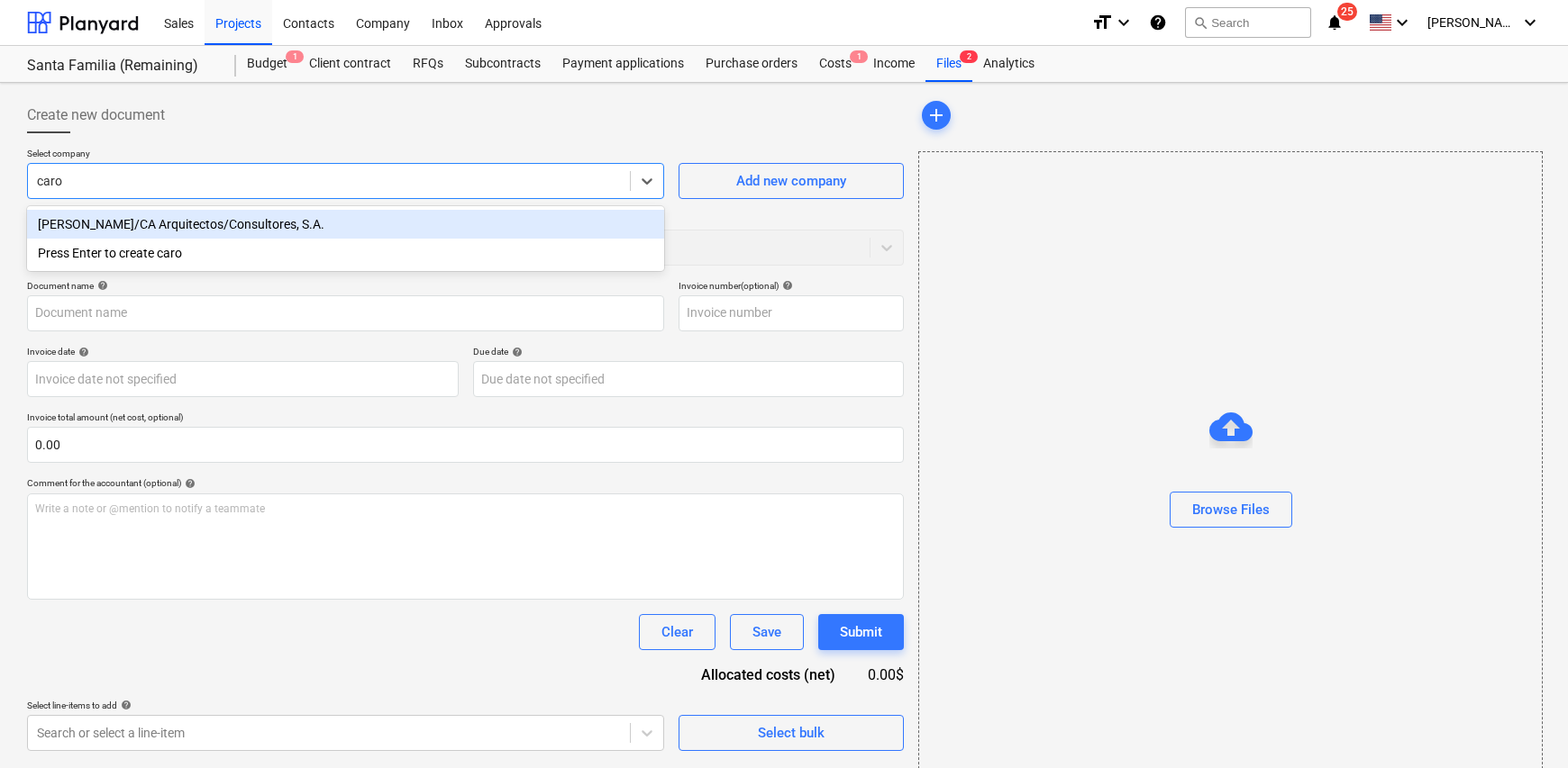
type input "carol"
click at [189, 228] on div "[PERSON_NAME]/CA Arquitectos/Consultores, S.A." at bounding box center [345, 224] width 637 height 29
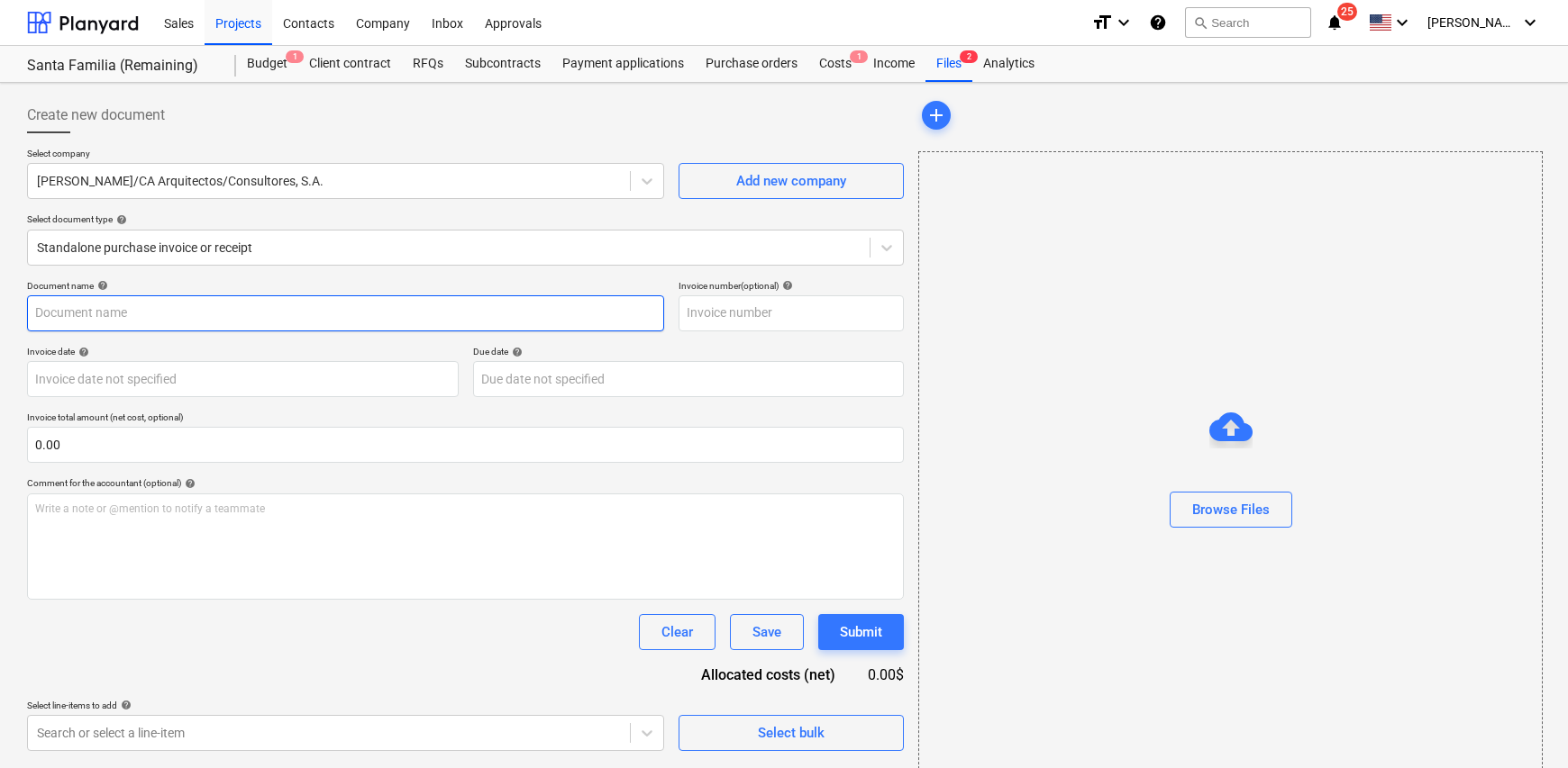
click at [142, 307] on input "text" at bounding box center [345, 313] width 637 height 36
click at [96, 239] on div at bounding box center [449, 248] width 824 height 18
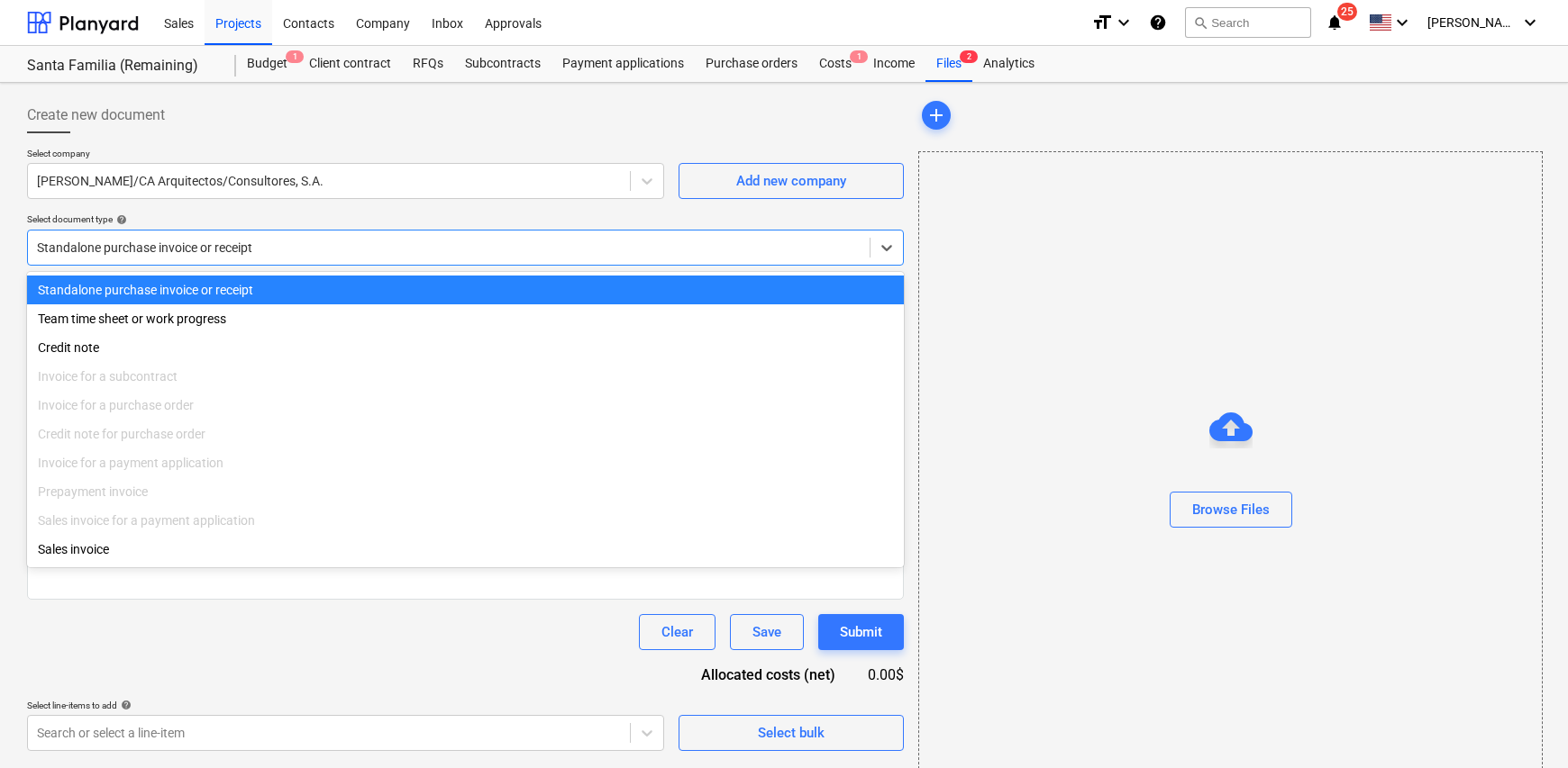
click at [1210, 272] on div "Browse Files" at bounding box center [1231, 474] width 624 height 645
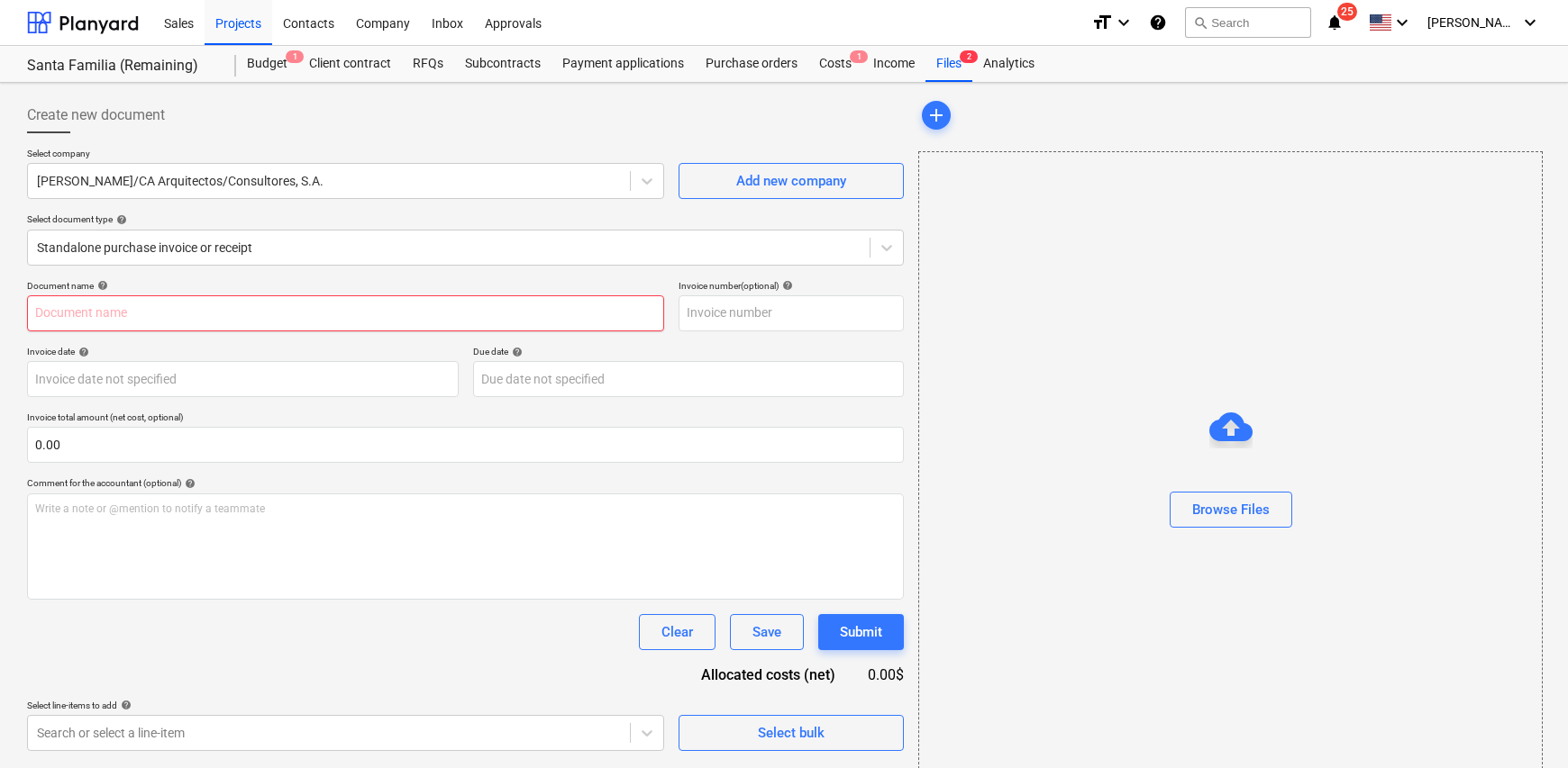
click at [134, 318] on input "text" at bounding box center [345, 313] width 637 height 36
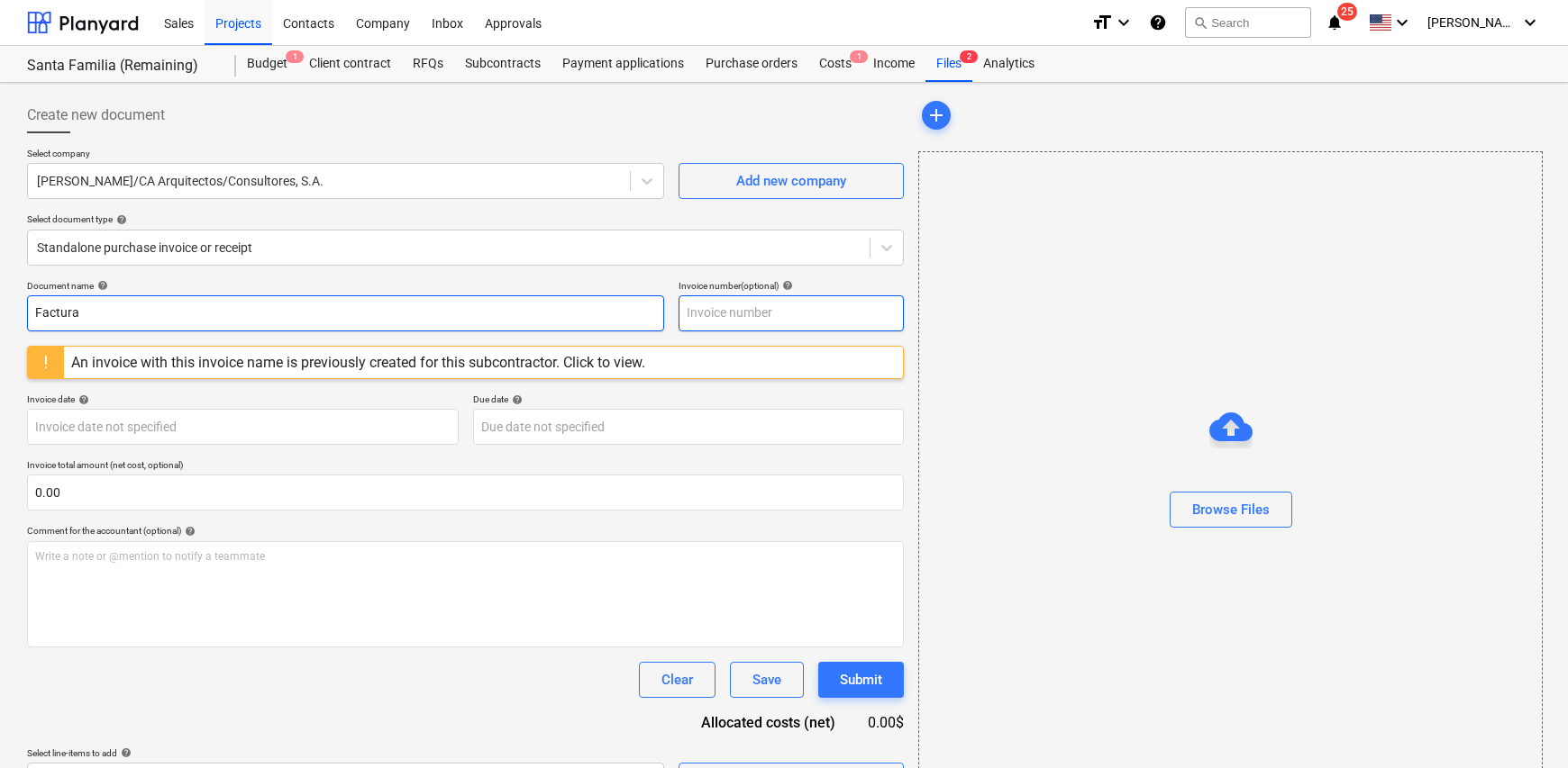
type input "Factura"
click at [706, 305] on input "text" at bounding box center [791, 313] width 225 height 36
click at [706, 316] on input "01+69" at bounding box center [791, 313] width 225 height 36
type input "0169"
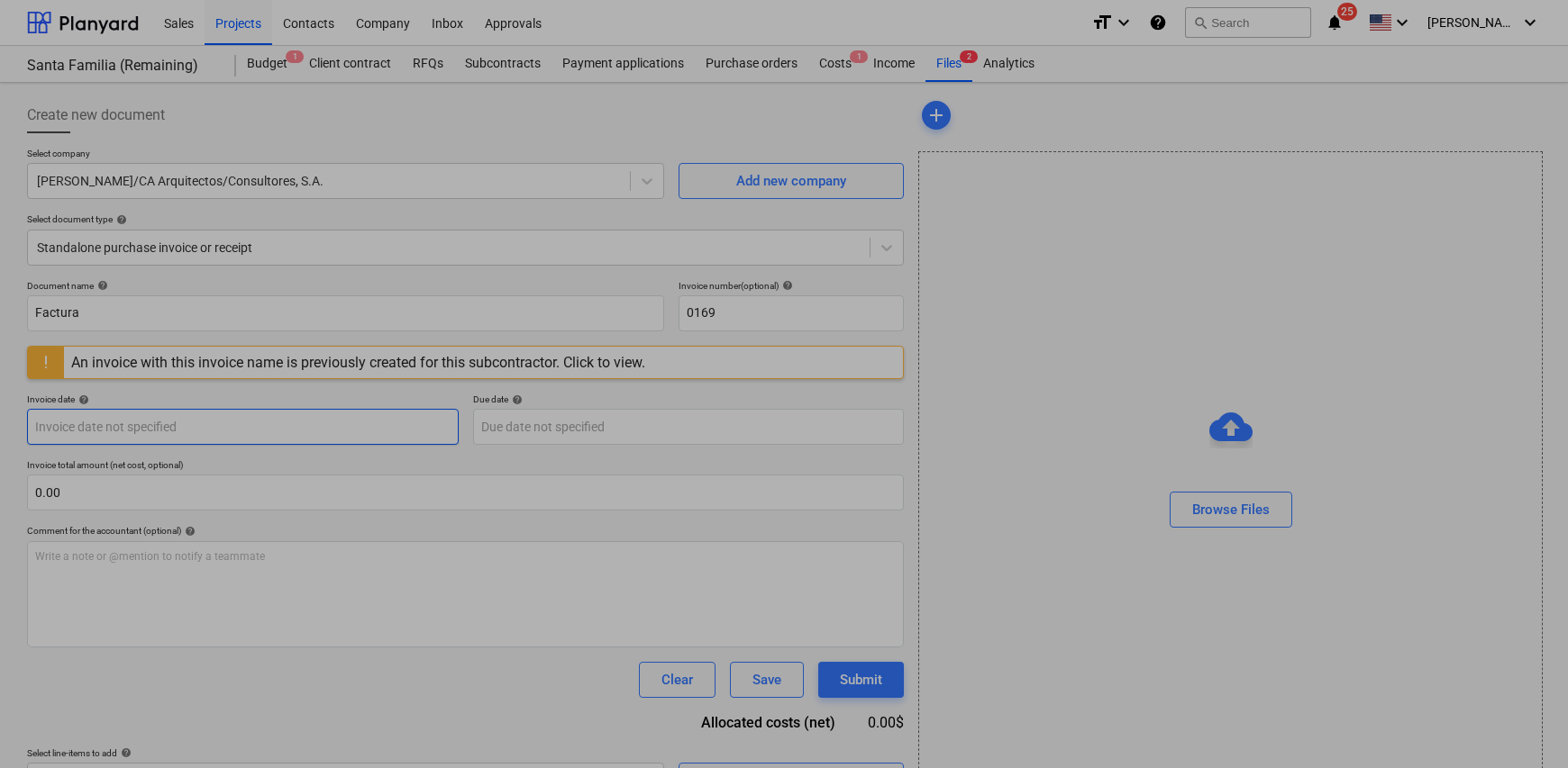
click at [129, 433] on body "Sales Projects Contacts Company Inbox Approvals format_size keyboard_arrow_down…" at bounding box center [784, 384] width 1568 height 768
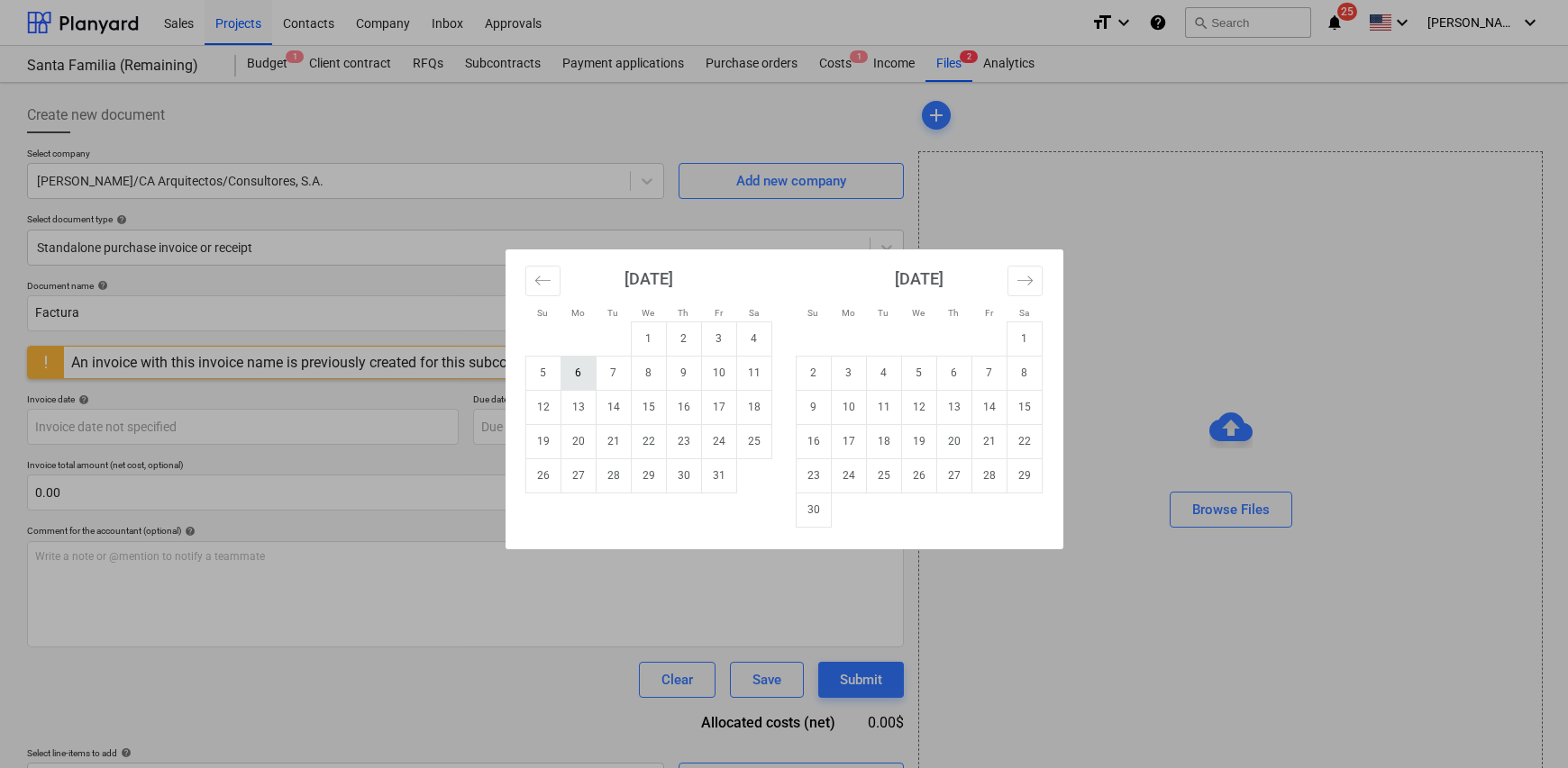
click at [585, 374] on td "6" at bounding box center [578, 372] width 35 height 34
type input "[DATE]"
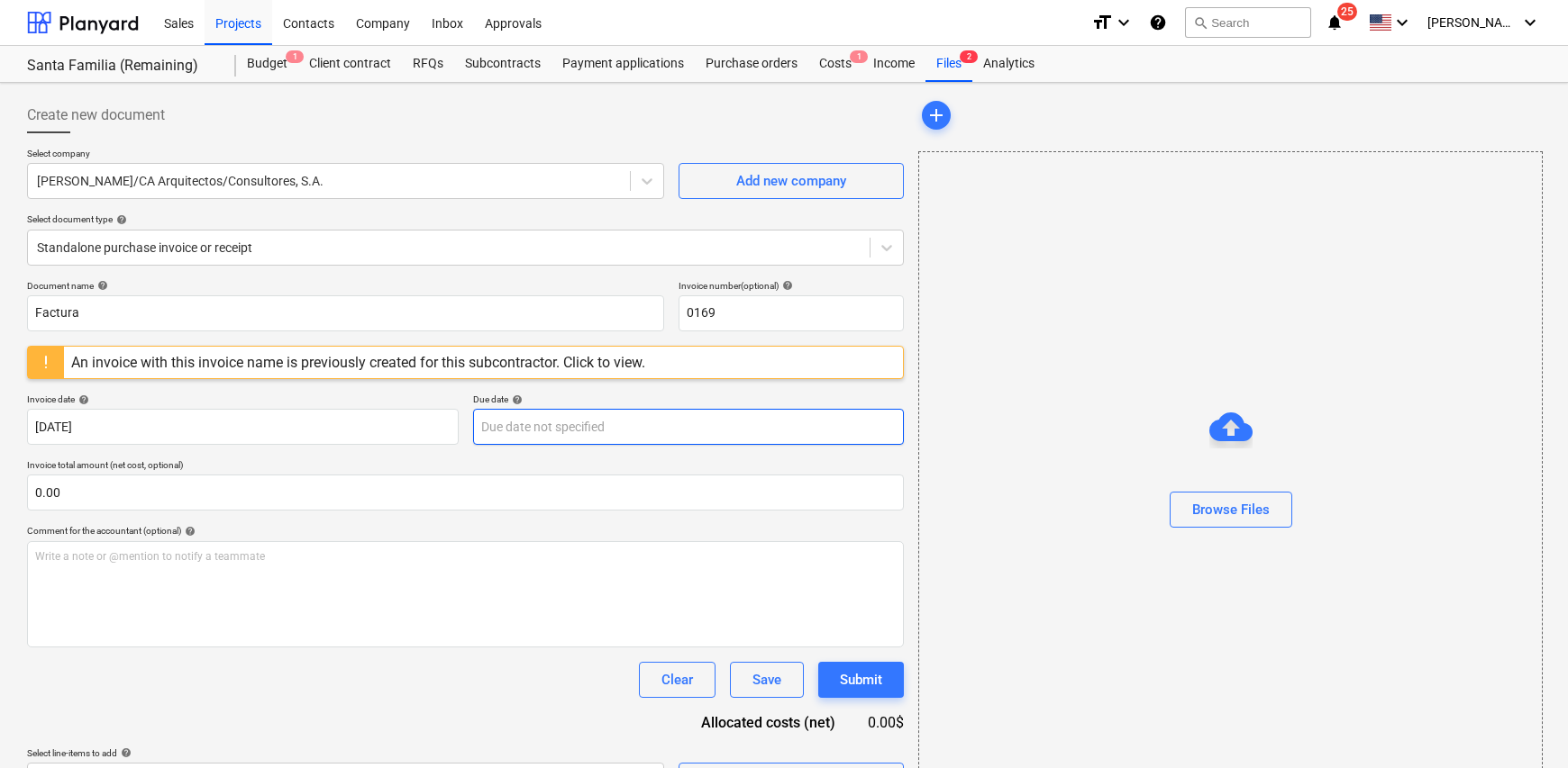
click at [531, 431] on body "Sales Projects Contacts Company Inbox Approvals format_size keyboard_arrow_down…" at bounding box center [784, 384] width 1568 height 768
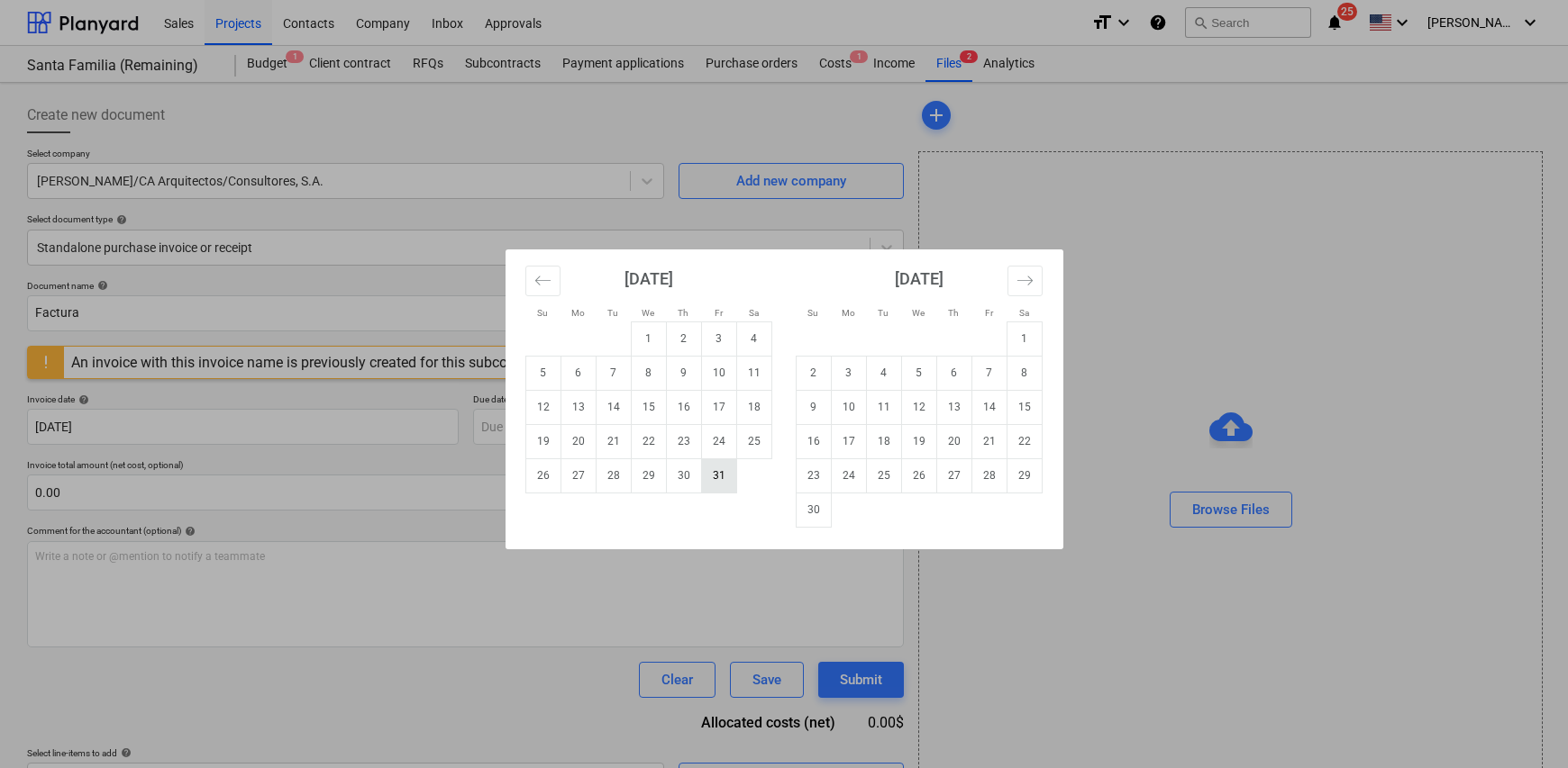
click at [725, 480] on td "31" at bounding box center [719, 475] width 35 height 34
type input "31 Oct 2025"
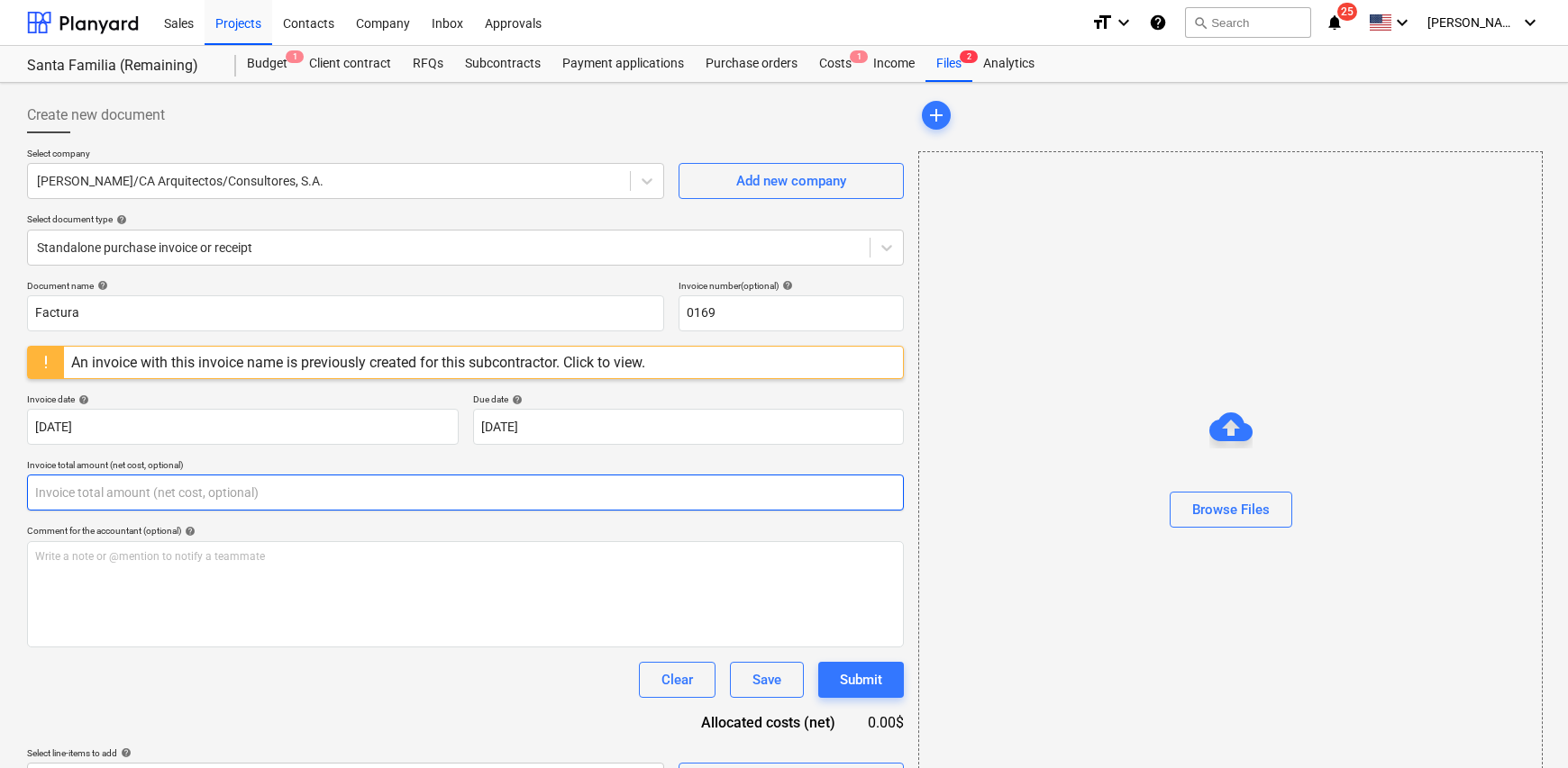
click at [122, 485] on input "text" at bounding box center [465, 492] width 877 height 36
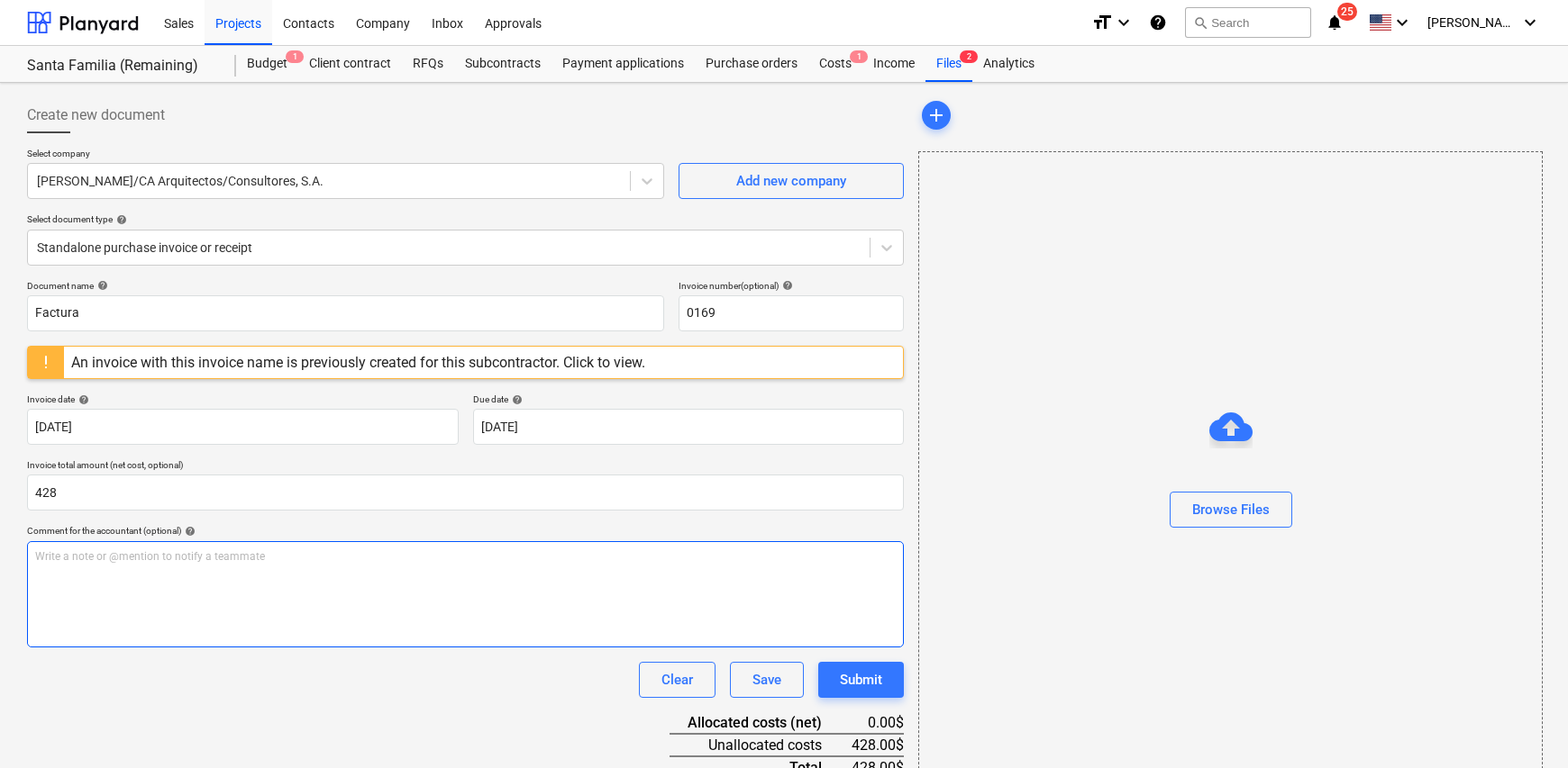
type input "428.00"
click at [158, 596] on div "Write a note or @mention to notify a teammate ﻿" at bounding box center [465, 594] width 877 height 106
click at [255, 552] on p "Write a note or @mention to notify a teammate ﻿" at bounding box center [465, 557] width 861 height 16
click at [244, 558] on p "Trabajos de rajadura en B201" at bounding box center [465, 557] width 861 height 16
click at [211, 563] on p "Trabajos de rajadura en B201" at bounding box center [465, 557] width 861 height 16
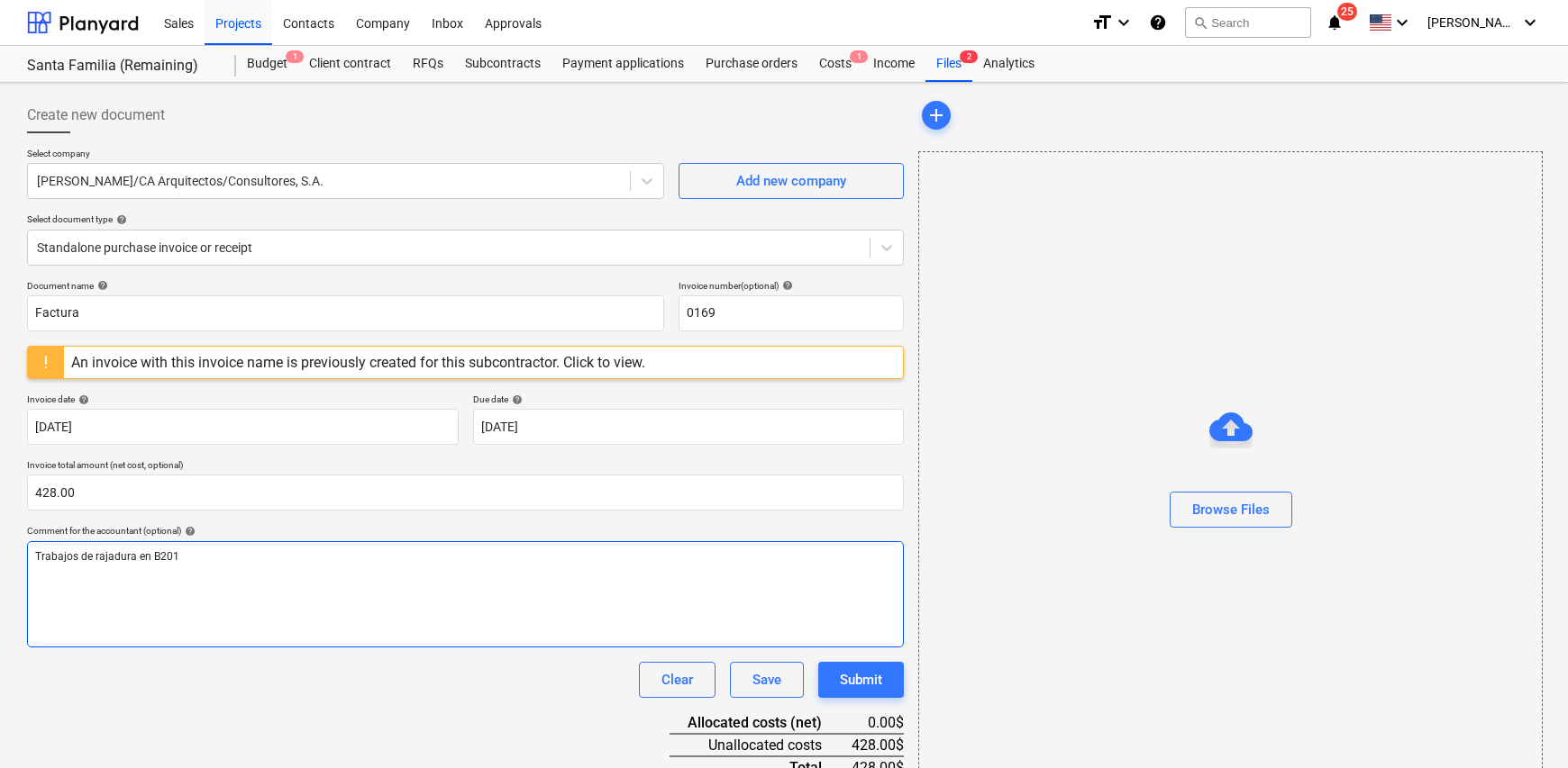
click at [216, 564] on div "Trabajos de rajadura en B201" at bounding box center [465, 594] width 877 height 106
click at [363, 555] on p "Trabajos de pintura en pared por humedad de afuera" at bounding box center [465, 557] width 861 height 16
click at [345, 553] on p "Trabajos de pintura en pared por humedad de afuera" at bounding box center [465, 557] width 861 height 16
click at [297, 556] on span "Trabajos de pintura en pared por humedad de afuera y cielo raso en D401" at bounding box center [215, 557] width 359 height 13
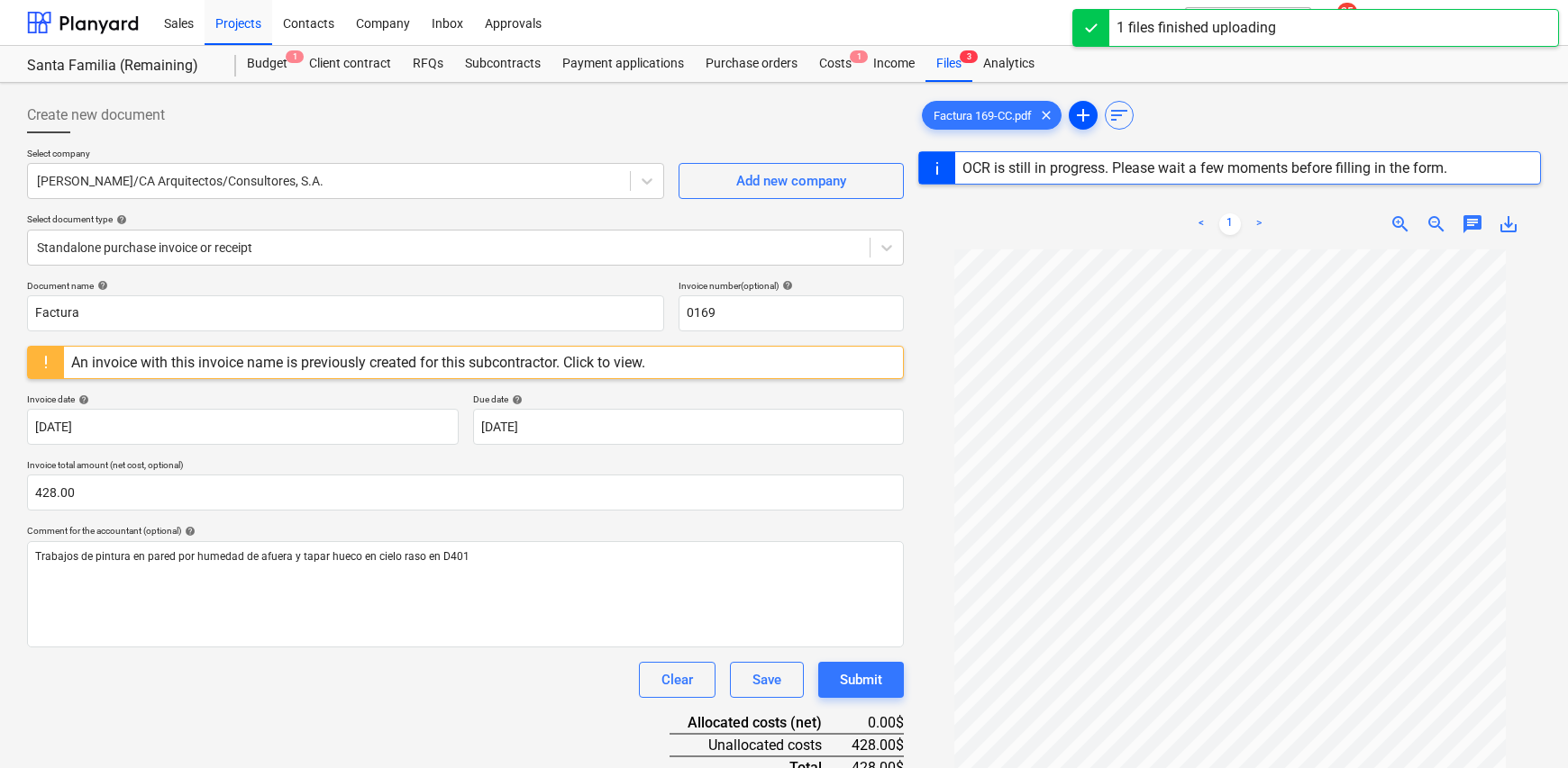
click at [1088, 120] on span "add" at bounding box center [1083, 115] width 21 height 21
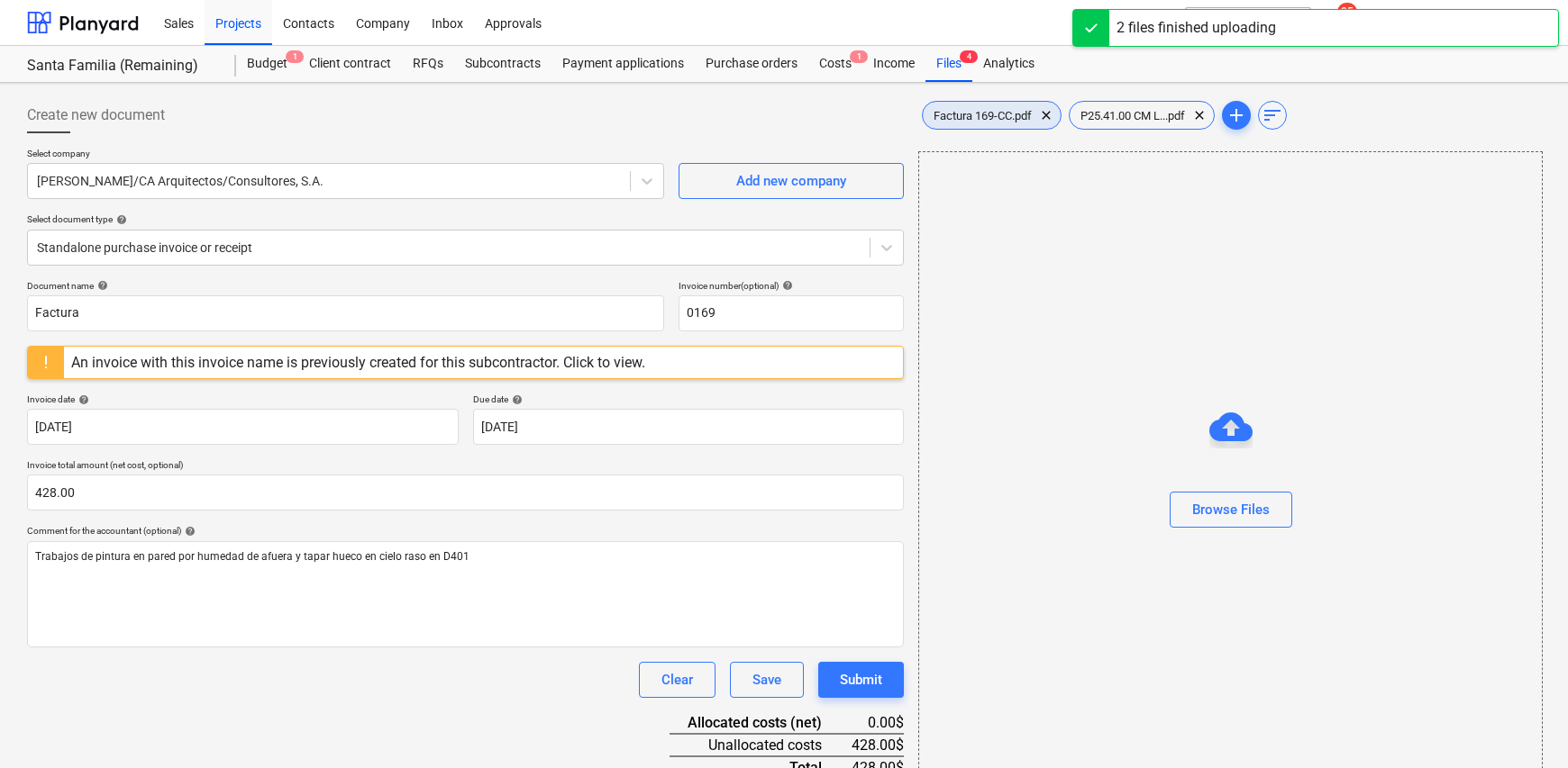
click at [953, 117] on span "Factura 169-CC.pdf" at bounding box center [982, 116] width 120 height 14
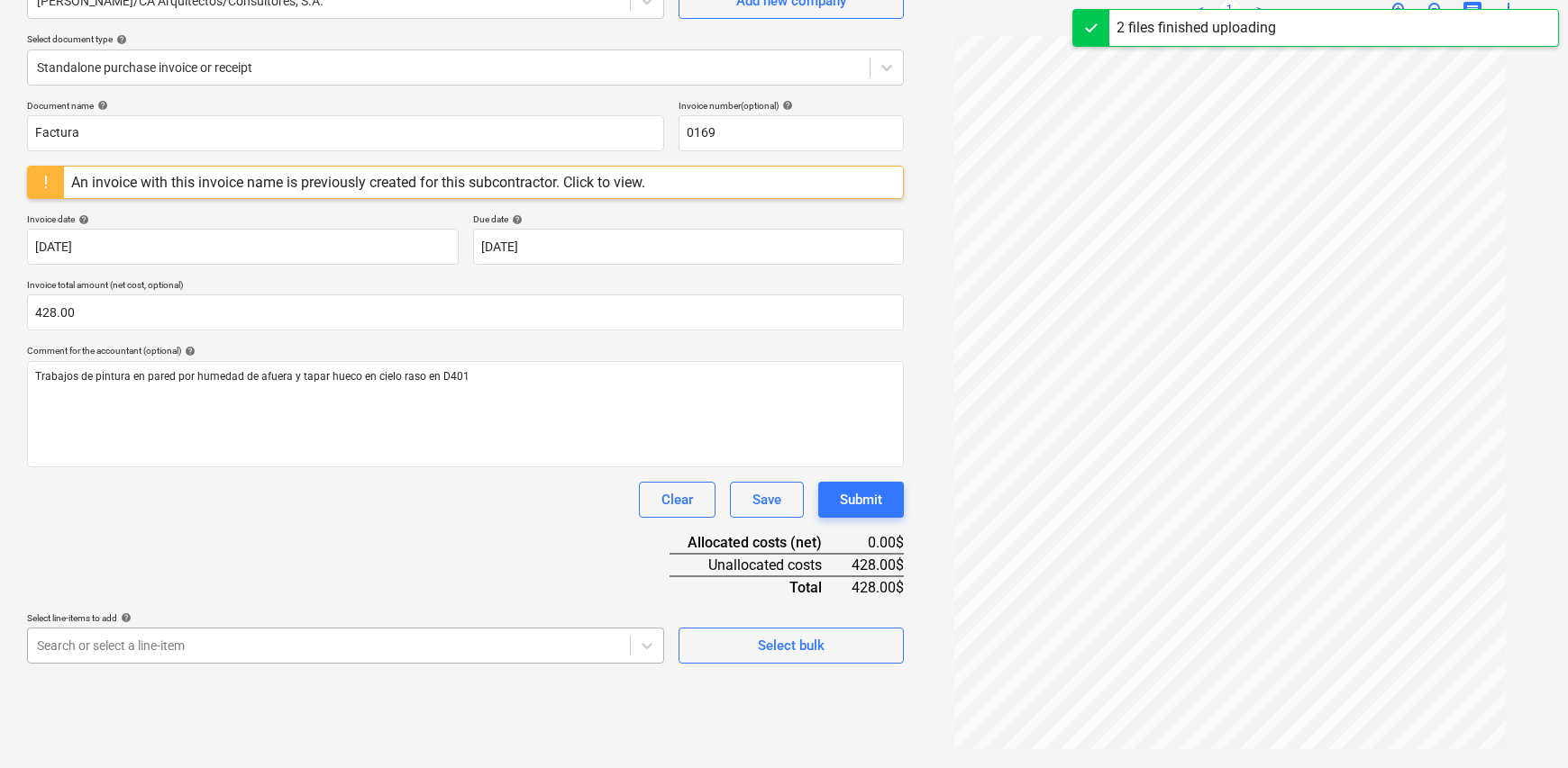
scroll to position [352, 0]
click at [177, 588] on body "Sales Projects Contacts Company Inbox Approvals format_size keyboard_arrow_down…" at bounding box center [784, 204] width 1568 height 768
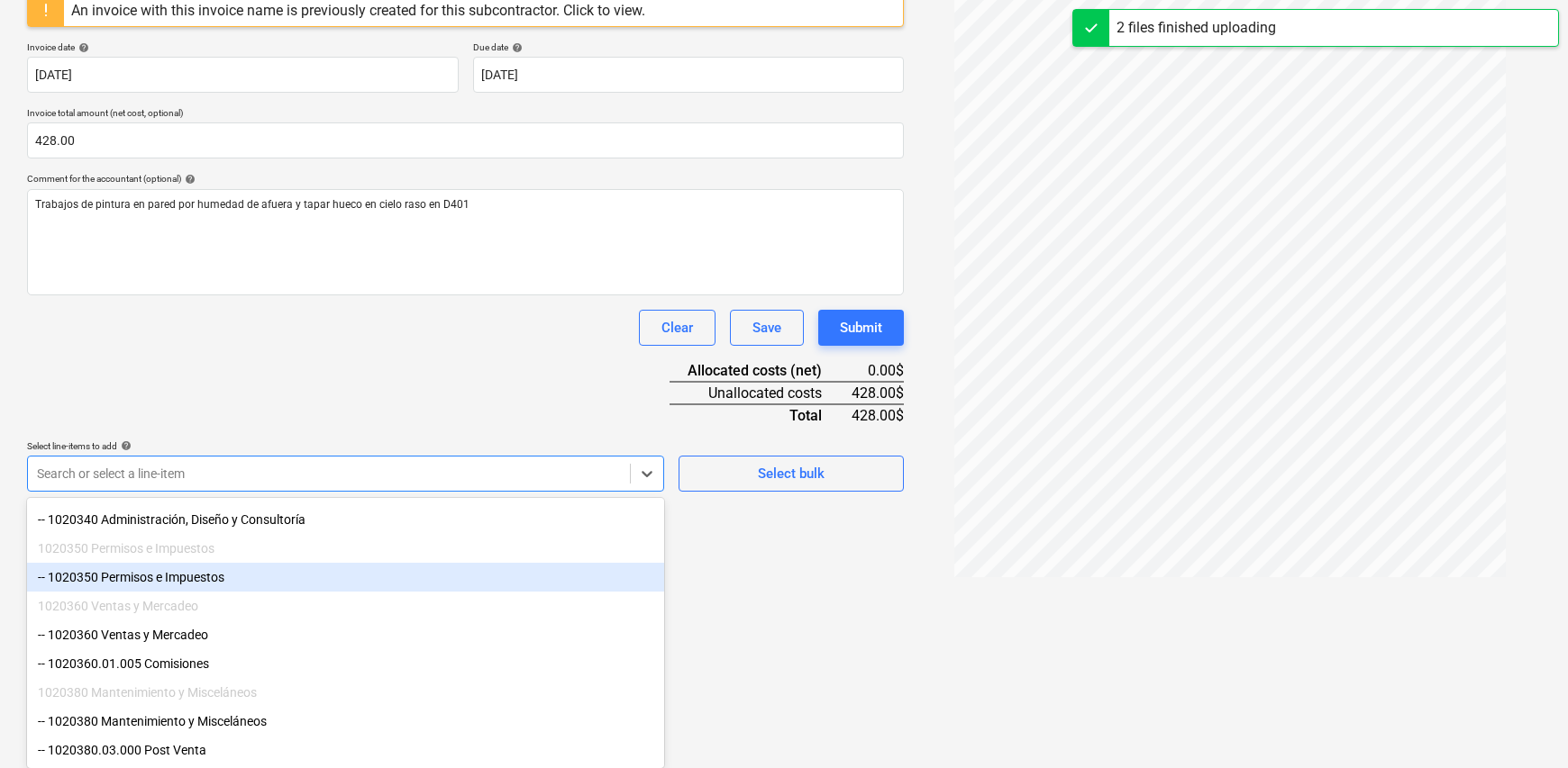
scroll to position [185, 0]
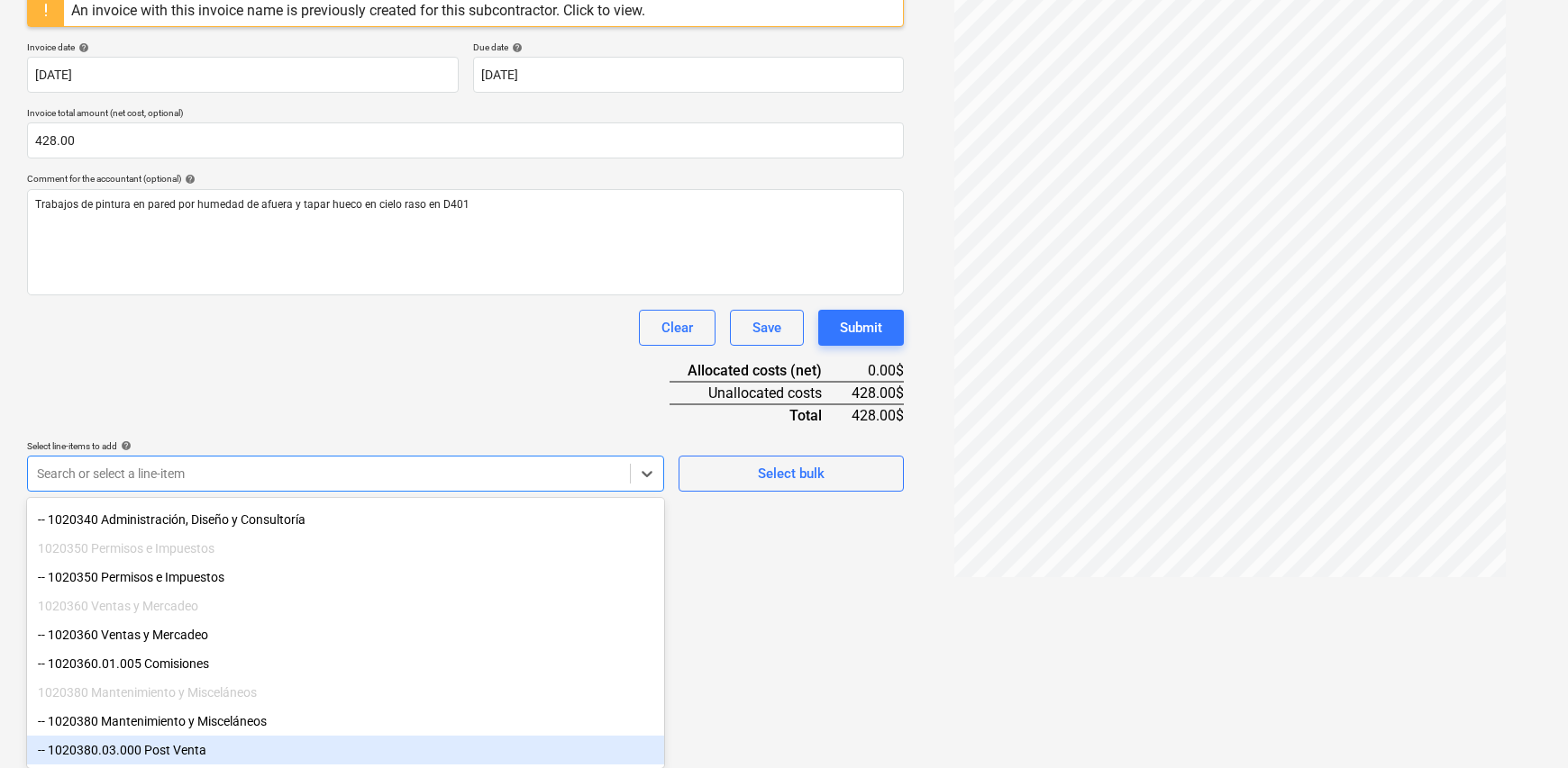
click at [213, 757] on div "-- 1020380.03.000 Post Venta" at bounding box center [345, 750] width 637 height 29
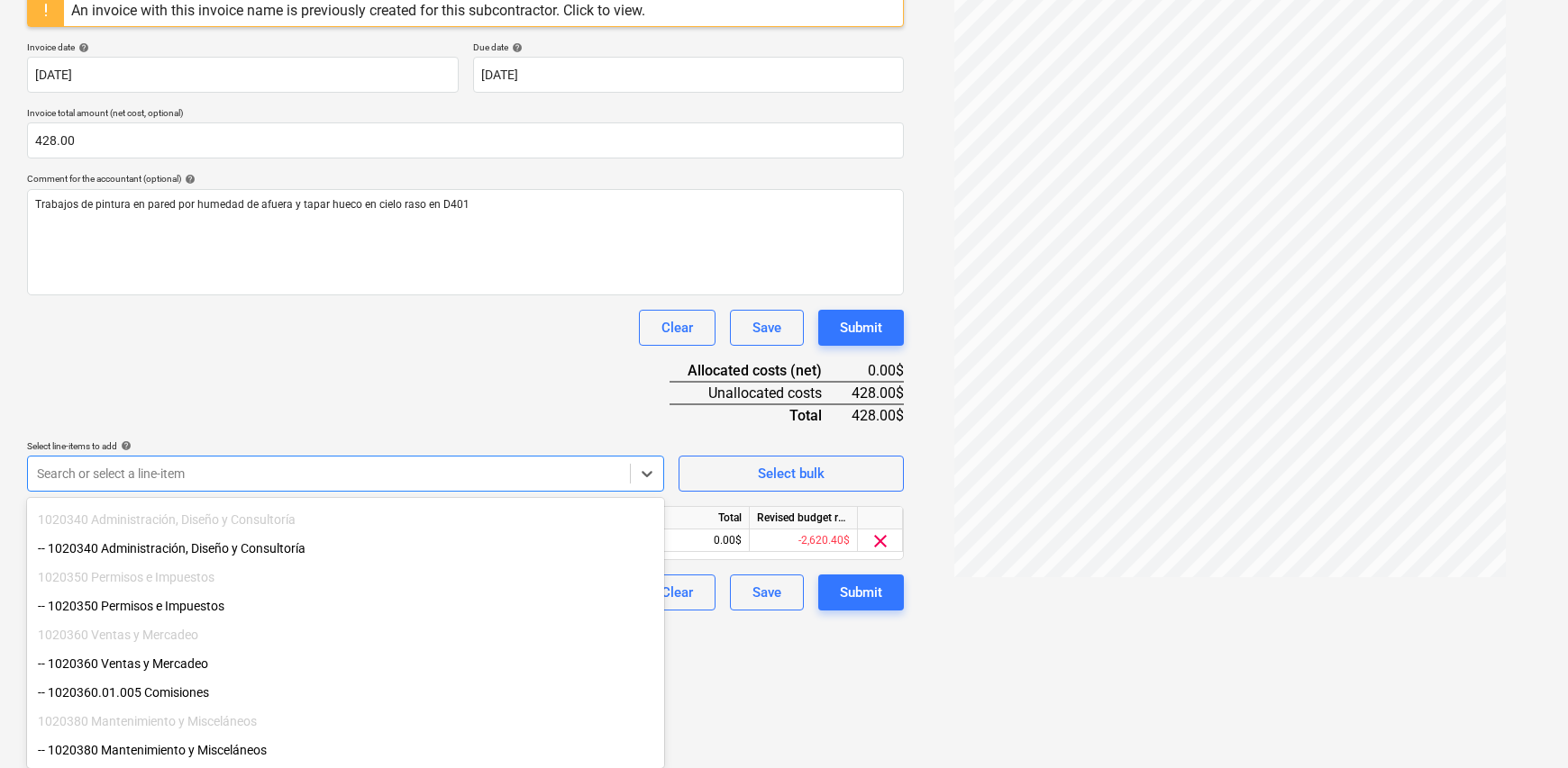
scroll to position [156, 0]
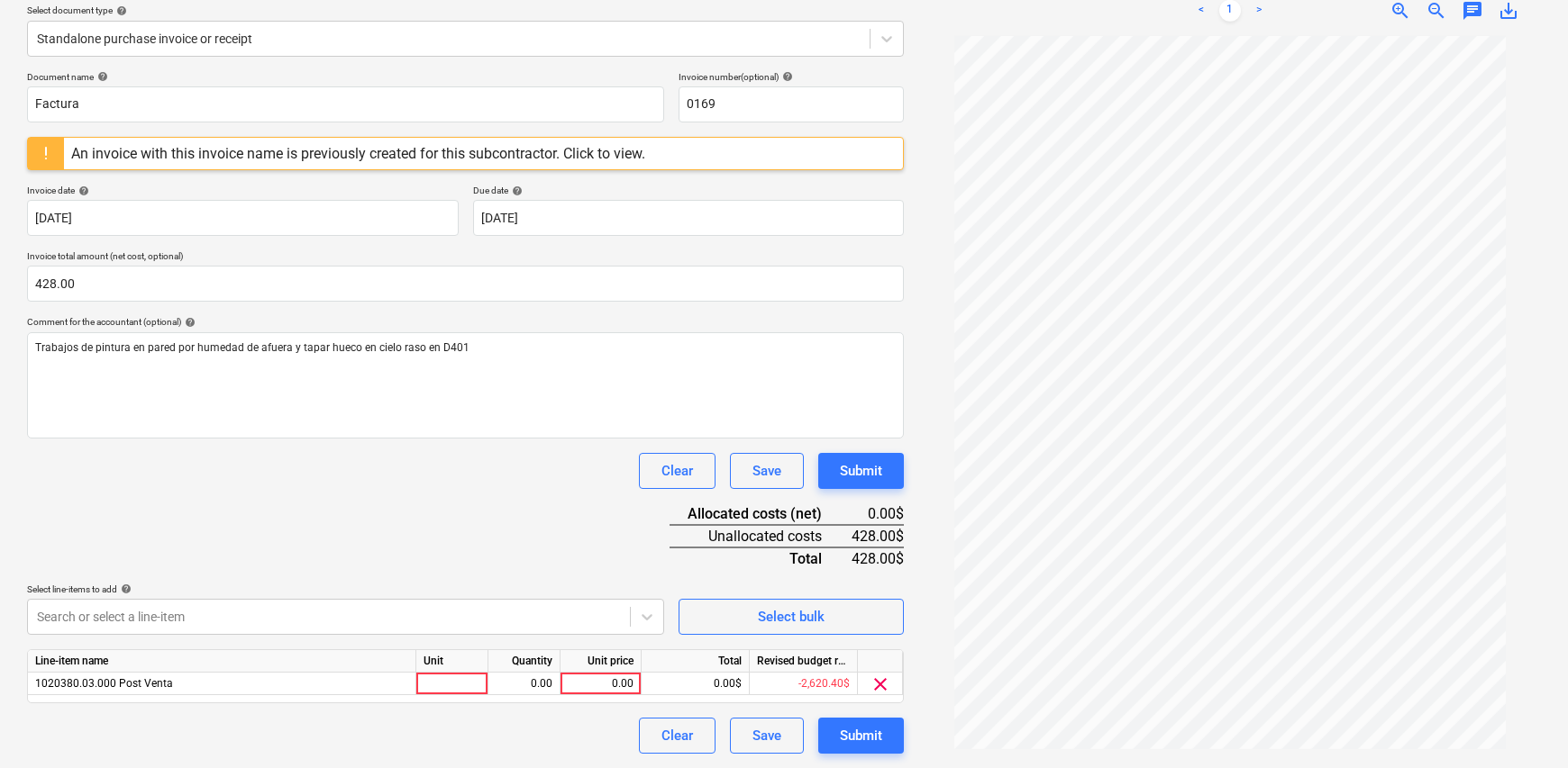
scroll to position [208, 0]
click at [886, 560] on html "Sales Projects Contacts Company Inbox Approvals format_size keyboard_arrow_down…" at bounding box center [784, 176] width 1568 height 768
click at [471, 685] on div at bounding box center [452, 684] width 72 height 22
type input "1"
click at [502, 680] on div "0.00" at bounding box center [524, 684] width 57 height 22
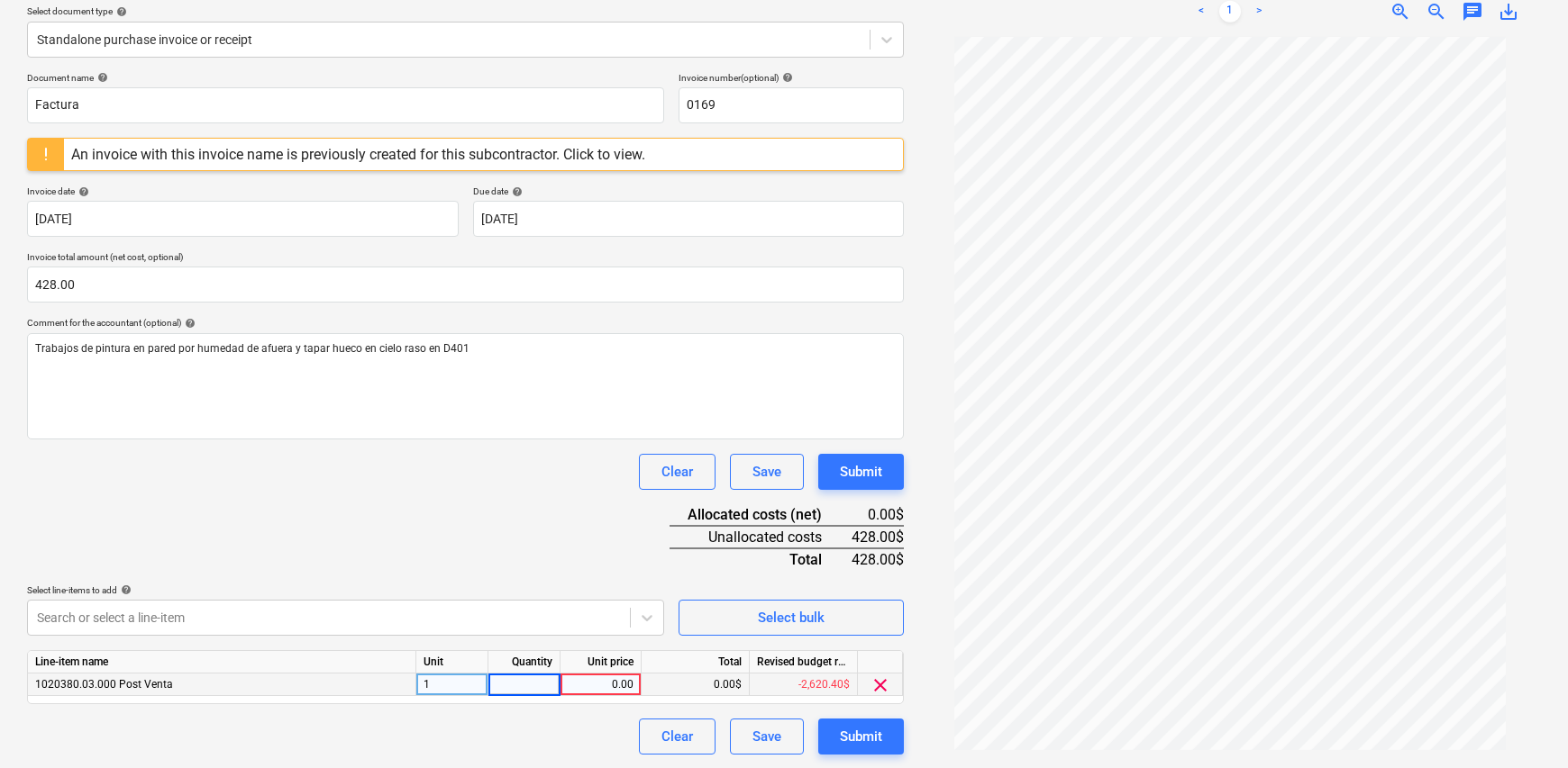
type input "1"
click at [612, 680] on div "0.00" at bounding box center [600, 684] width 65 height 22
type input "428"
click at [615, 730] on div "Clear Save Submit" at bounding box center [465, 736] width 877 height 36
click at [870, 735] on div "Submit" at bounding box center [860, 737] width 42 height 23
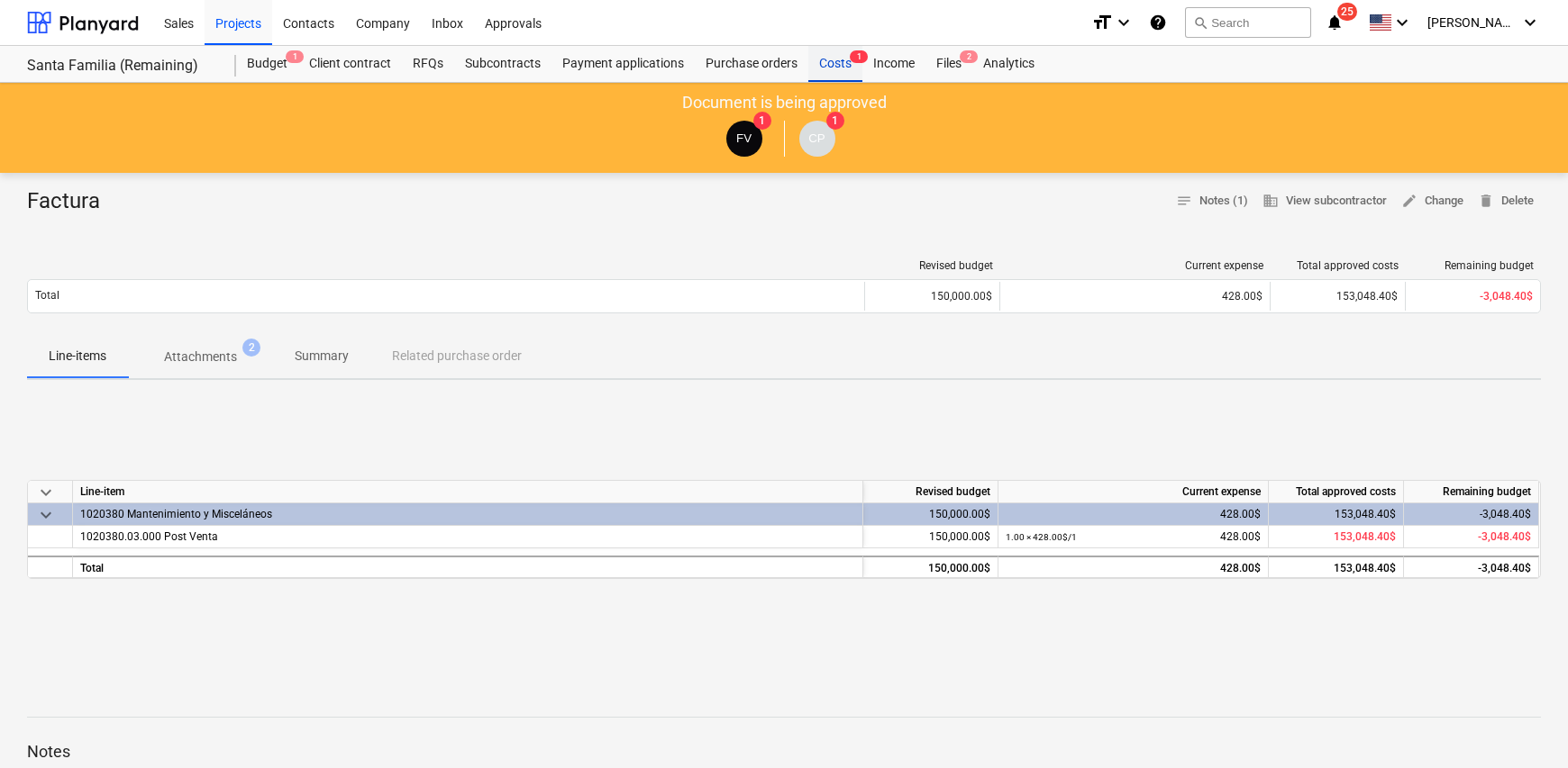
click at [824, 61] on div "Costs 1" at bounding box center [835, 63] width 54 height 36
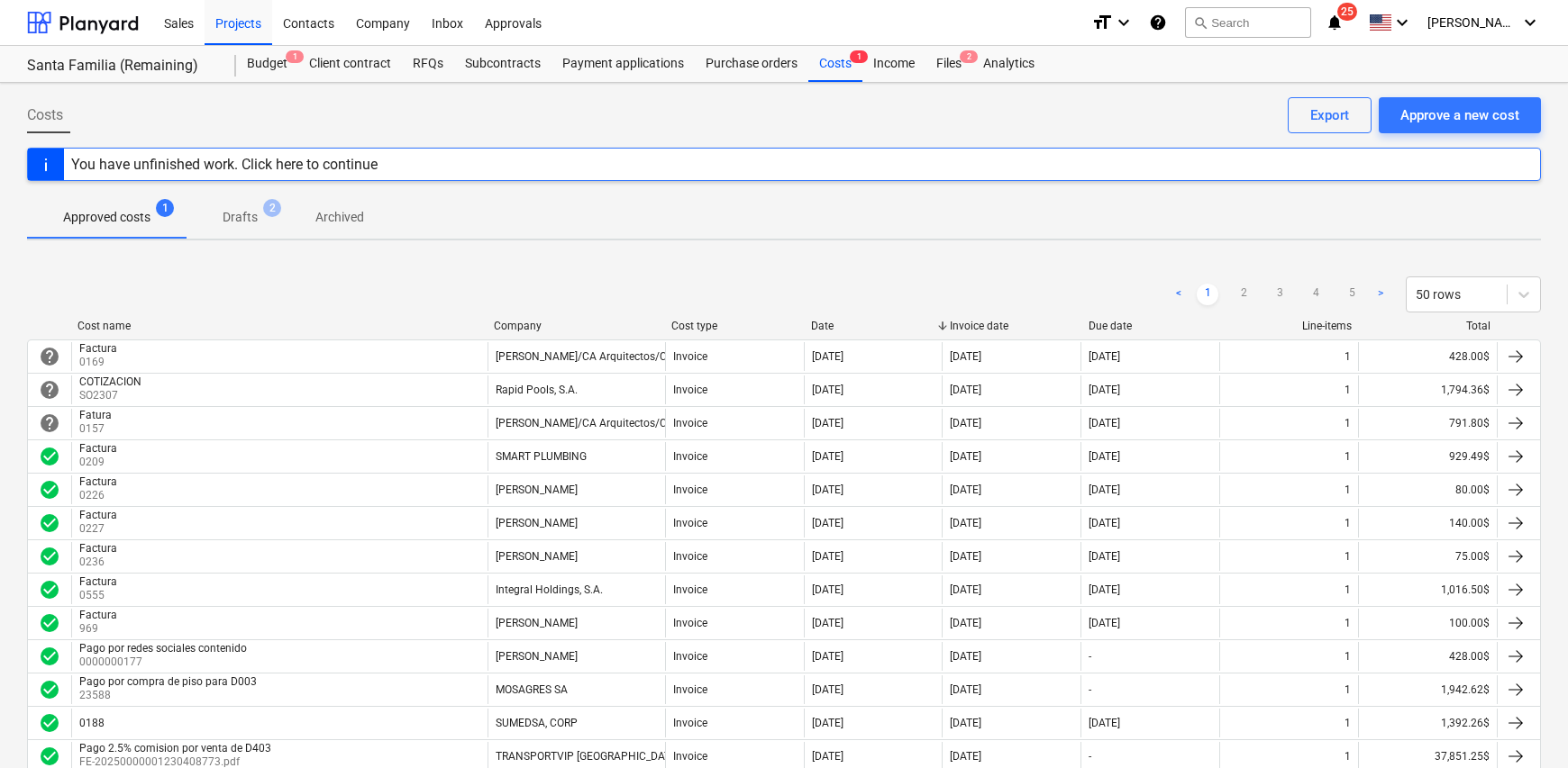
click at [1496, 21] on div "Invoice fetching failed" at bounding box center [1315, 19] width 487 height 38
click at [1154, 114] on div "Costs Approve a new cost Export" at bounding box center [784, 123] width 1514 height 51
click at [1498, 34] on div "[PERSON_NAME] keyboard_arrow_down" at bounding box center [1484, 22] width 113 height 45
click at [1481, 94] on div "Log out" at bounding box center [1486, 99] width 108 height 29
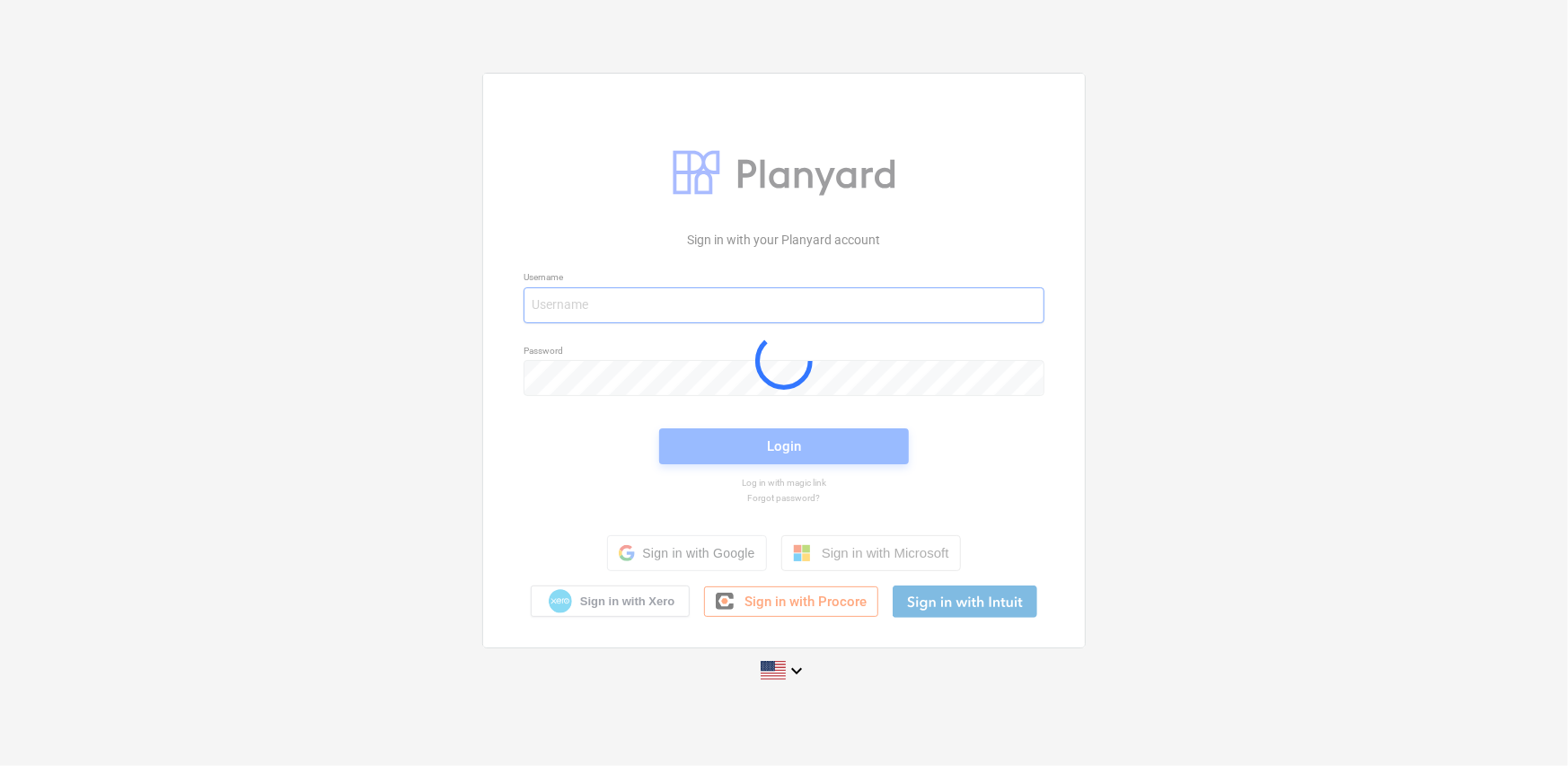
type input "[PERSON_NAME][EMAIL_ADDRESS][DOMAIN_NAME]"
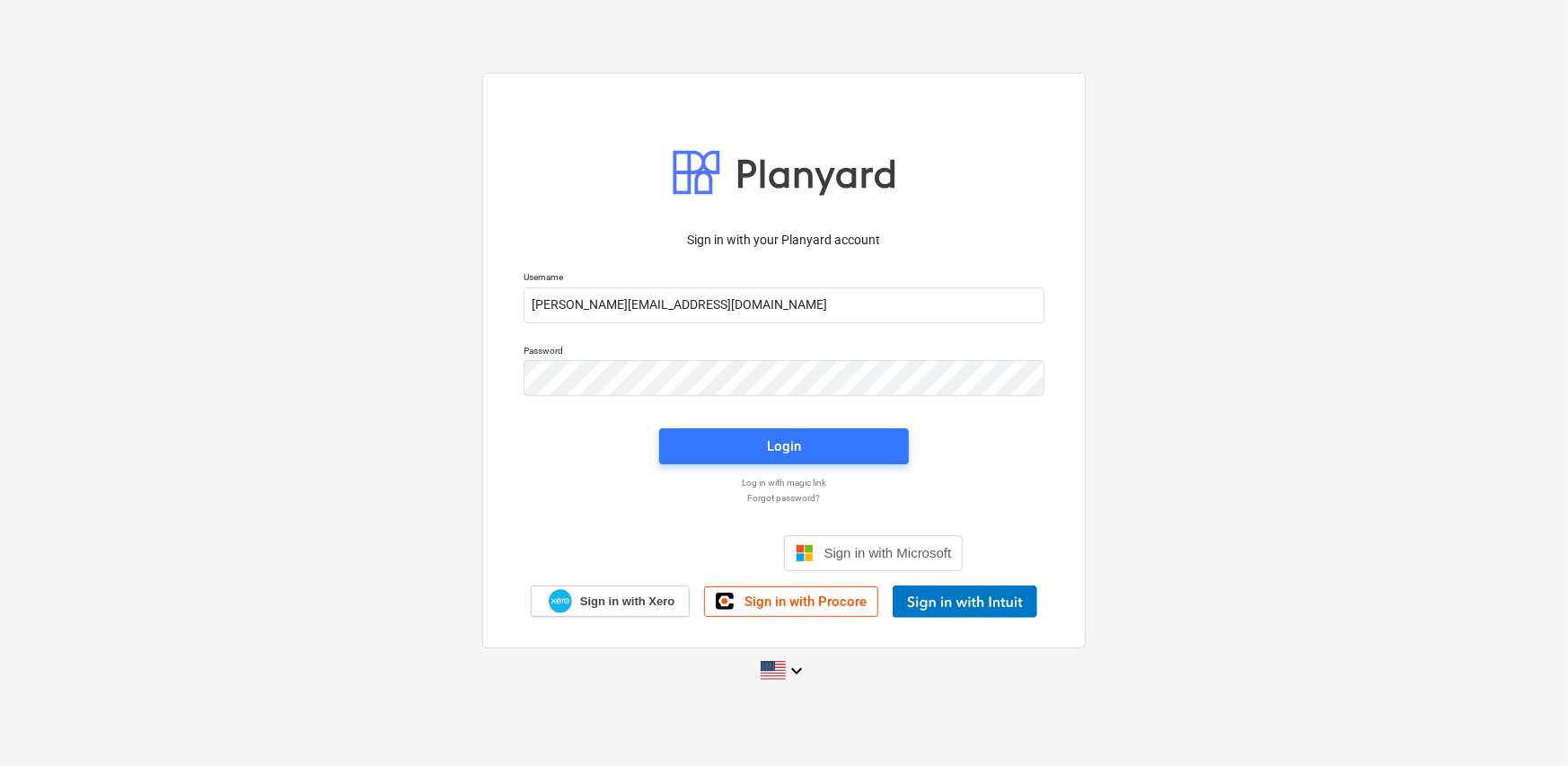
click at [918, 450] on div "Login" at bounding box center [783, 446] width 271 height 57
click at [845, 444] on span "Login" at bounding box center [783, 446] width 207 height 23
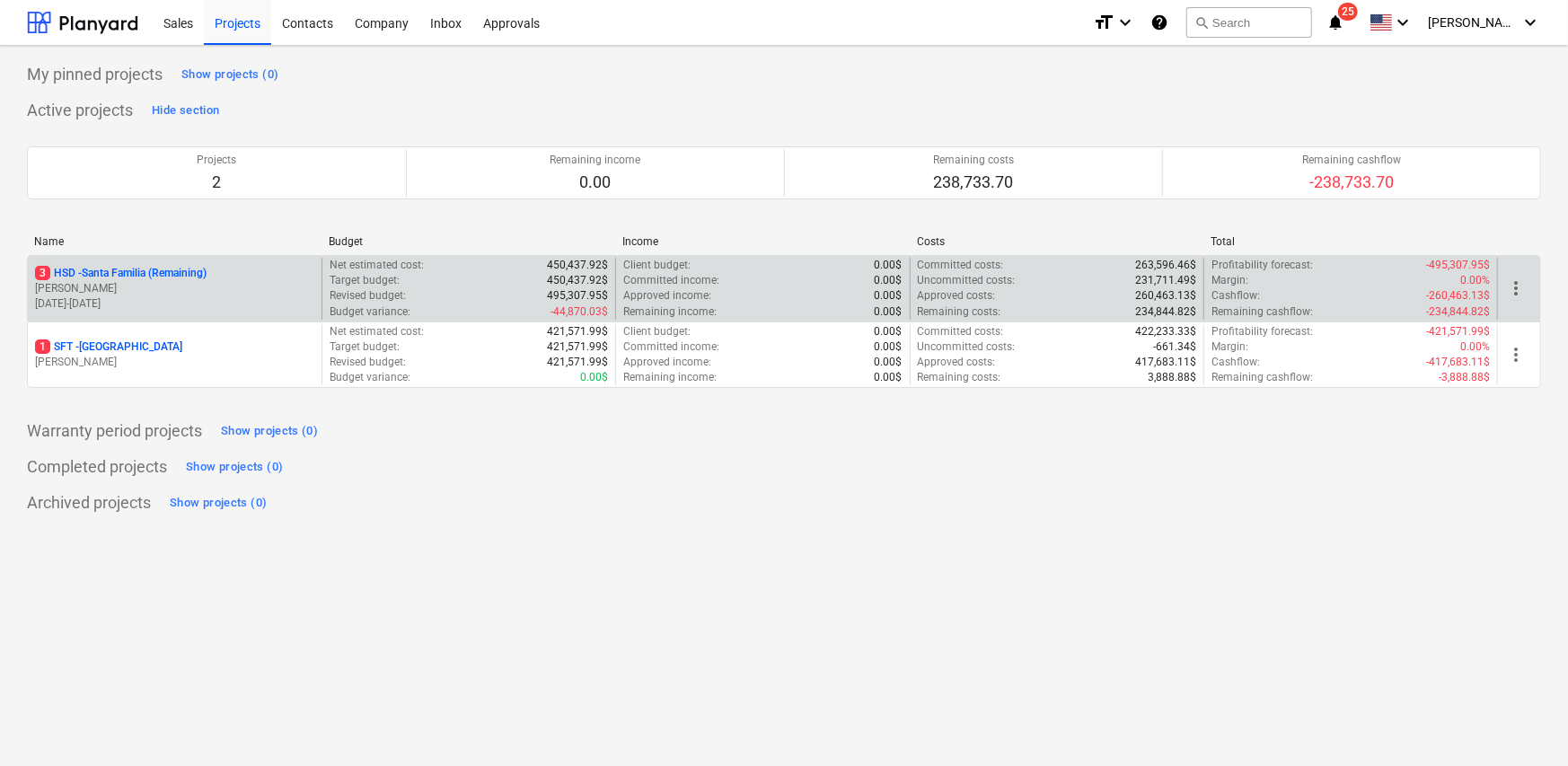
click at [218, 299] on p "[DATE] - [DATE]" at bounding box center [174, 304] width 279 height 16
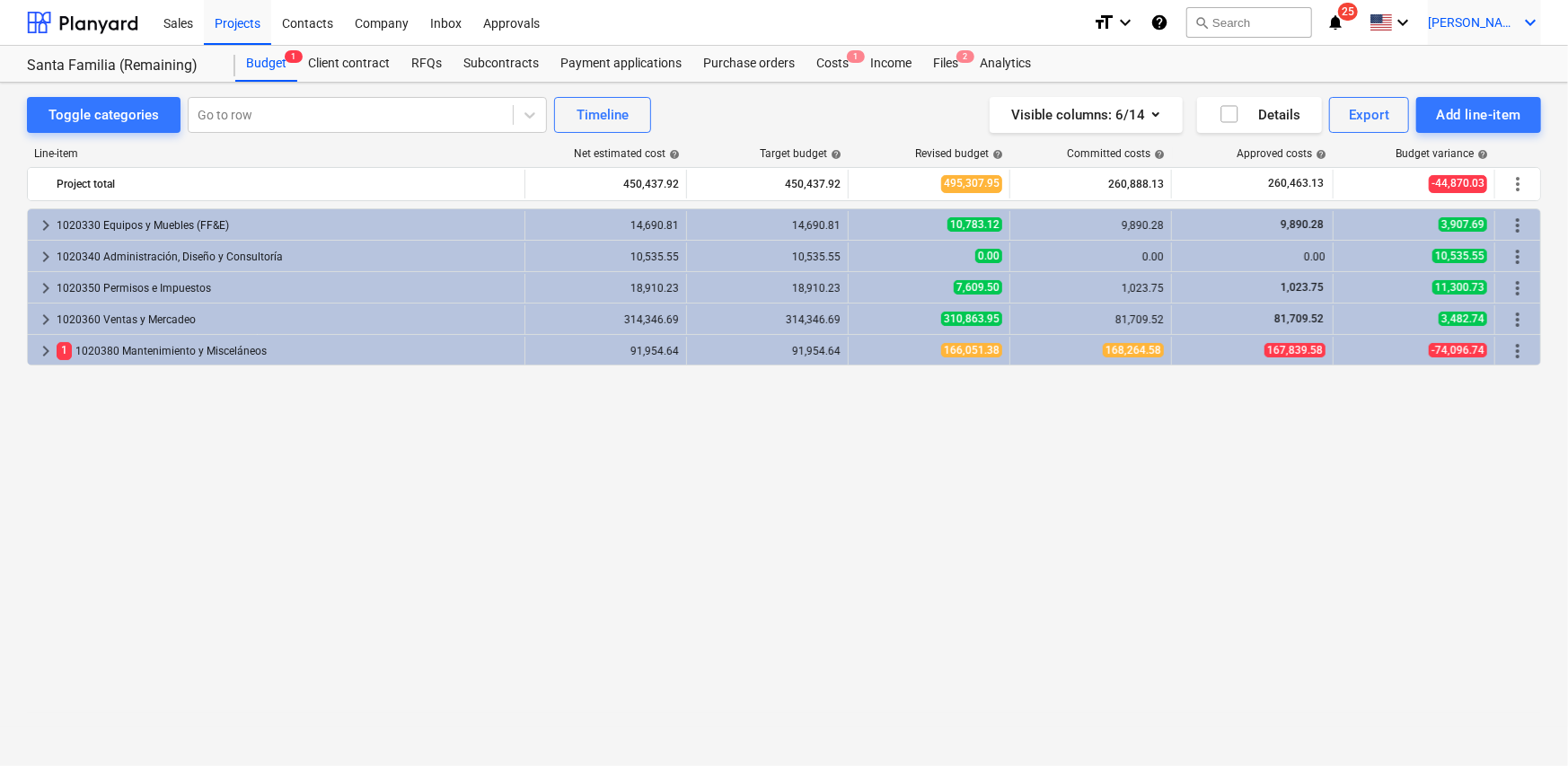
click at [1497, 35] on div "[PERSON_NAME] keyboard_arrow_down" at bounding box center [1483, 22] width 113 height 45
click at [1473, 88] on div "Log out" at bounding box center [1486, 99] width 108 height 29
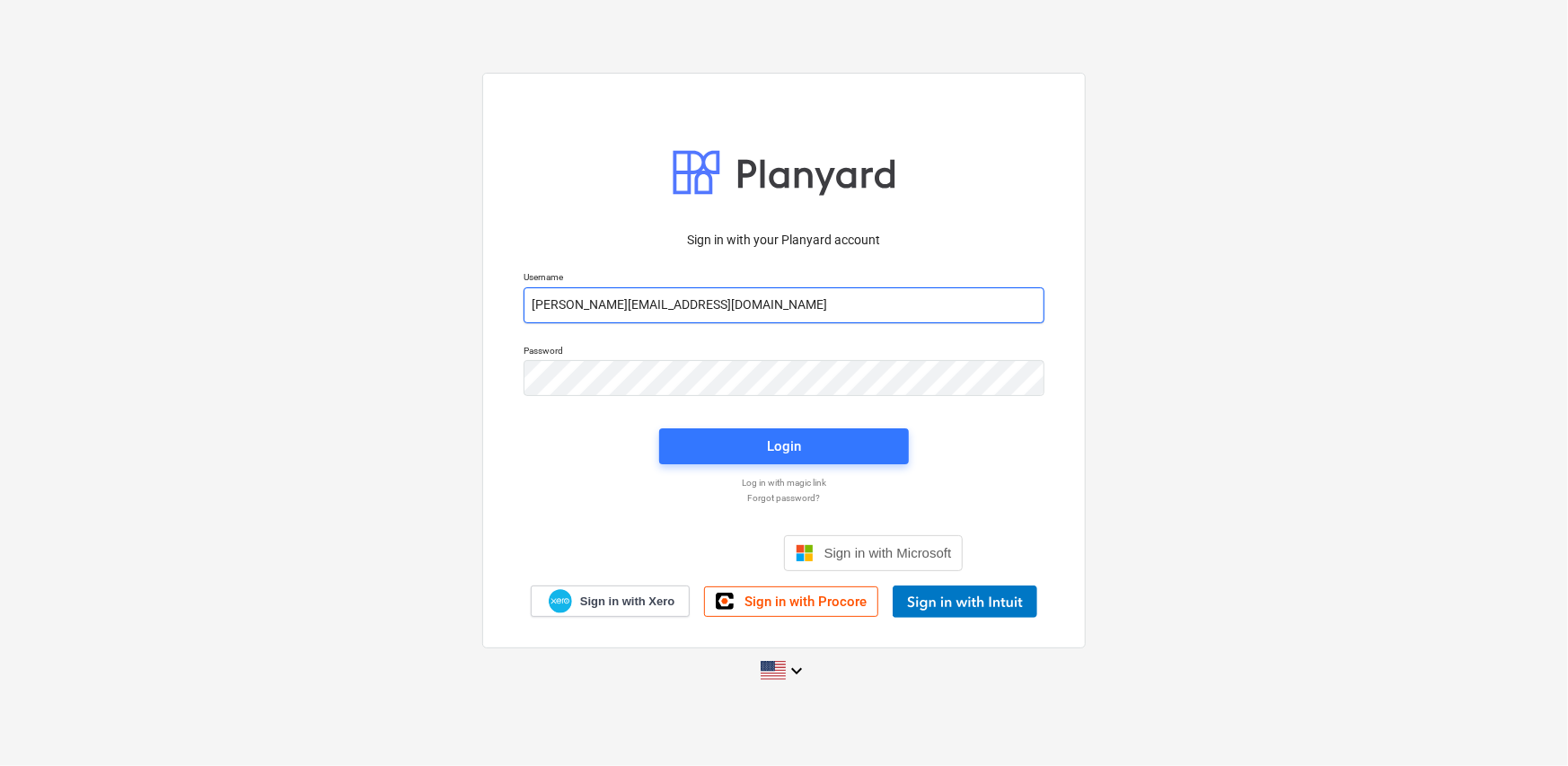
click at [716, 320] on input "[PERSON_NAME][EMAIL_ADDRESS][DOMAIN_NAME]" at bounding box center [784, 305] width 521 height 36
type input "[PERSON_NAME][EMAIL_ADDRESS][DOMAIN_NAME]"
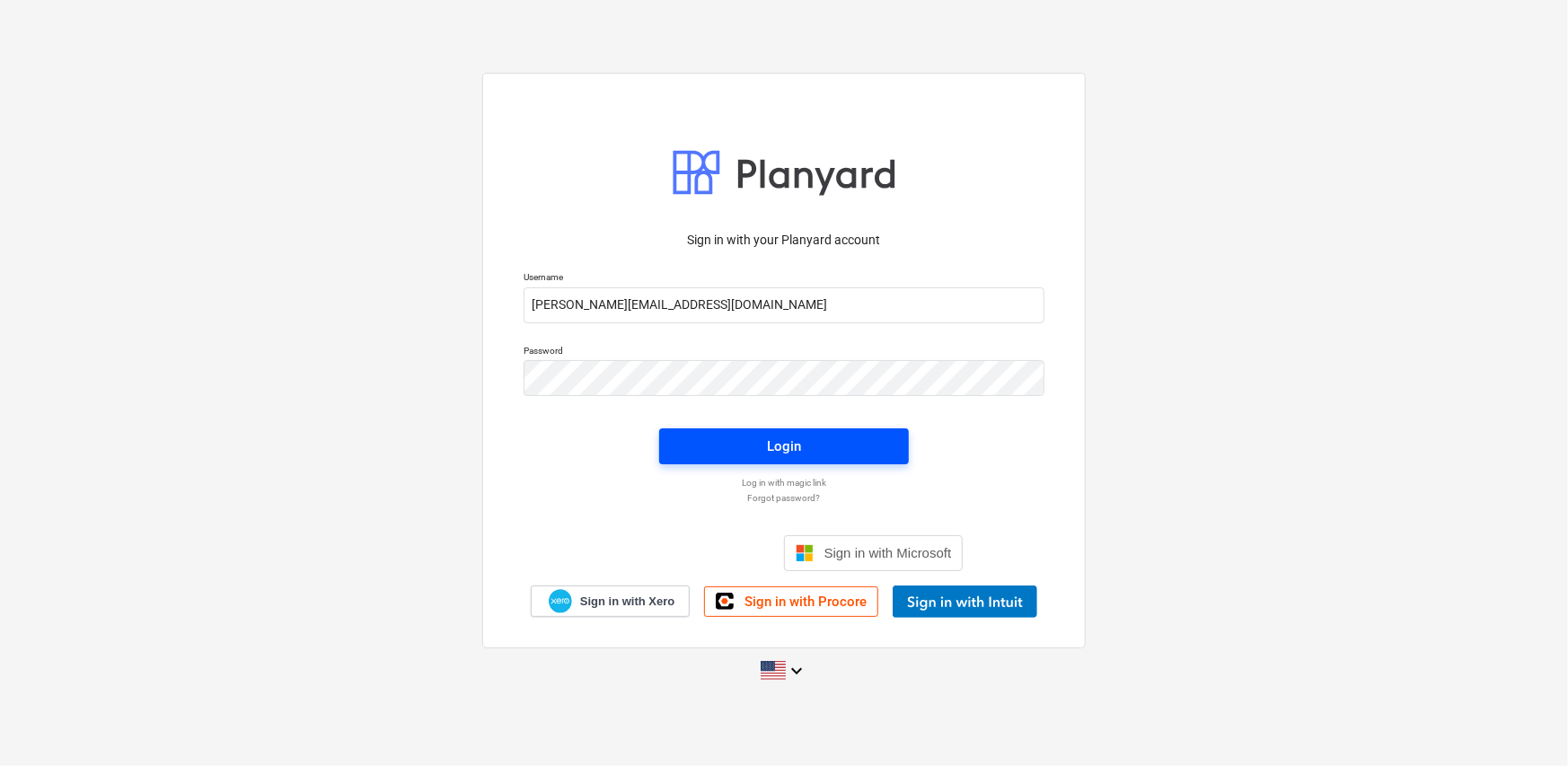
click at [825, 447] on span "Login" at bounding box center [783, 446] width 207 height 23
